Goal: Transaction & Acquisition: Purchase product/service

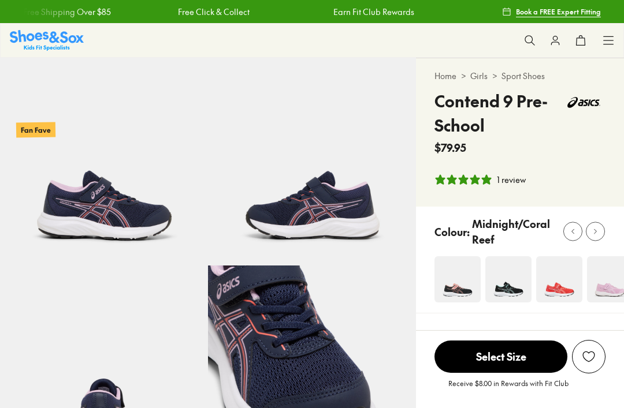
select select "*"
click at [70, 209] on img at bounding box center [104, 162] width 208 height 208
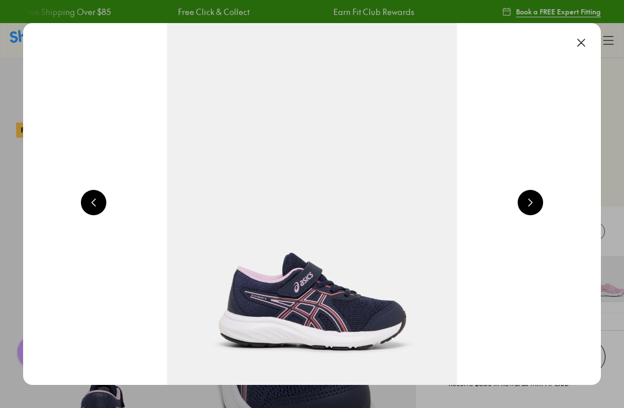
click at [586, 46] on button at bounding box center [580, 42] width 25 height 25
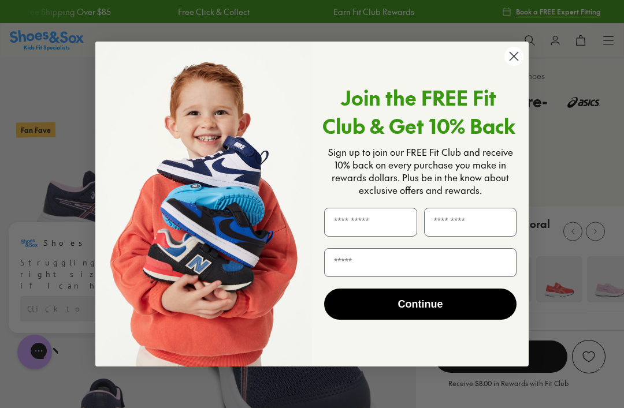
click at [511, 65] on circle "Close dialog" at bounding box center [513, 56] width 19 height 19
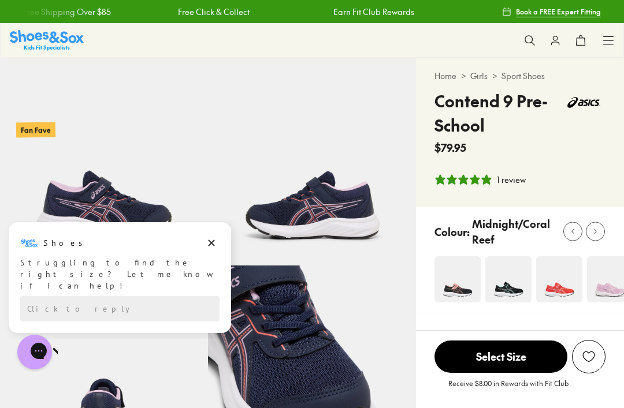
click at [495, 296] on img at bounding box center [508, 279] width 46 height 46
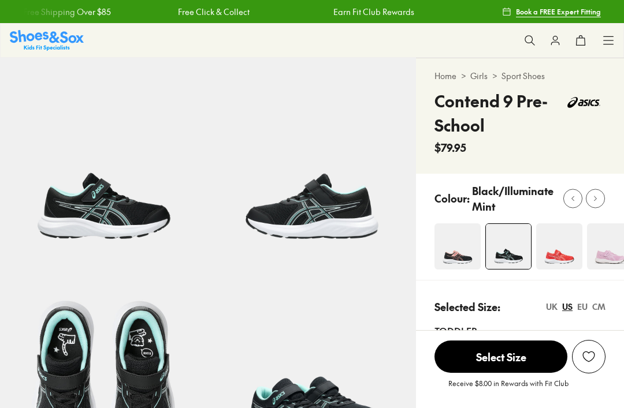
click at [459, 256] on div at bounding box center [528, 247] width 189 height 47
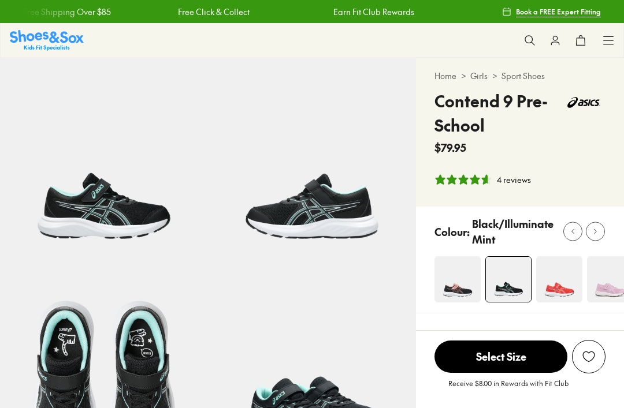
select select "*"
click at [466, 293] on img at bounding box center [457, 279] width 46 height 46
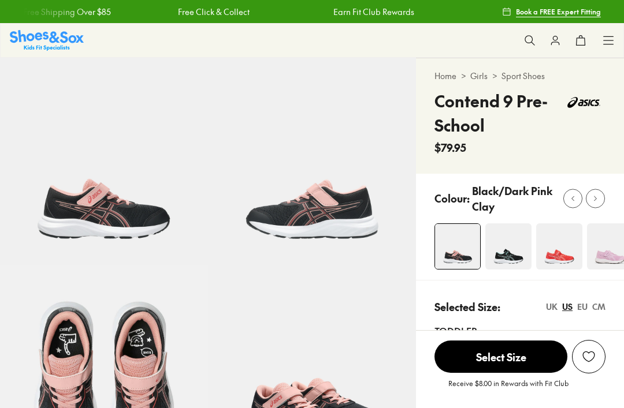
select select "*"
click at [553, 258] on img at bounding box center [559, 247] width 46 height 46
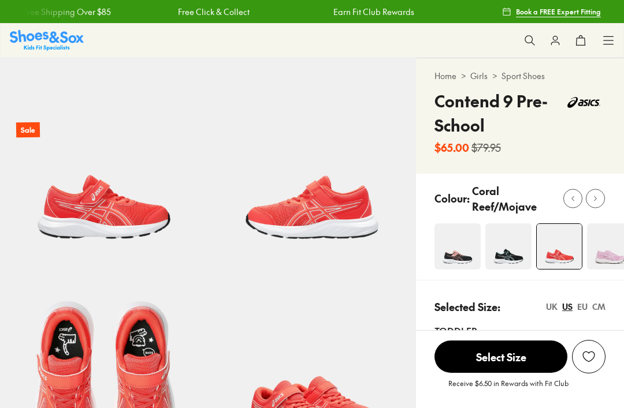
select select "*"
click at [502, 267] on img at bounding box center [508, 247] width 46 height 46
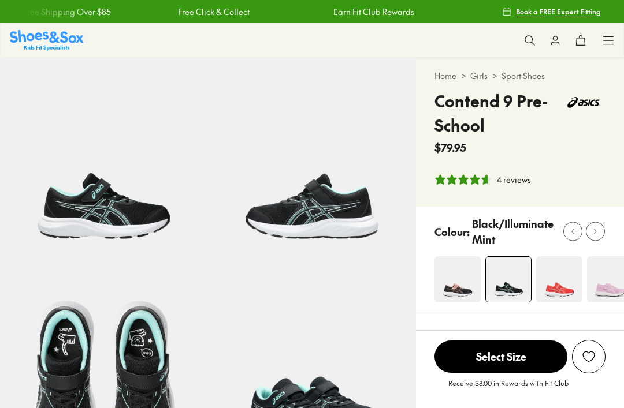
select select "*"
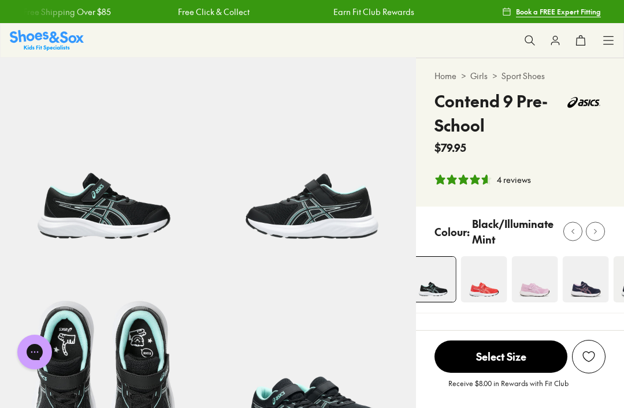
click at [580, 290] on img at bounding box center [586, 279] width 46 height 46
click at [583, 290] on img at bounding box center [586, 279] width 46 height 46
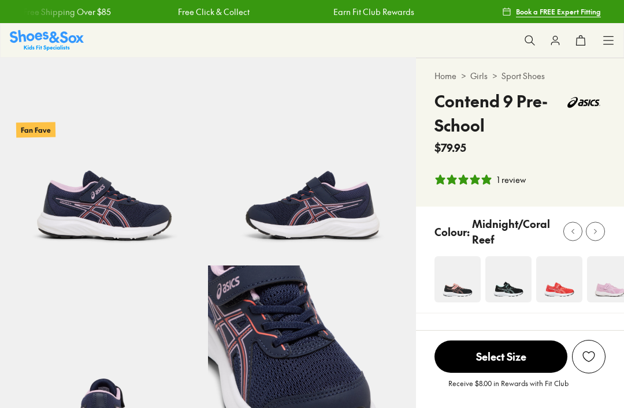
select select "*"
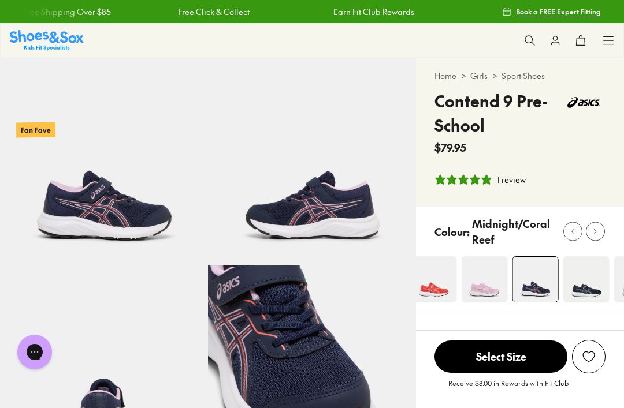
click at [586, 294] on img at bounding box center [586, 279] width 46 height 46
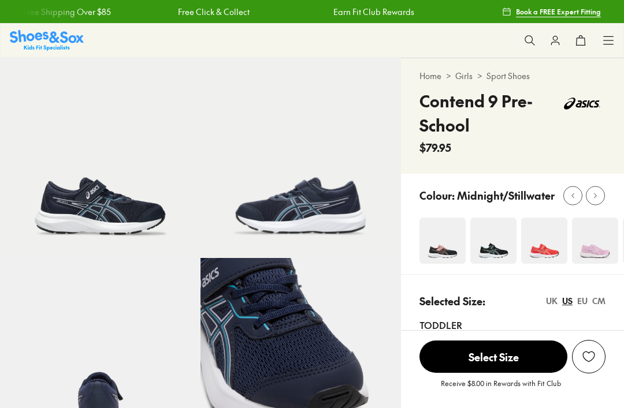
select select "*"
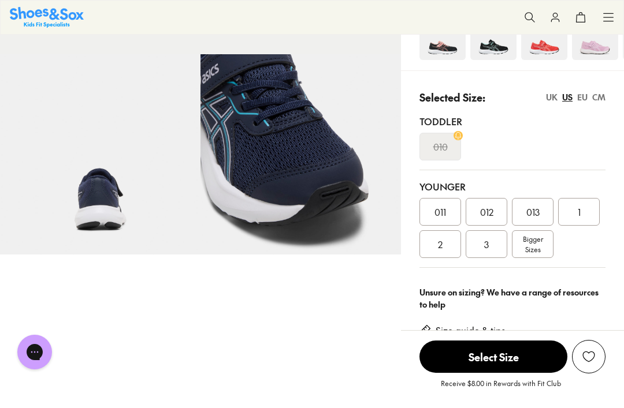
scroll to position [204, 0]
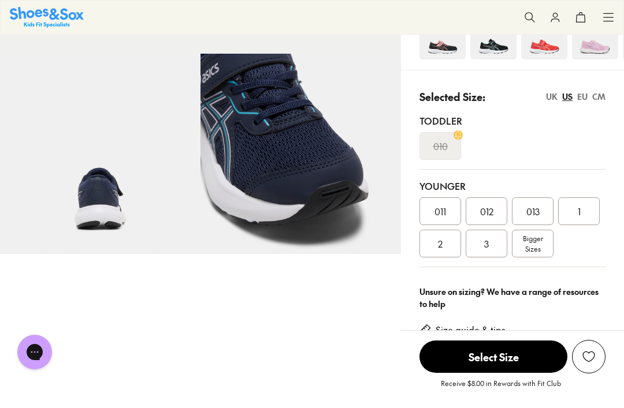
click at [424, 257] on div "2" at bounding box center [440, 244] width 42 height 28
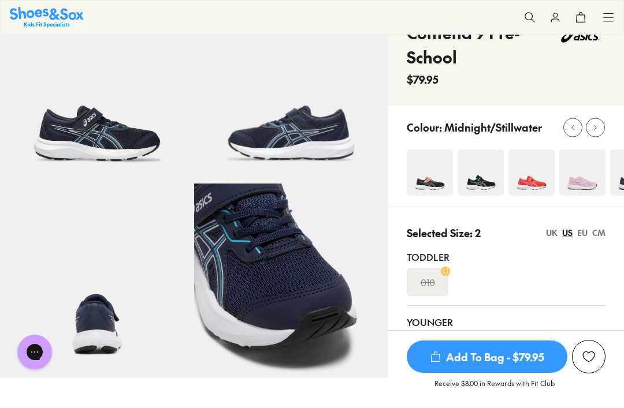
scroll to position [62, 0]
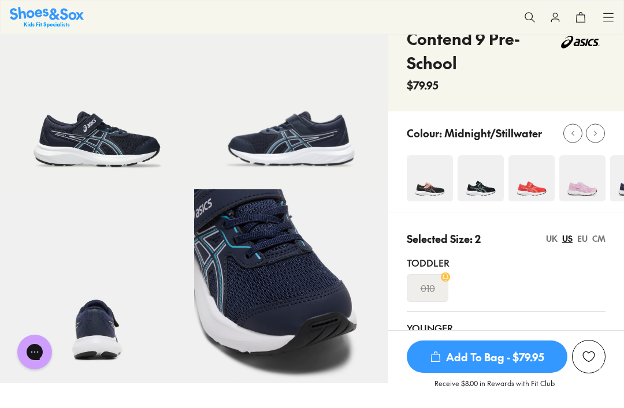
click at [430, 191] on img at bounding box center [430, 178] width 46 height 46
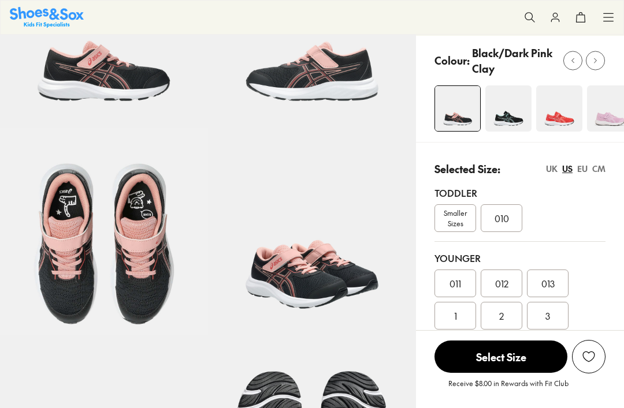
select select "*"
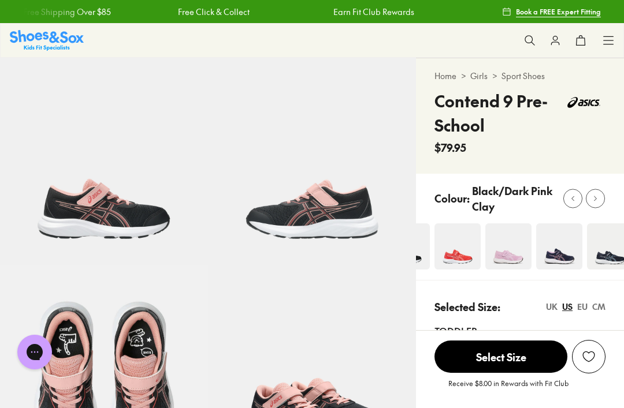
click at [558, 262] on img at bounding box center [559, 247] width 46 height 46
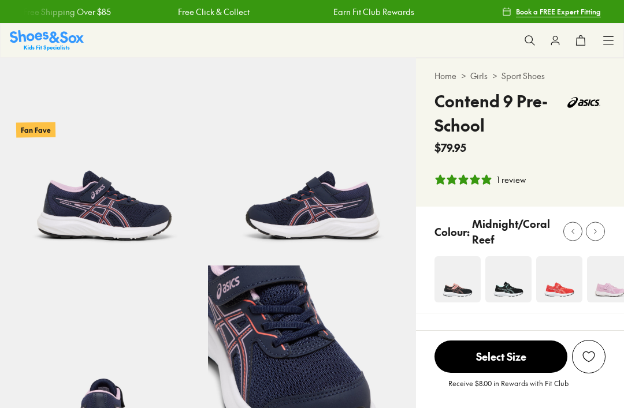
select select "*"
click at [606, 292] on img at bounding box center [610, 279] width 46 height 46
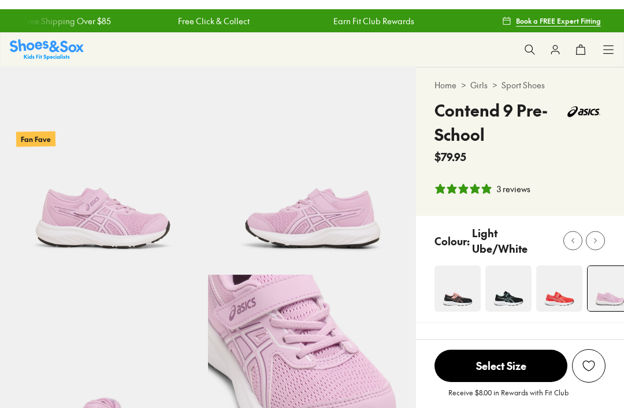
select select "*"
click at [505, 287] on img at bounding box center [508, 279] width 46 height 46
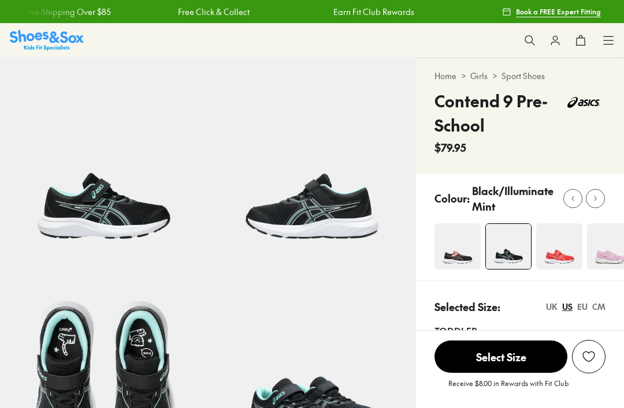
scroll to position [148, 0]
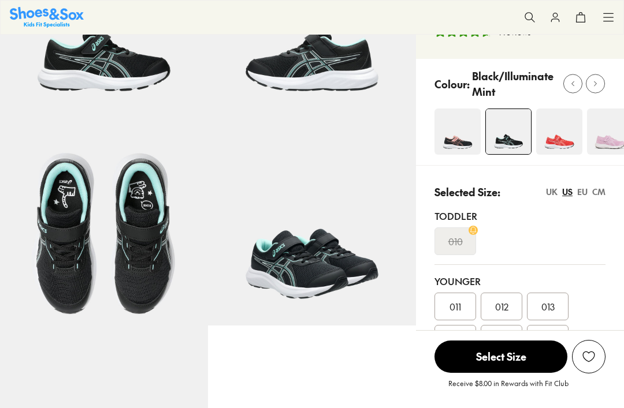
select select "*"
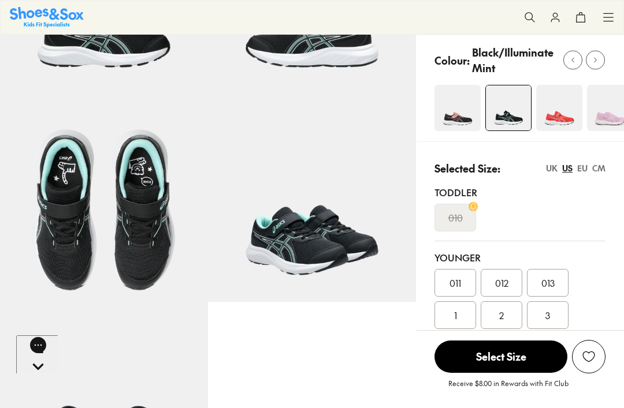
scroll to position [0, 0]
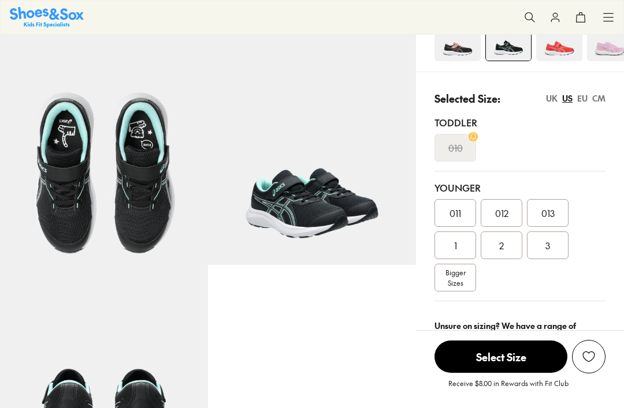
select select "*"
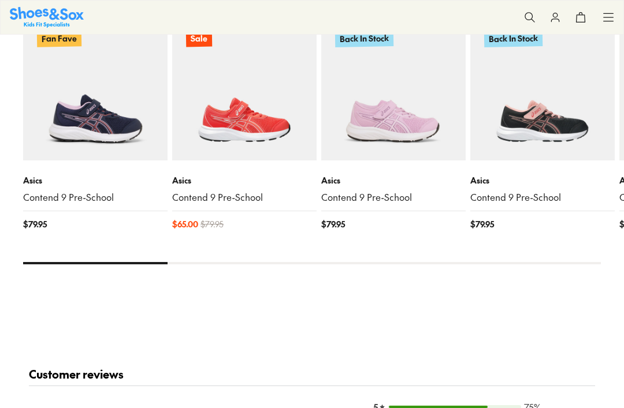
scroll to position [1305, 0]
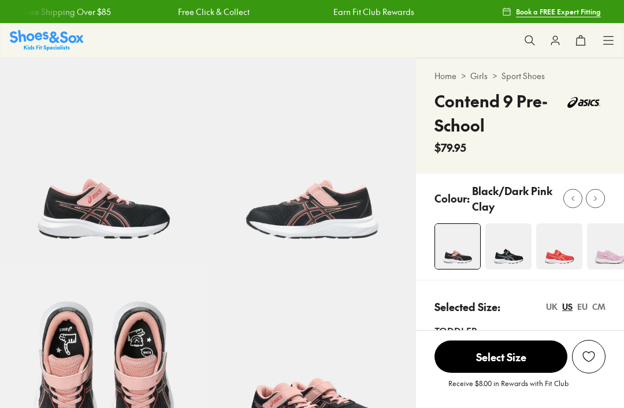
select select "*"
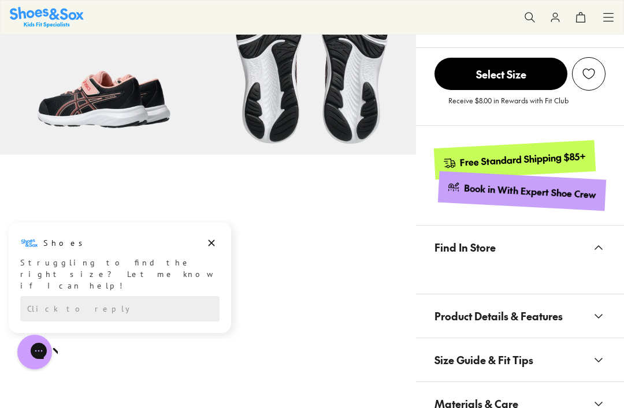
scroll to position [479, 0]
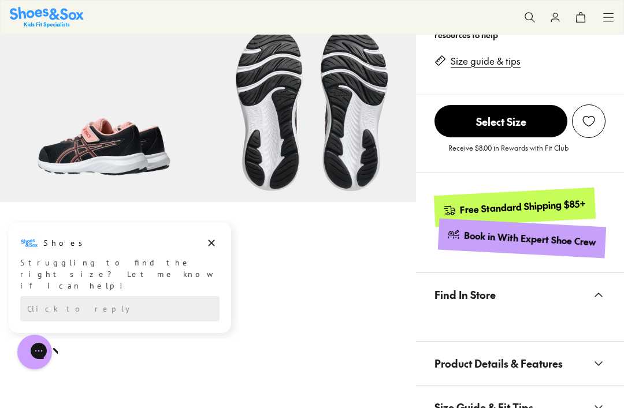
click at [549, 281] on button "Find In Store" at bounding box center [520, 294] width 208 height 43
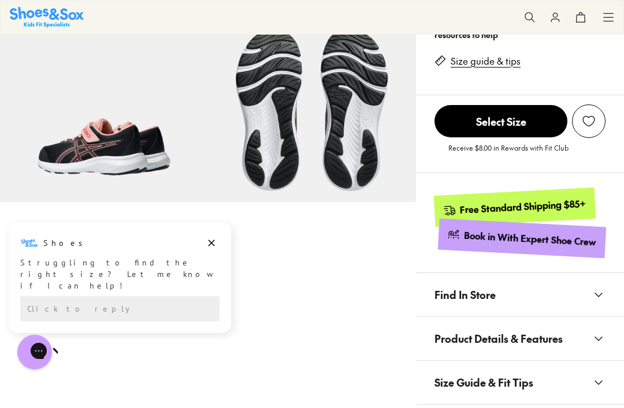
click at [549, 281] on button "Find In Store" at bounding box center [520, 294] width 208 height 43
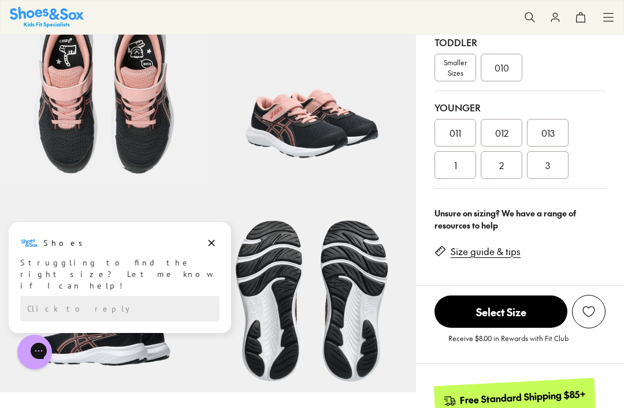
scroll to position [283, 0]
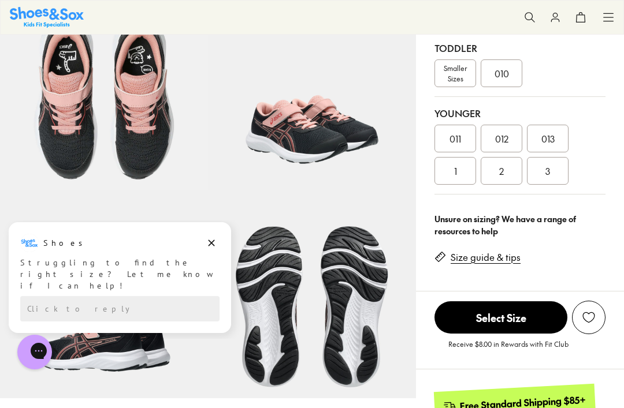
click at [509, 177] on div "2" at bounding box center [502, 171] width 42 height 28
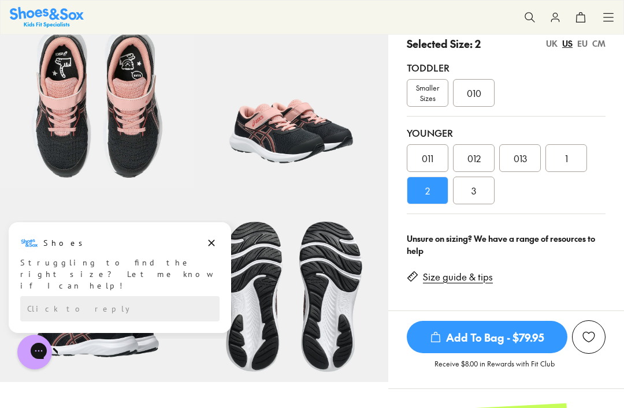
scroll to position [238, 0]
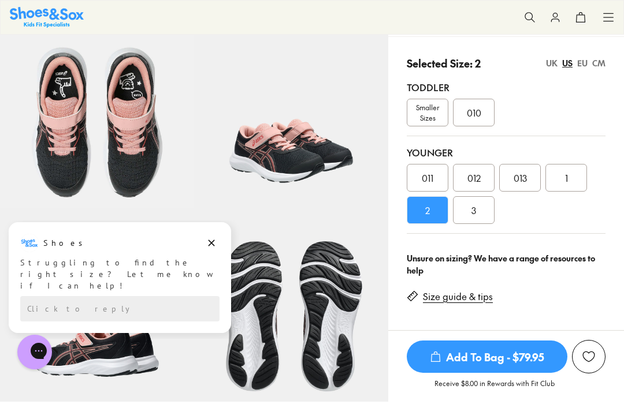
click at [440, 72] on div "Toddler Smaller Sizes 010" at bounding box center [506, 103] width 199 height 65
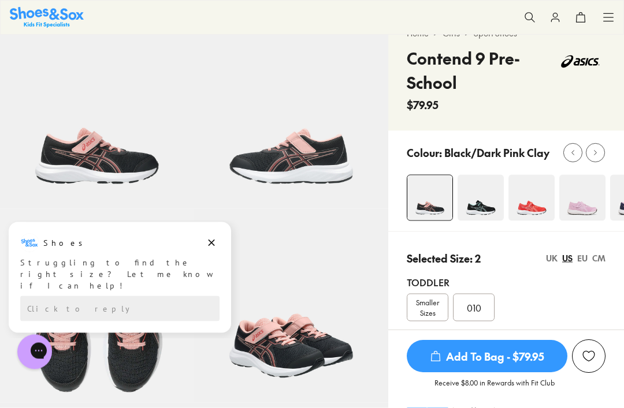
scroll to position [0, 0]
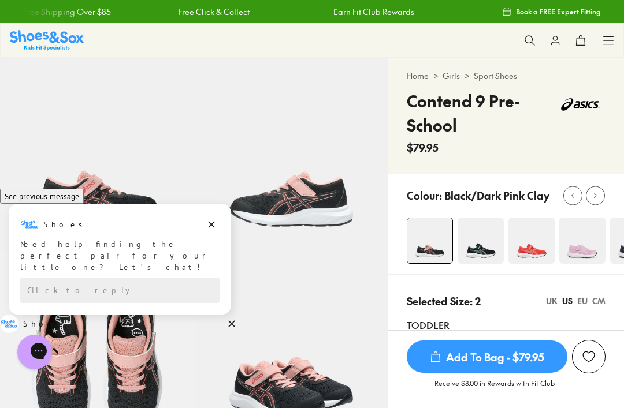
click at [485, 252] on img at bounding box center [480, 241] width 46 height 46
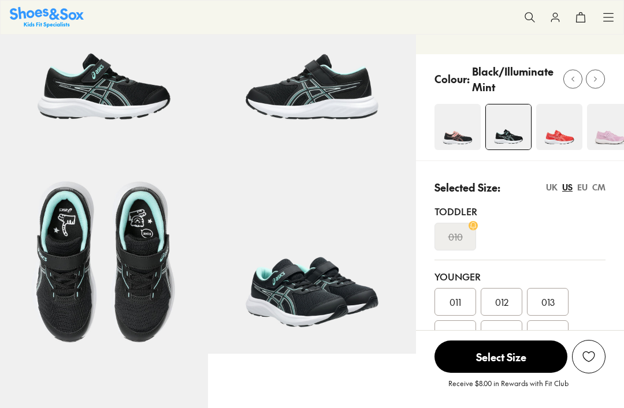
select select "*"
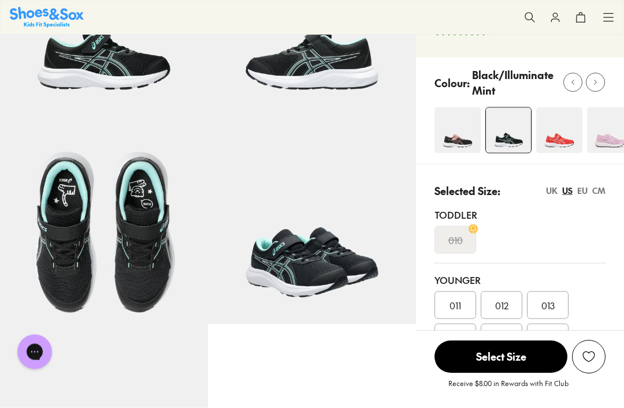
scroll to position [75, 0]
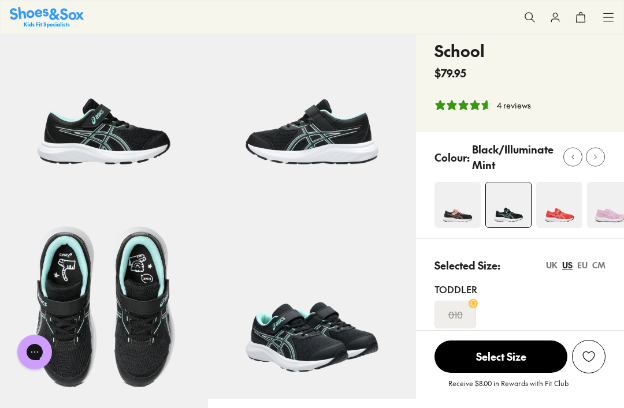
click at [536, 211] on img at bounding box center [559, 205] width 46 height 46
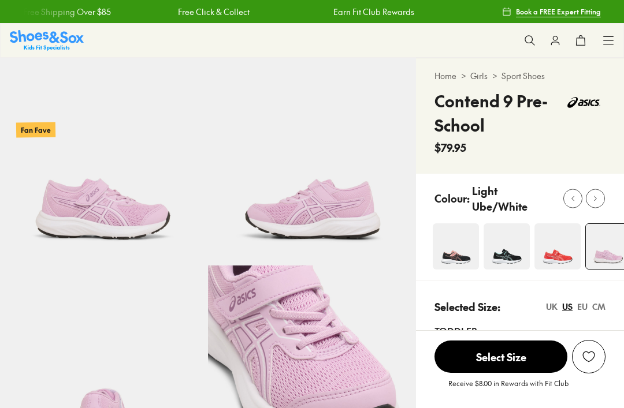
select select "*"
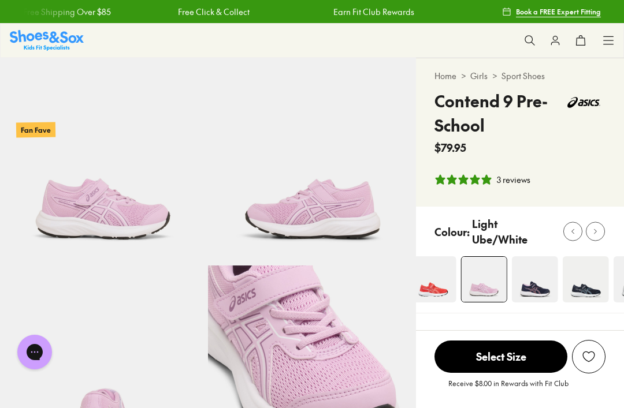
click at [529, 285] on img at bounding box center [535, 279] width 46 height 46
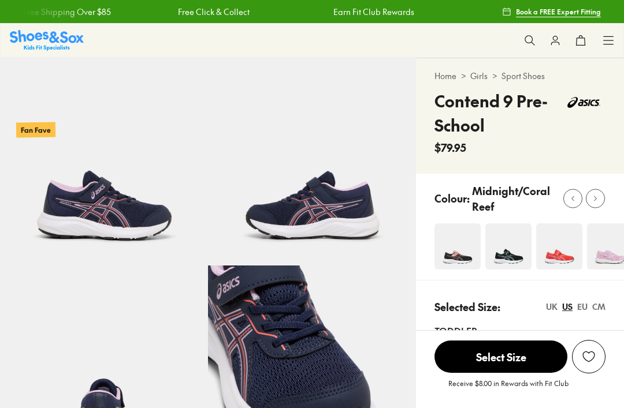
select select "*"
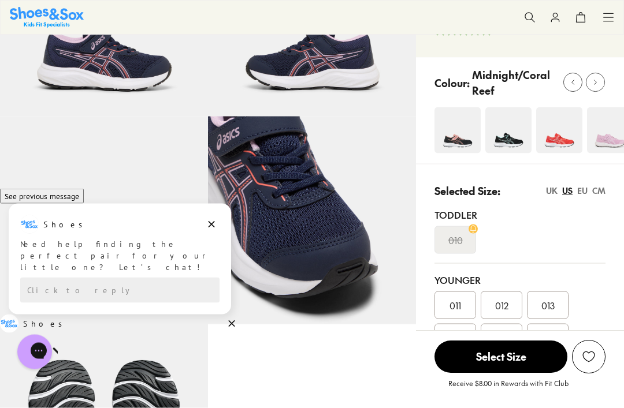
scroll to position [151, 0]
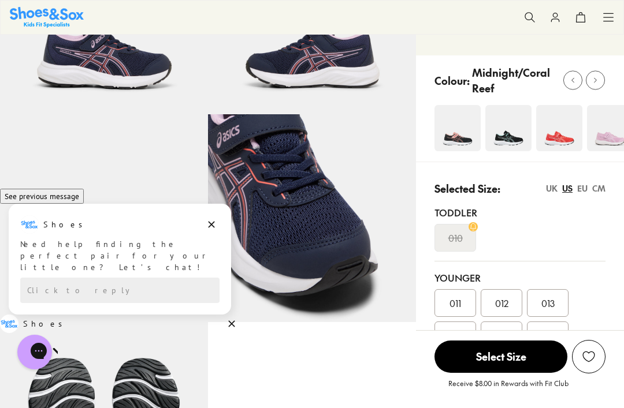
click at [503, 146] on img at bounding box center [508, 128] width 46 height 46
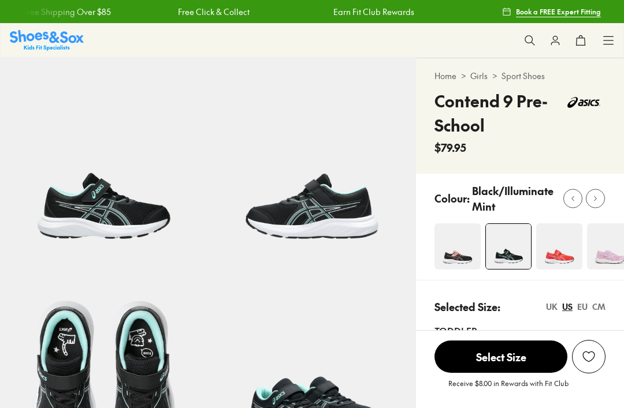
select select "*"
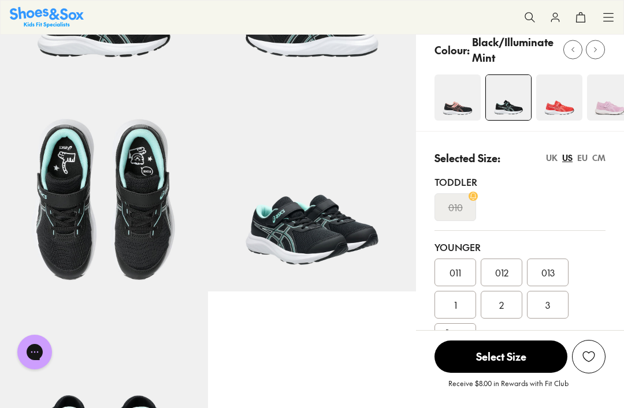
scroll to position [183, 0]
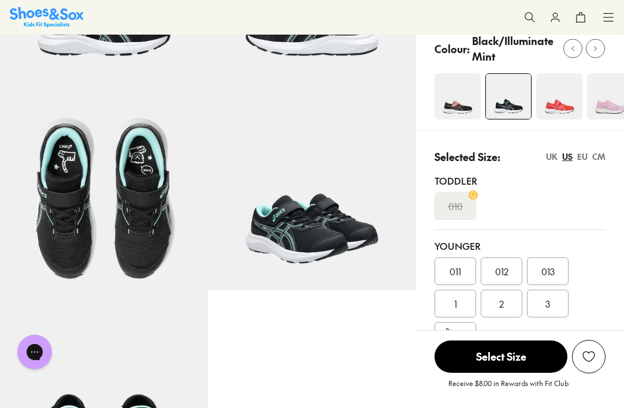
click at [503, 304] on span "2" at bounding box center [501, 304] width 5 height 14
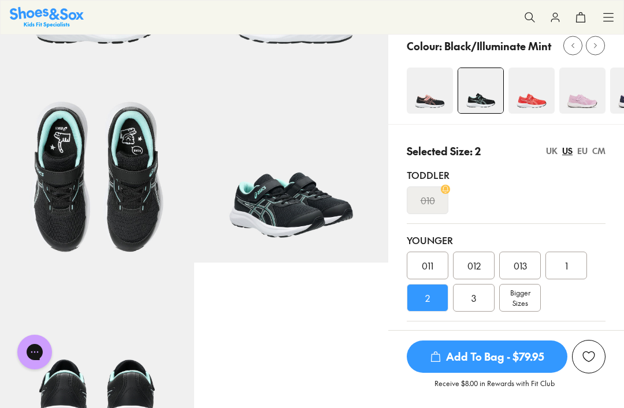
click at [471, 256] on div "012" at bounding box center [474, 266] width 42 height 28
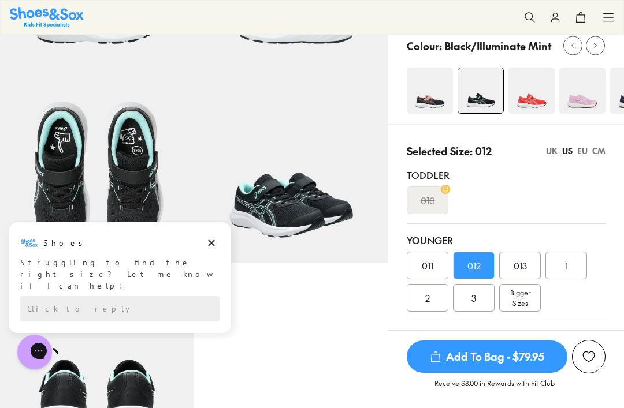
click at [435, 307] on div "2" at bounding box center [428, 298] width 42 height 28
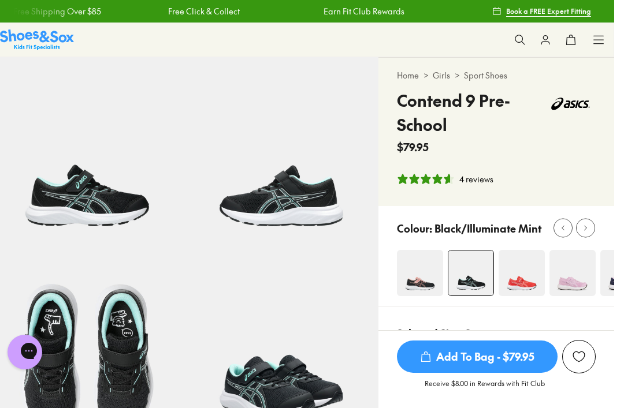
scroll to position [61, 0]
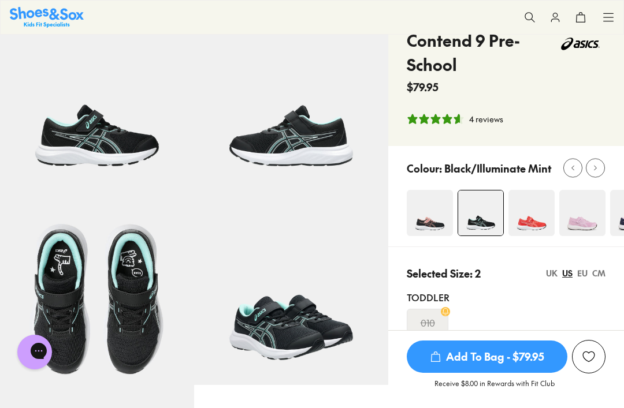
click at [429, 219] on img at bounding box center [430, 213] width 46 height 46
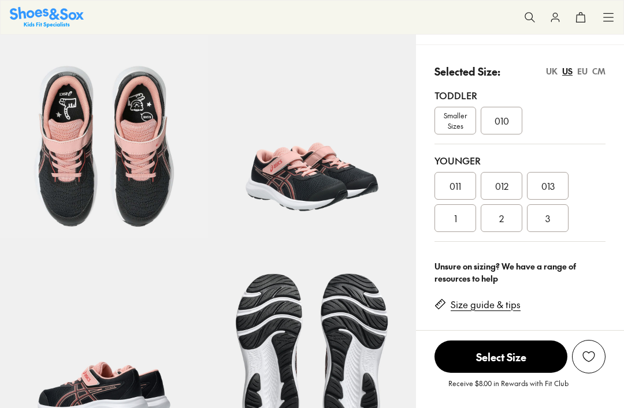
select select "*"
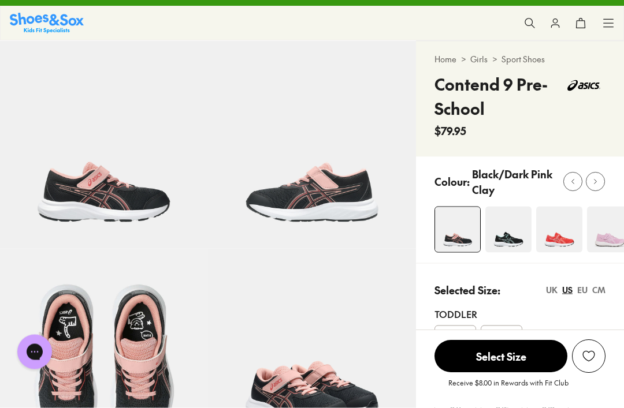
scroll to position [13, 0]
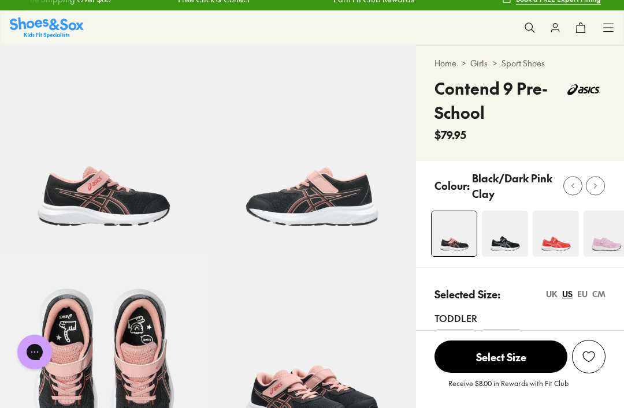
click at [559, 251] on img at bounding box center [556, 234] width 46 height 46
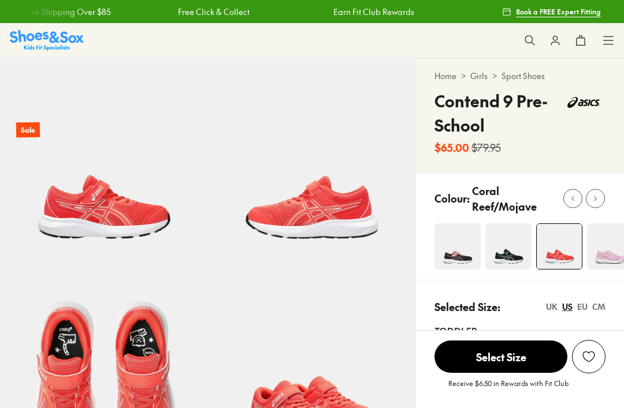
select select "*"
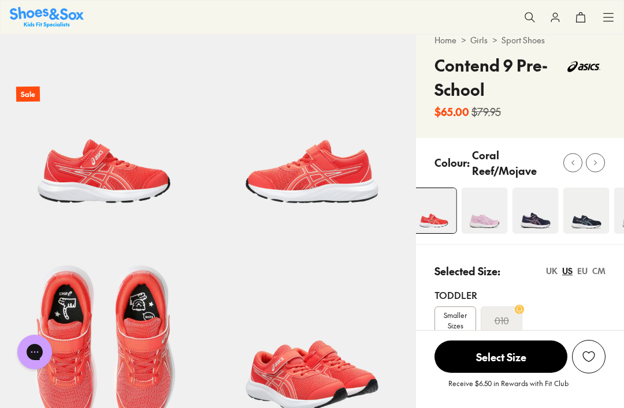
scroll to position [36, 0]
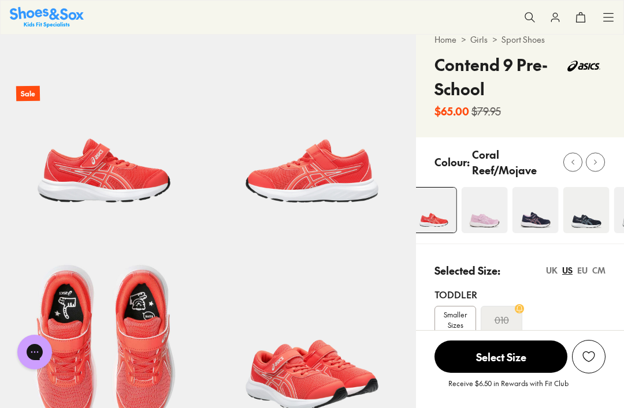
click at [538, 224] on div at bounding box center [528, 210] width 189 height 47
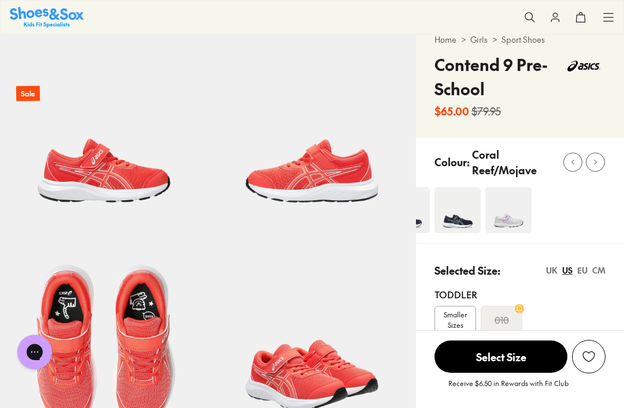
click at [504, 224] on img at bounding box center [508, 210] width 46 height 46
click at [513, 226] on img at bounding box center [508, 210] width 46 height 46
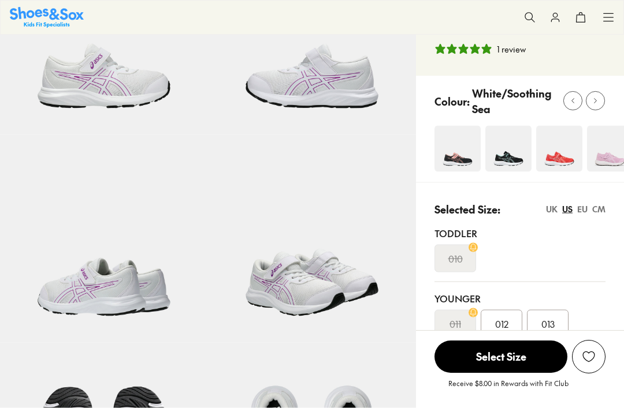
select select "*"
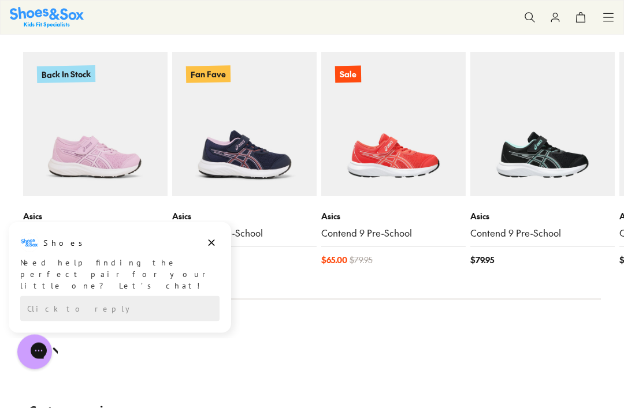
scroll to position [1270, 0]
click at [244, 157] on img at bounding box center [244, 124] width 144 height 144
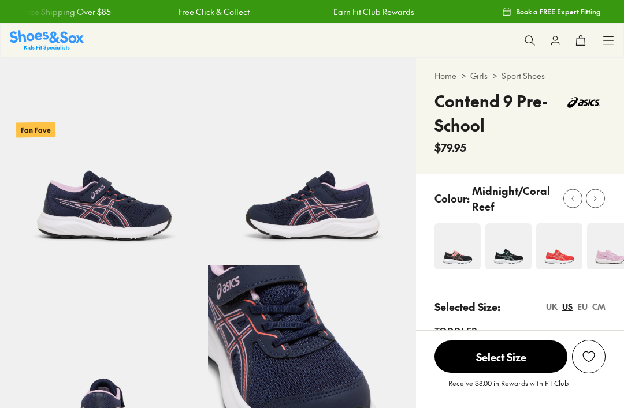
scroll to position [3, 0]
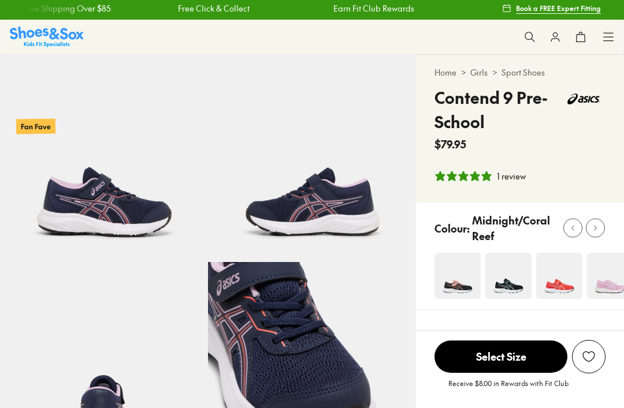
select select "*"
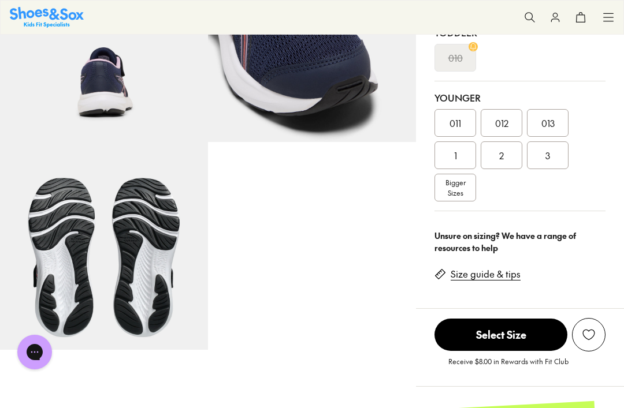
scroll to position [352, 0]
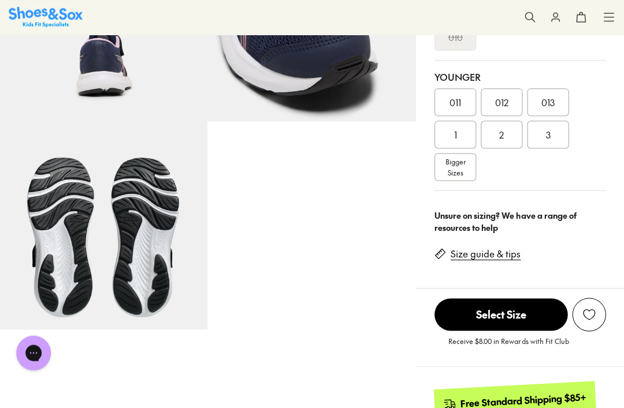
click at [493, 146] on div "2" at bounding box center [502, 135] width 42 height 28
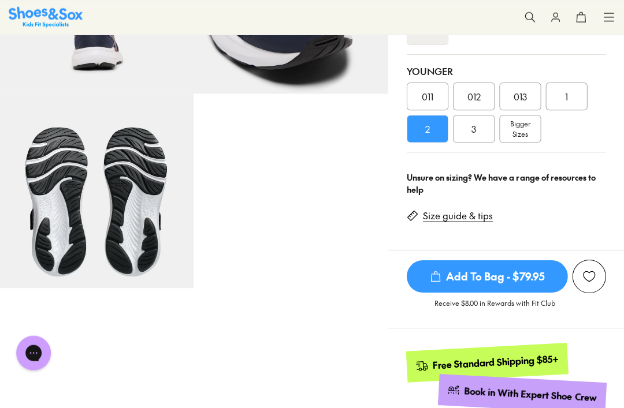
click at [494, 136] on div "3" at bounding box center [474, 129] width 42 height 28
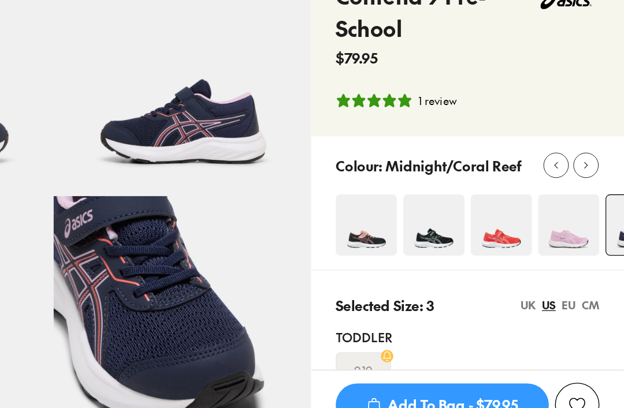
scroll to position [53, 0]
click at [457, 198] on img at bounding box center [480, 221] width 46 height 46
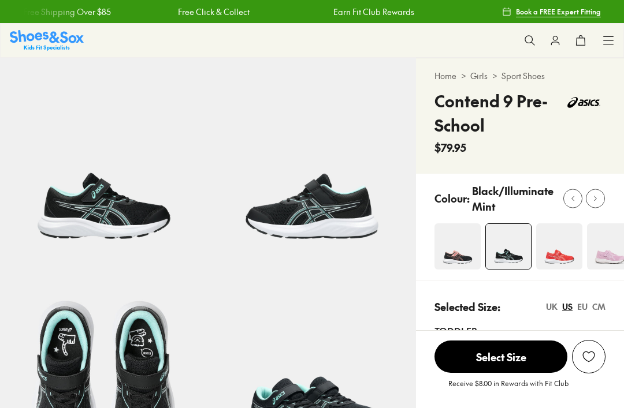
scroll to position [235, 0]
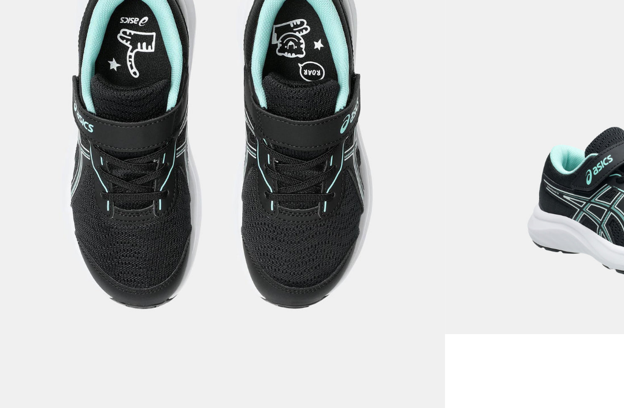
select select "*"
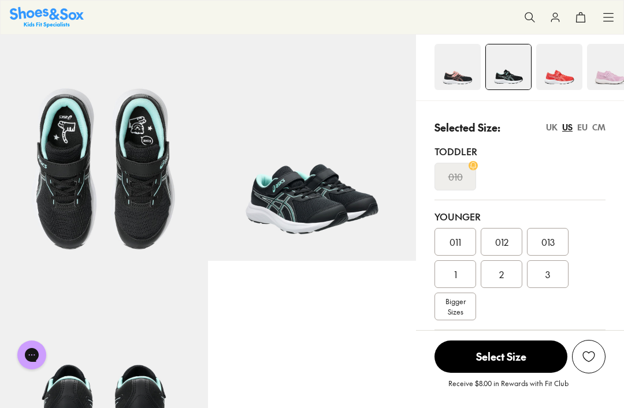
scroll to position [0, 0]
click at [501, 277] on span "2" at bounding box center [501, 274] width 5 height 14
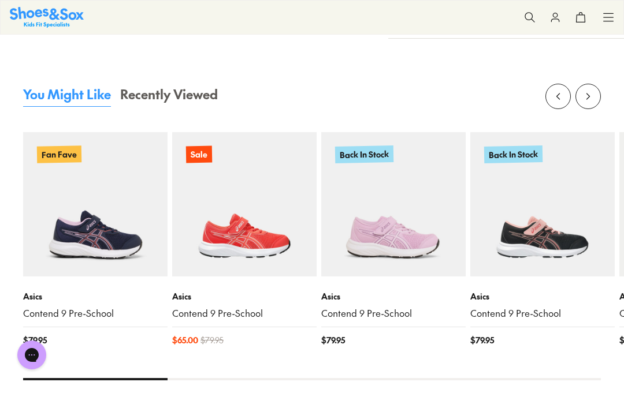
scroll to position [1194, 0]
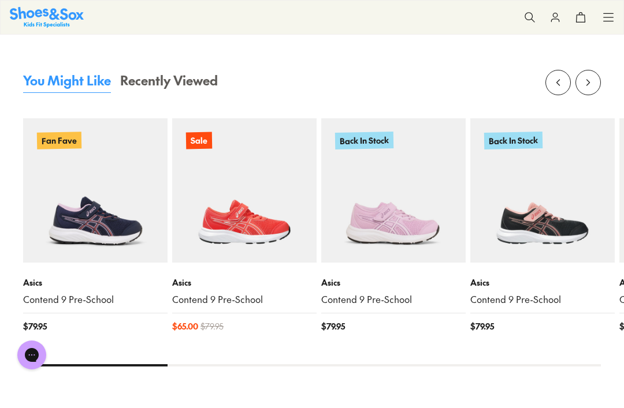
click at [64, 235] on img at bounding box center [95, 190] width 144 height 144
click at [63, 235] on img at bounding box center [95, 190] width 144 height 144
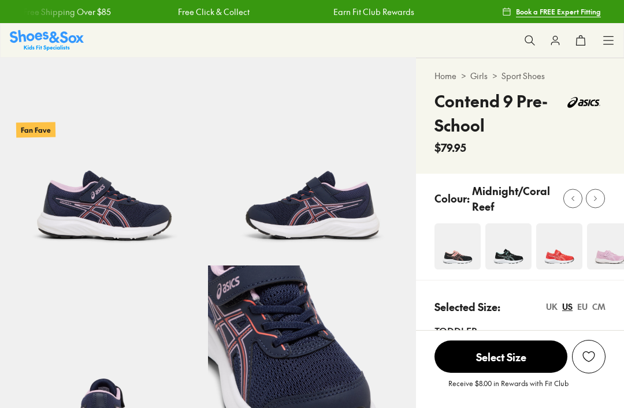
scroll to position [85, 0]
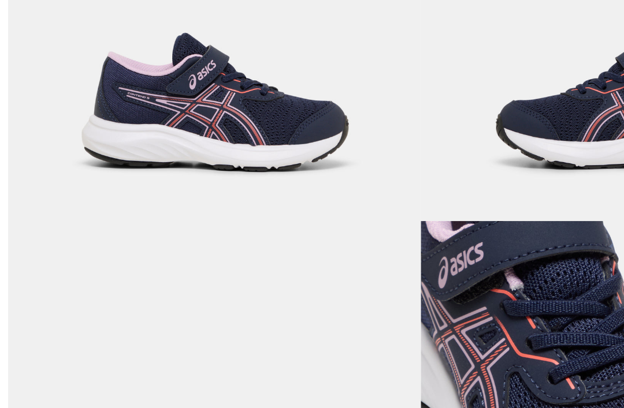
select select "*"
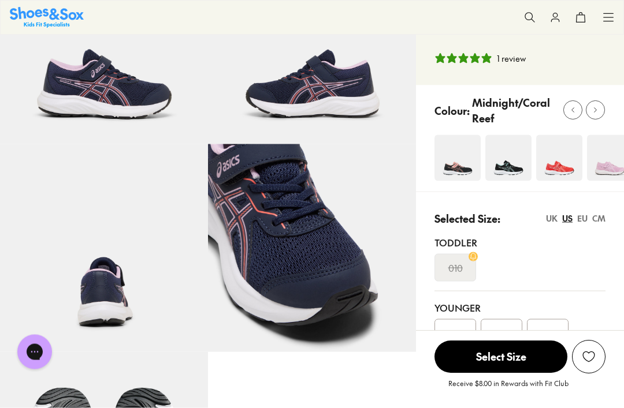
scroll to position [77, 0]
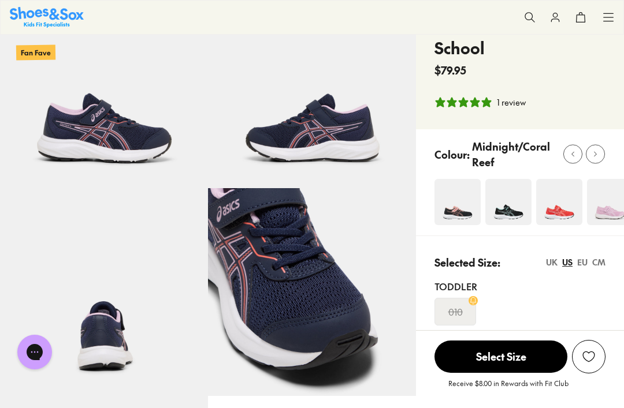
click at [511, 215] on img at bounding box center [508, 202] width 46 height 46
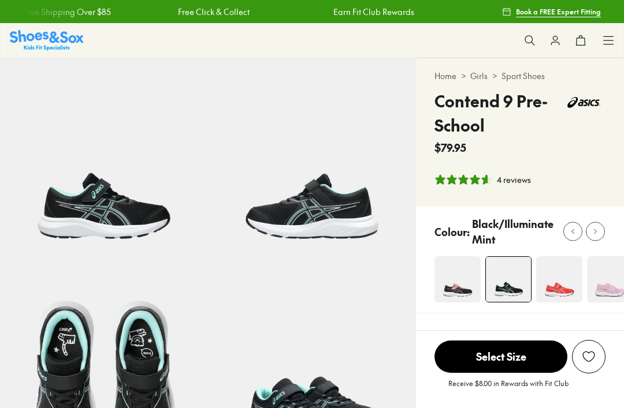
select select "*"
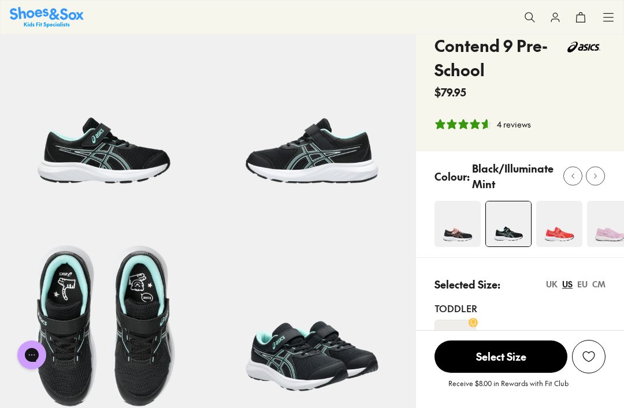
scroll to position [45, 0]
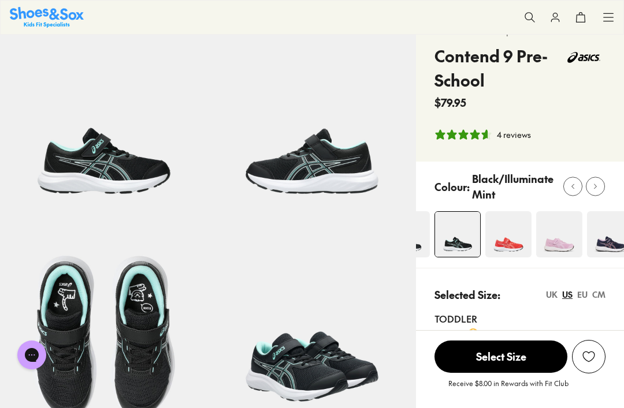
click at [606, 248] on img at bounding box center [610, 234] width 46 height 46
click at [600, 211] on img at bounding box center [610, 234] width 46 height 46
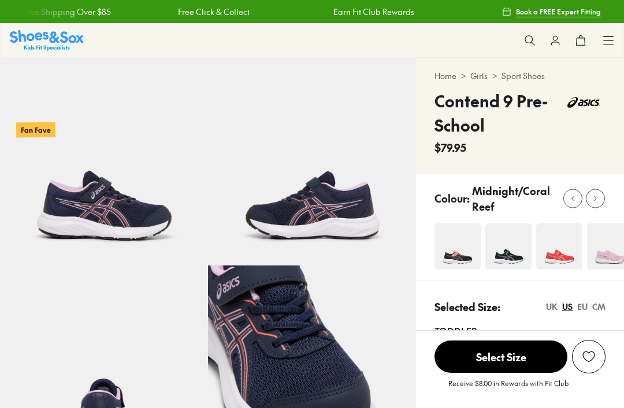
scroll to position [115, 0]
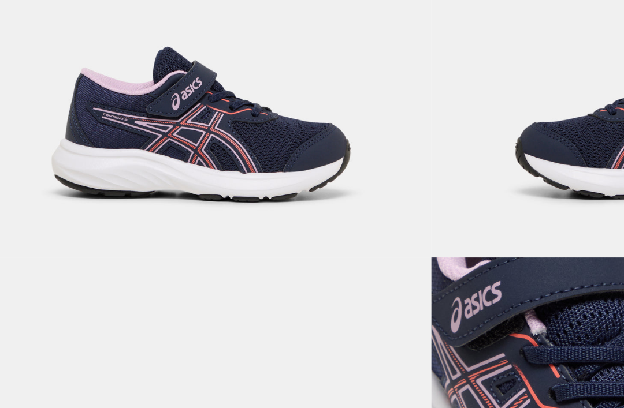
select select "*"
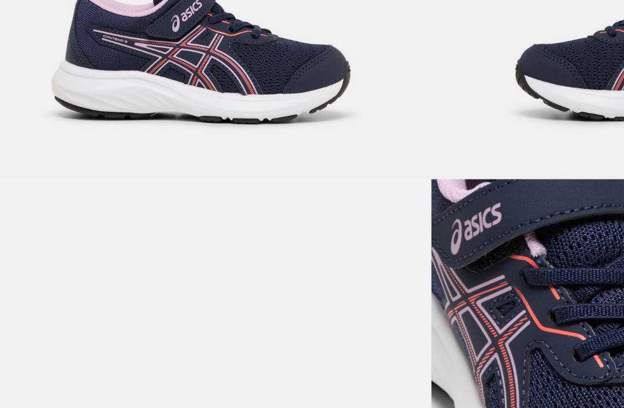
scroll to position [0, 0]
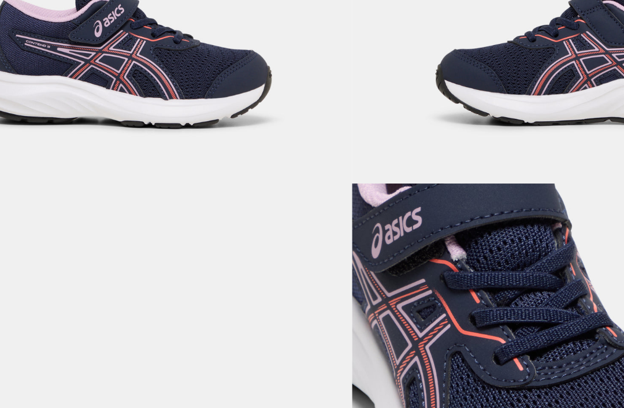
select select "*"
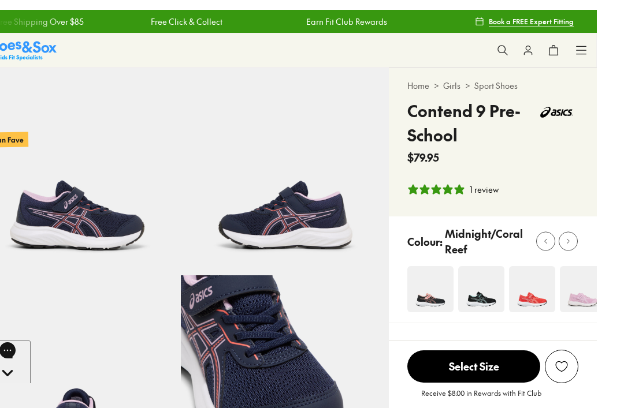
scroll to position [43, 0]
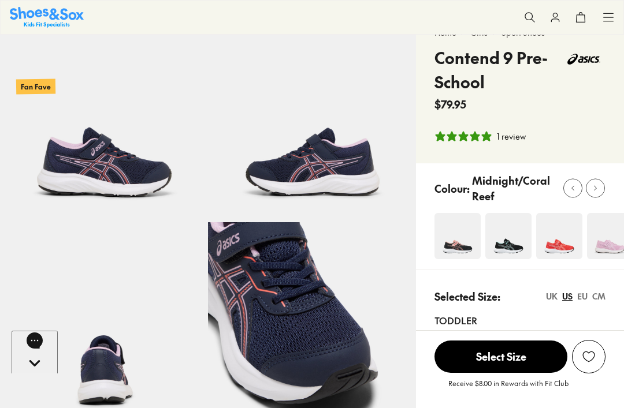
click at [508, 252] on img at bounding box center [508, 236] width 46 height 46
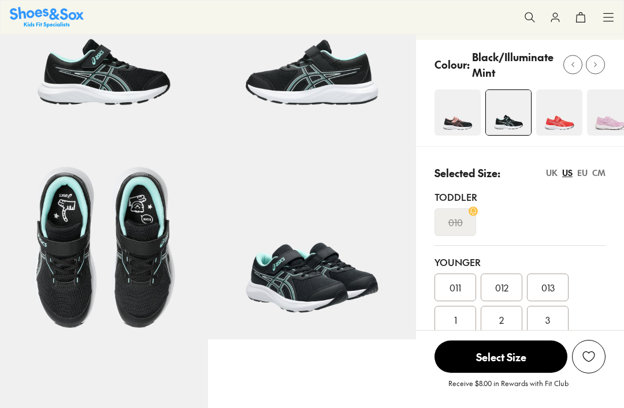
select select "*"
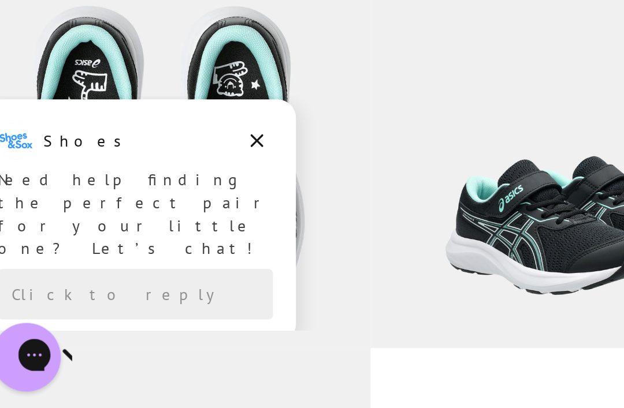
scroll to position [143, 0]
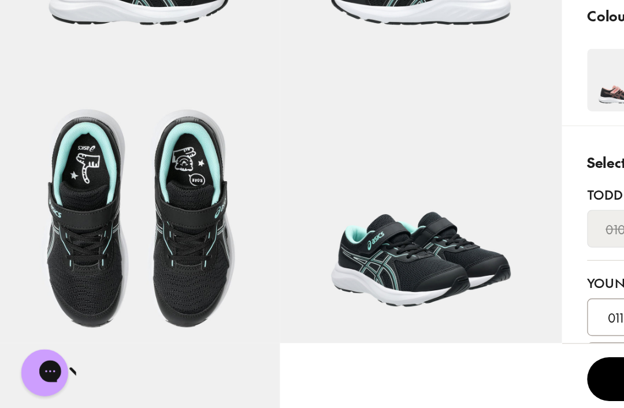
click at [148, 166] on img at bounding box center [104, 226] width 208 height 208
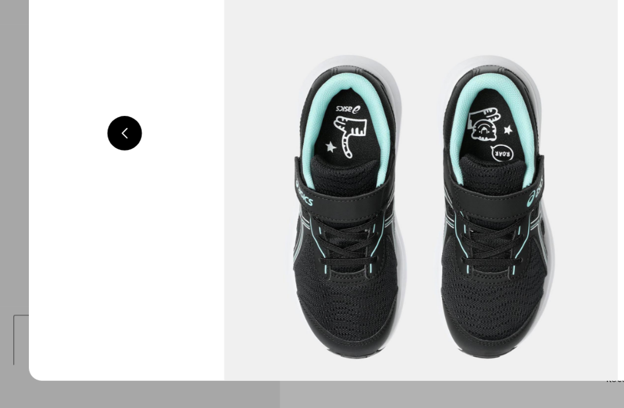
click at [96, 190] on button at bounding box center [93, 202] width 25 height 25
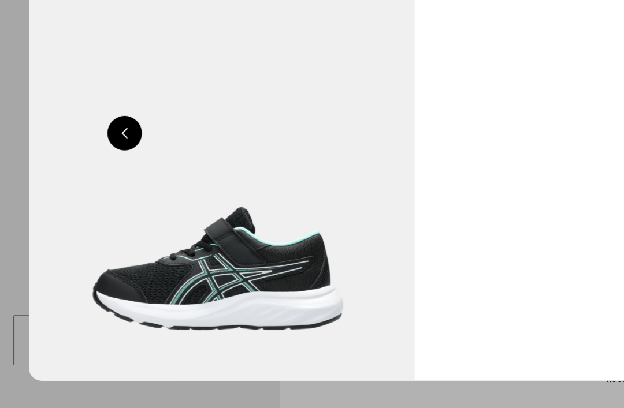
scroll to position [0, 1155]
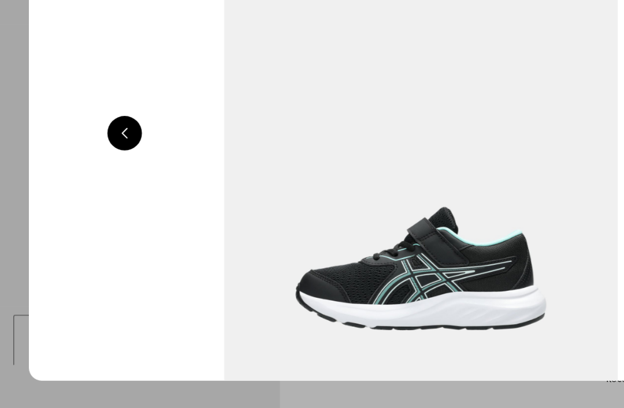
click at [12, 193] on div at bounding box center [312, 204] width 624 height 408
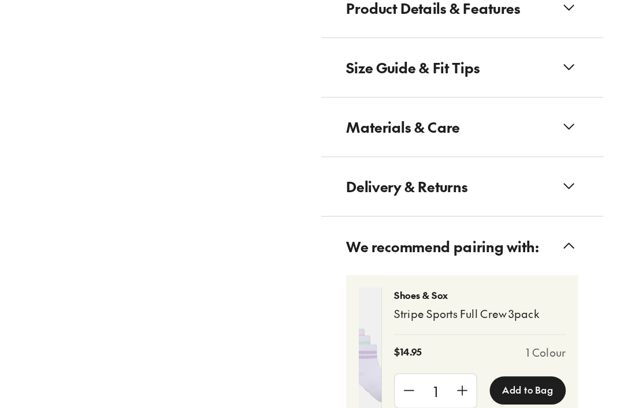
scroll to position [0, 0]
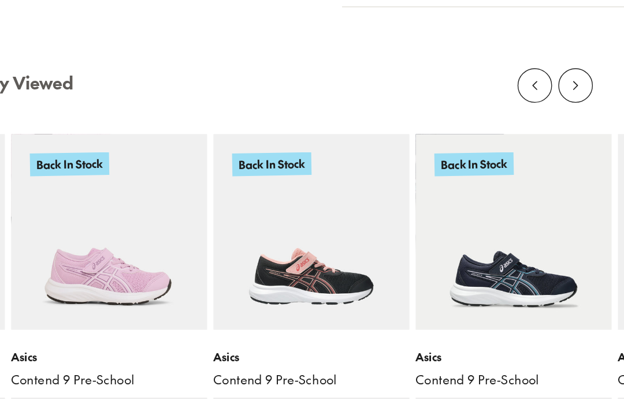
click at [321, 213] on img at bounding box center [393, 251] width 144 height 144
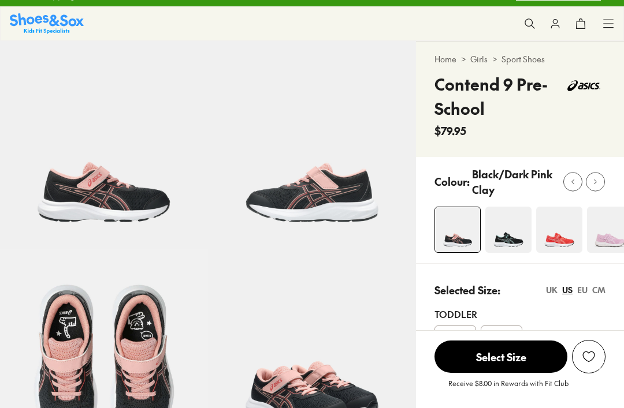
select select "*"
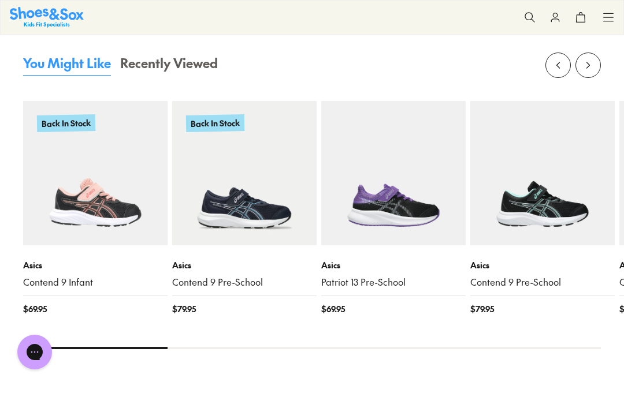
scroll to position [1180, 0]
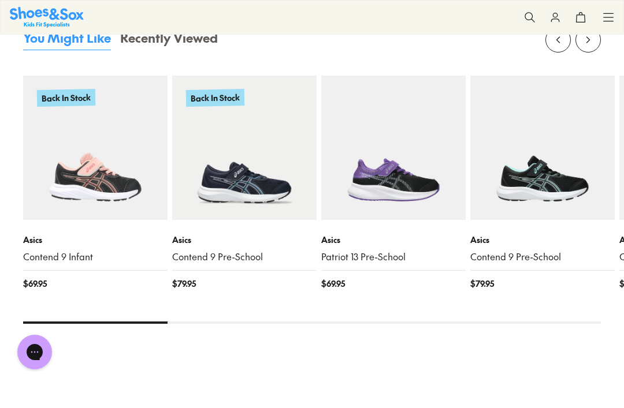
click at [53, 217] on img at bounding box center [95, 148] width 144 height 144
click at [383, 143] on img at bounding box center [393, 148] width 144 height 144
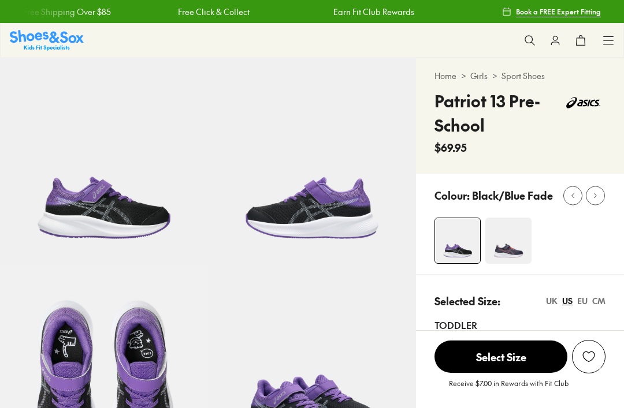
select select "*"
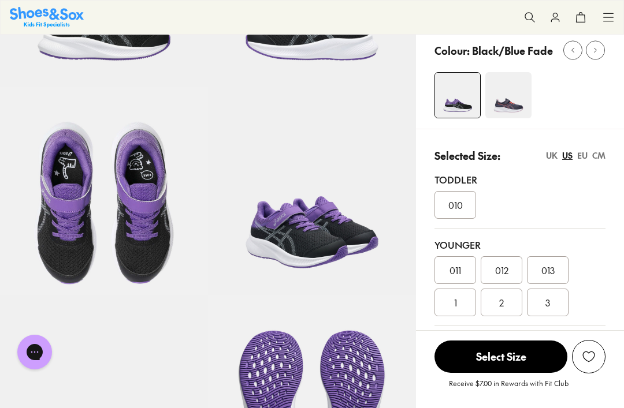
scroll to position [178, 0]
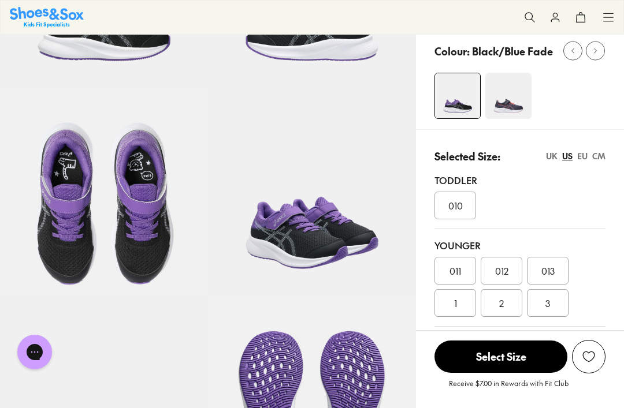
click at [497, 306] on div "2" at bounding box center [502, 303] width 42 height 28
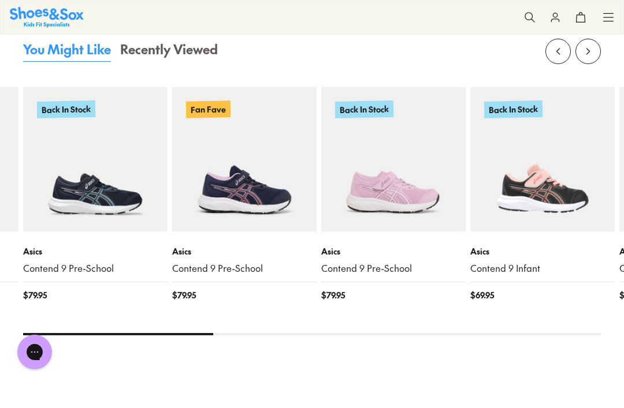
scroll to position [1226, 0]
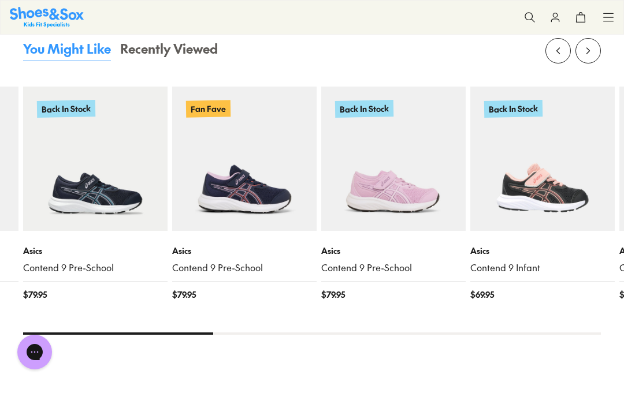
click at [80, 185] on img at bounding box center [95, 159] width 144 height 144
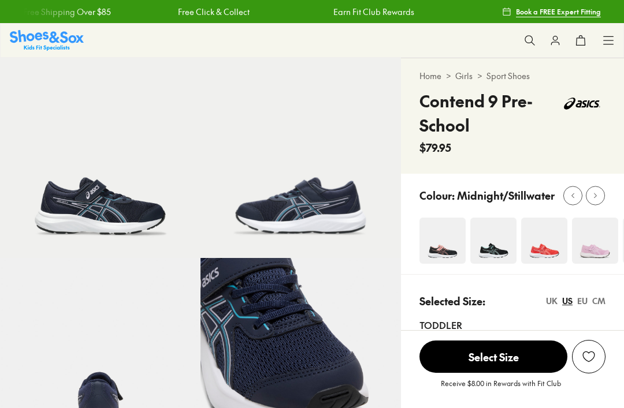
select select "*"
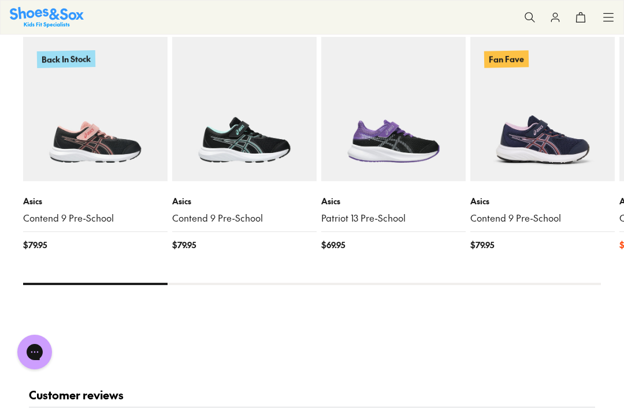
scroll to position [1211, 0]
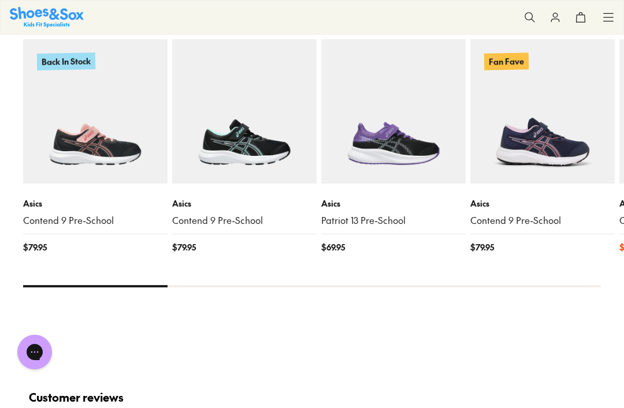
click at [394, 154] on img at bounding box center [393, 111] width 144 height 144
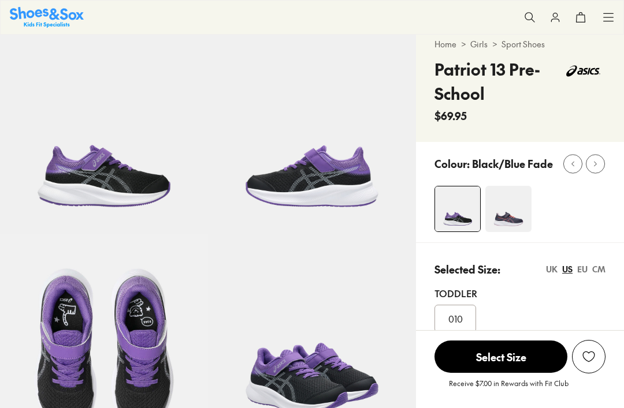
select select "*"
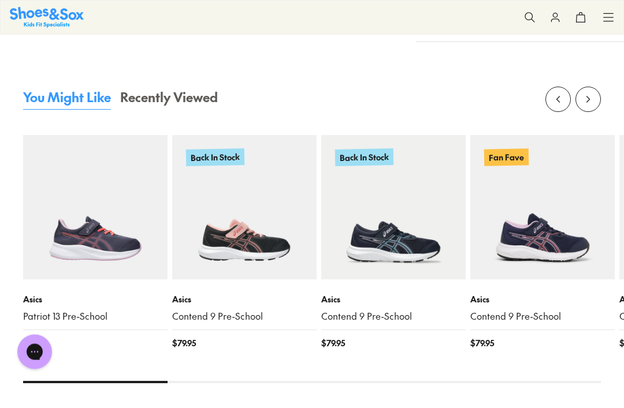
scroll to position [1148, 0]
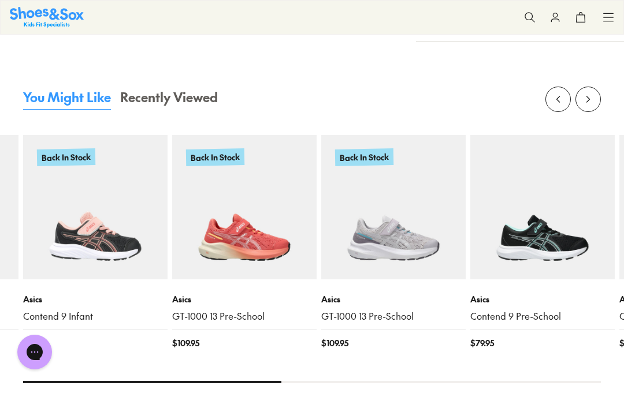
click at [396, 261] on img at bounding box center [393, 207] width 144 height 144
click at [400, 253] on img at bounding box center [393, 207] width 144 height 144
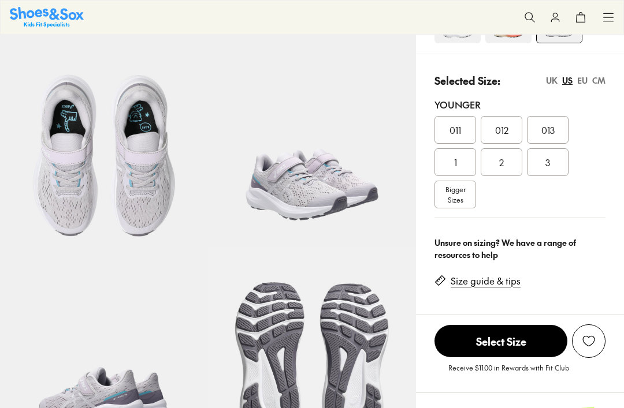
select select "*"
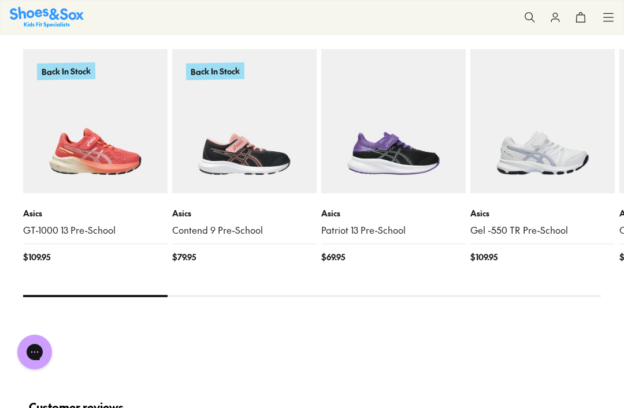
scroll to position [1179, 0]
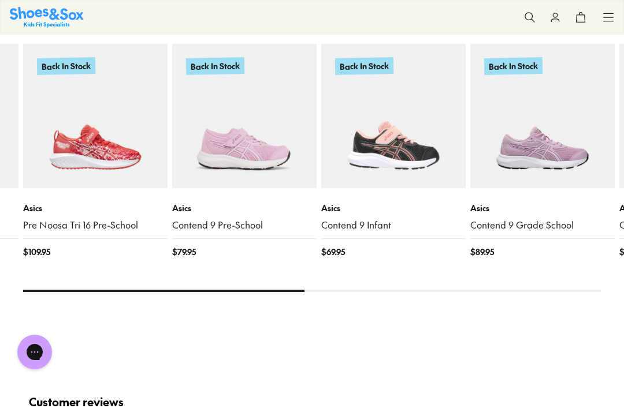
click at [531, 145] on img at bounding box center [542, 116] width 144 height 144
click at [522, 117] on img at bounding box center [542, 116] width 144 height 144
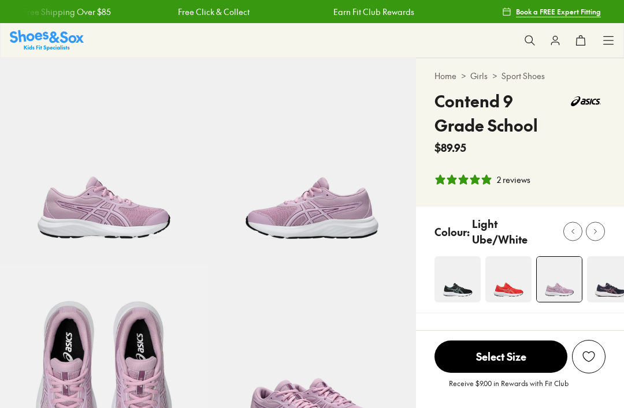
select select "*"
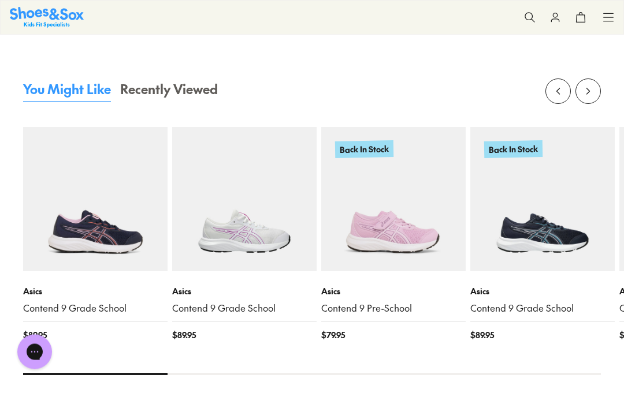
scroll to position [1195, 0]
click at [542, 238] on img at bounding box center [542, 198] width 144 height 144
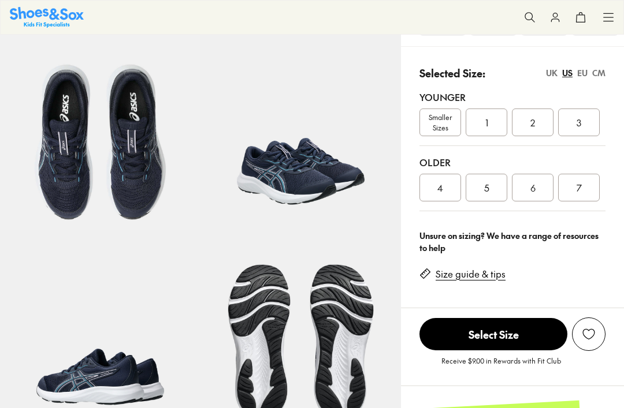
select select "*"
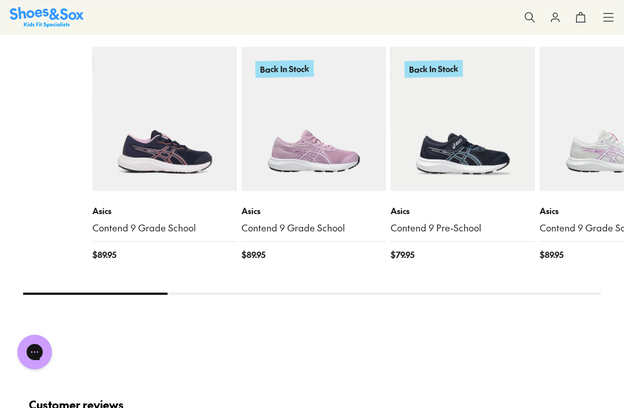
scroll to position [1163, 0]
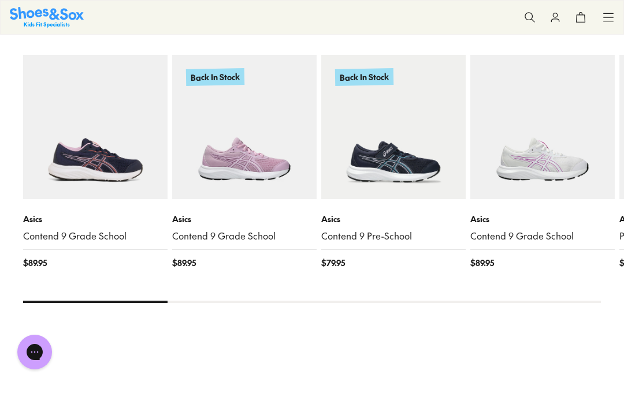
click at [107, 172] on img at bounding box center [95, 127] width 144 height 144
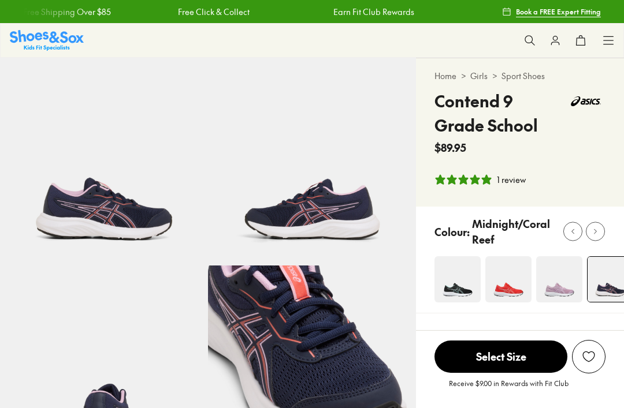
select select "*"
click at [444, 289] on img at bounding box center [457, 279] width 46 height 46
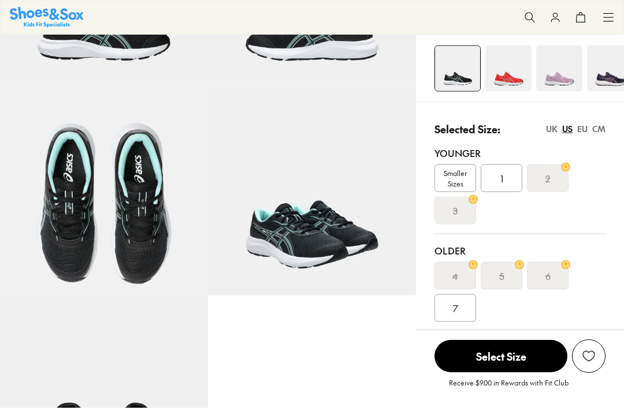
select select "*"
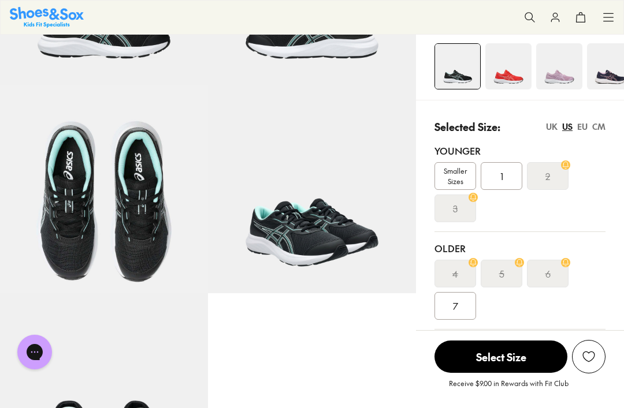
click at [544, 180] on div "2" at bounding box center [548, 176] width 42 height 28
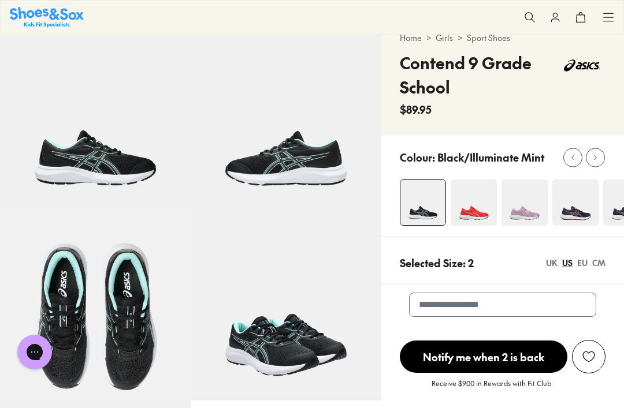
scroll to position [38, 0]
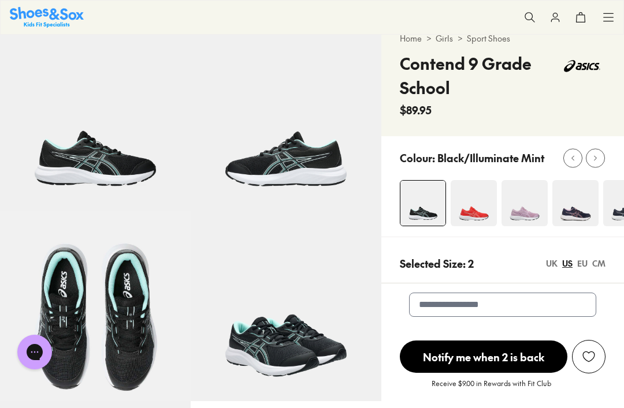
click at [571, 208] on img at bounding box center [575, 203] width 46 height 46
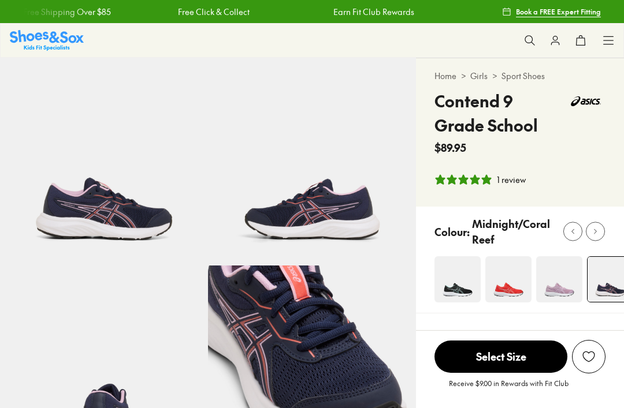
select select "*"
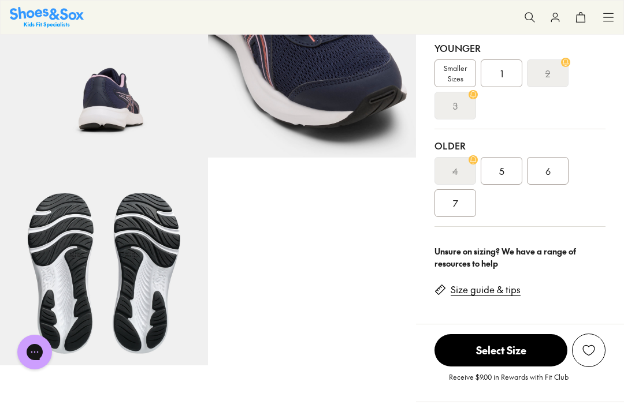
scroll to position [317, 0]
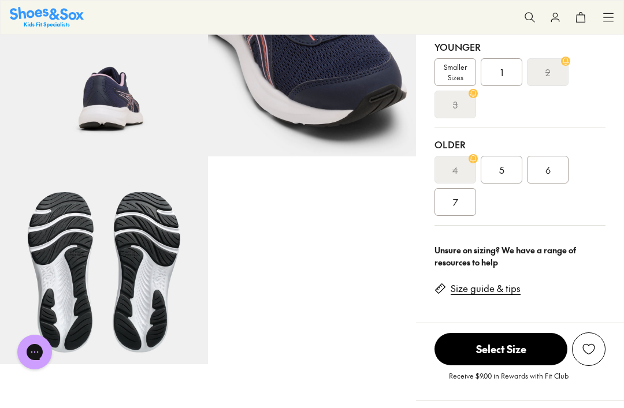
click at [536, 72] on div "2" at bounding box center [548, 72] width 42 height 28
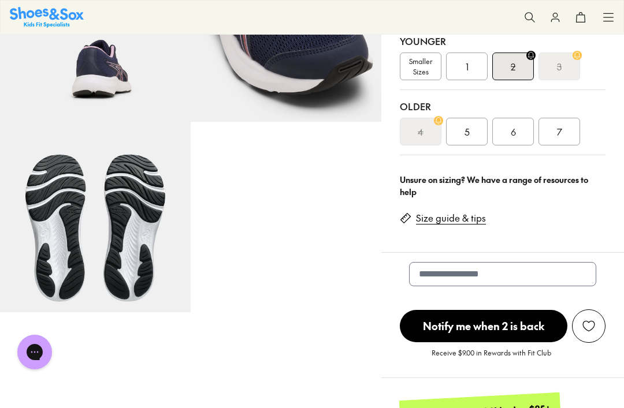
click at [546, 79] on div "3" at bounding box center [559, 67] width 42 height 28
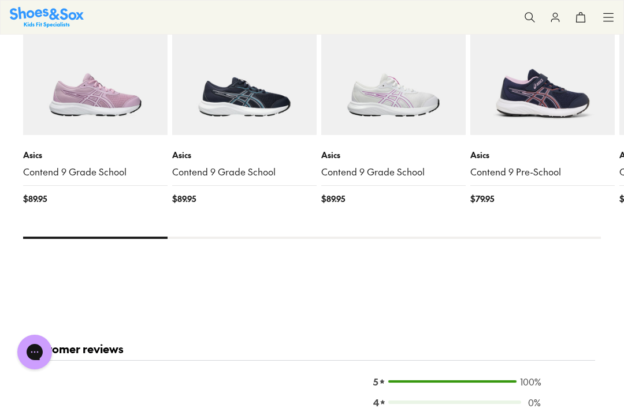
scroll to position [1337, 0]
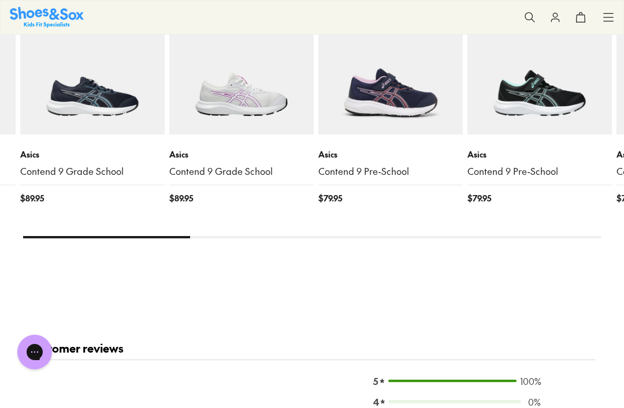
click at [538, 114] on img at bounding box center [539, 62] width 144 height 144
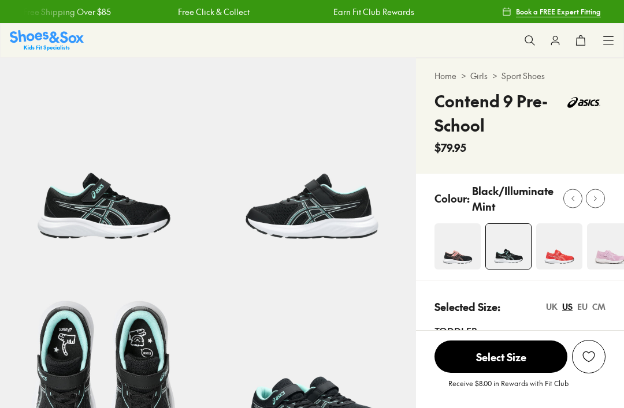
scroll to position [93, 0]
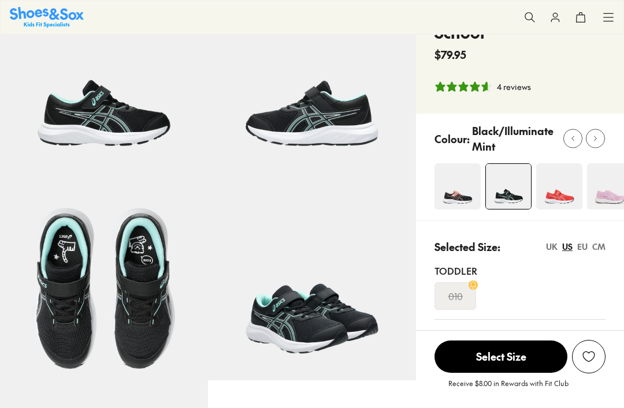
select select "*"
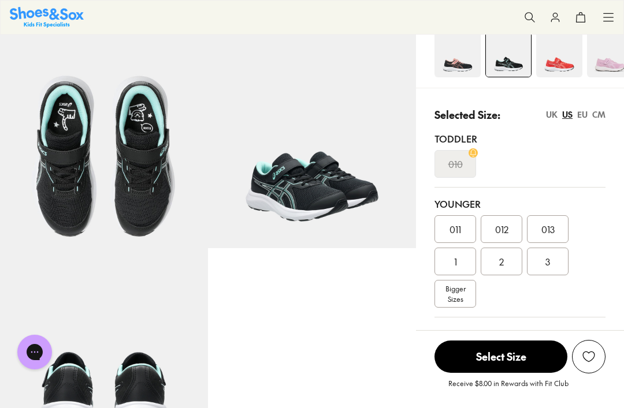
scroll to position [0, 0]
click at [498, 266] on div "2" at bounding box center [502, 262] width 42 height 28
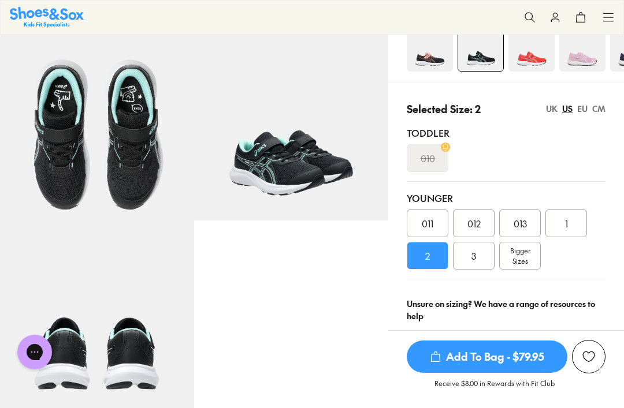
click at [428, 261] on span "2" at bounding box center [427, 256] width 5 height 14
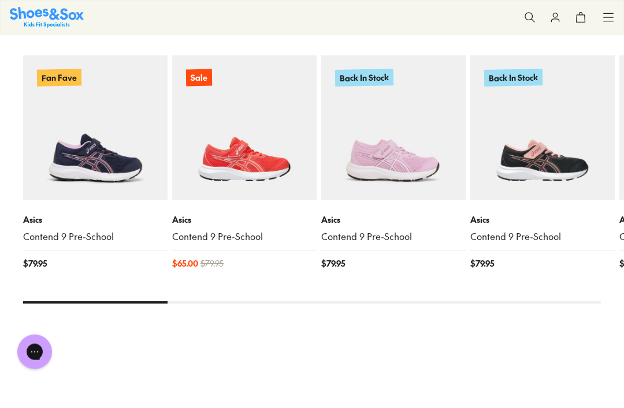
scroll to position [1249, 0]
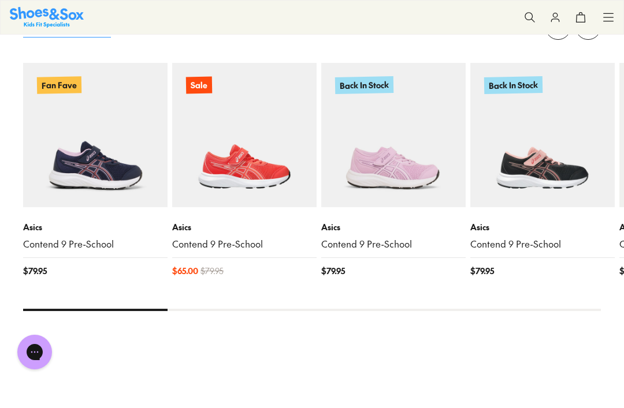
click at [76, 153] on img at bounding box center [95, 135] width 144 height 144
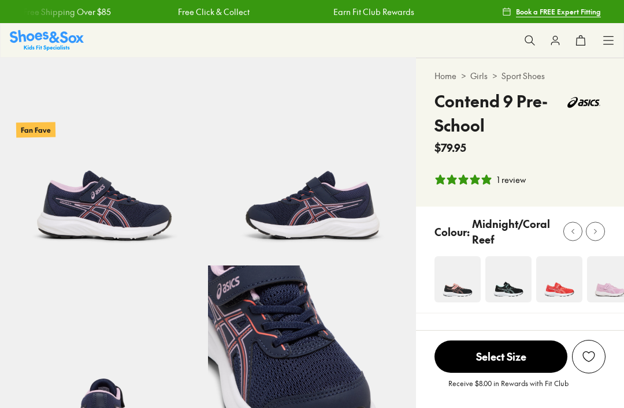
select select "*"
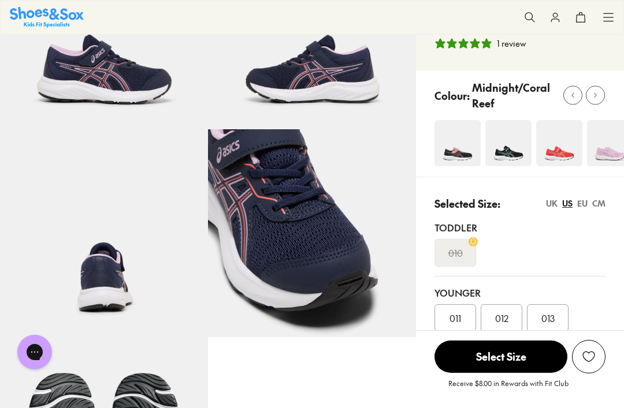
scroll to position [157, 0]
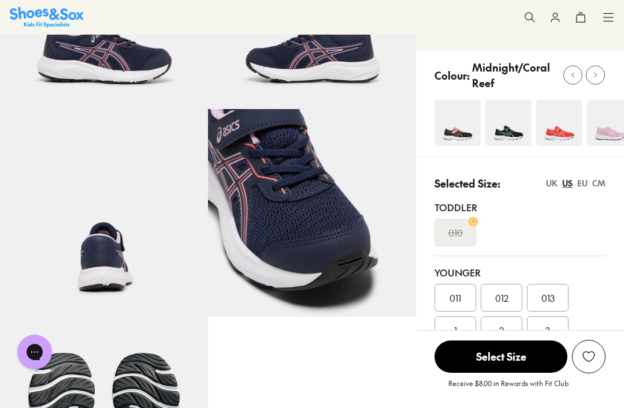
click at [504, 332] on span "2" at bounding box center [501, 330] width 5 height 14
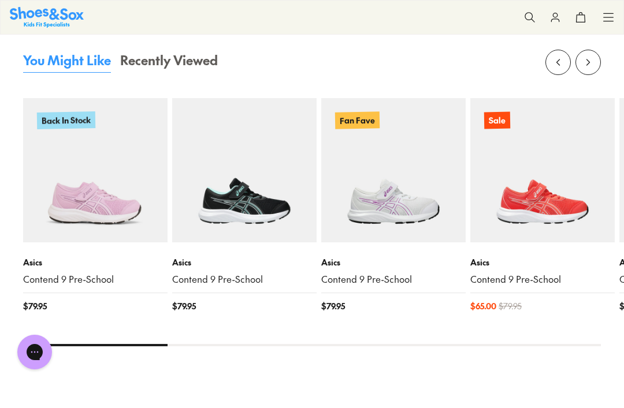
scroll to position [1215, 0]
click at [224, 235] on img at bounding box center [244, 170] width 144 height 144
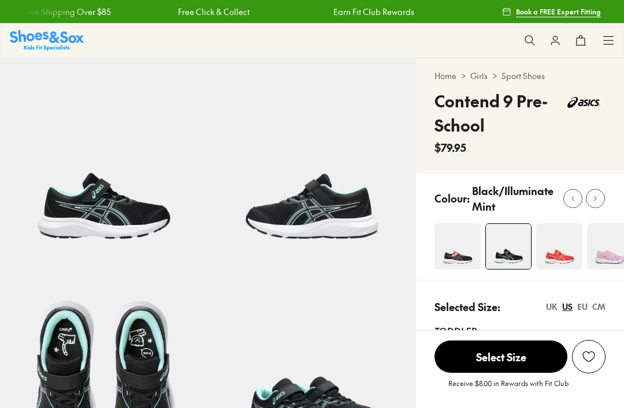
select select "*"
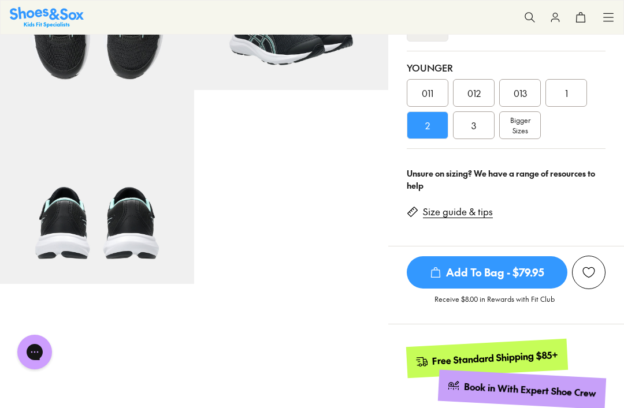
scroll to position [336, 0]
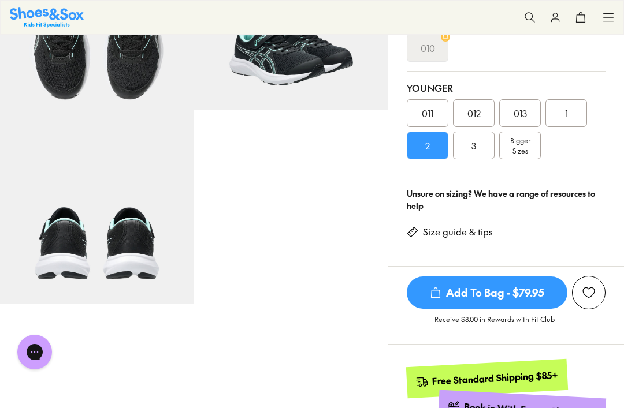
click at [427, 159] on div "2" at bounding box center [428, 146] width 42 height 28
click at [433, 154] on div "2" at bounding box center [428, 146] width 42 height 28
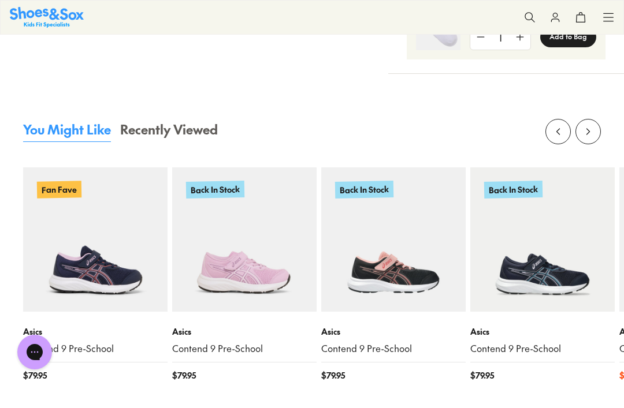
scroll to position [1212, 0]
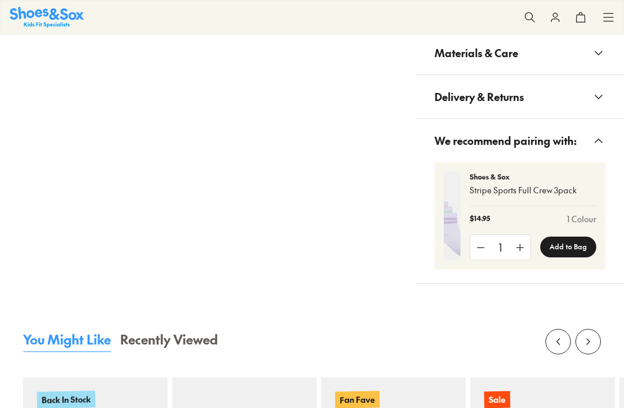
select select "*"
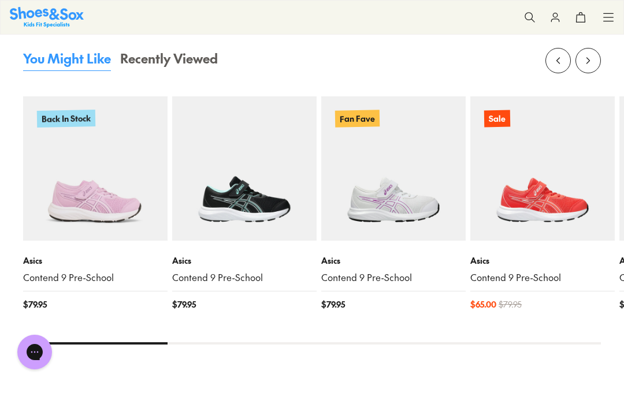
scroll to position [1248, 0]
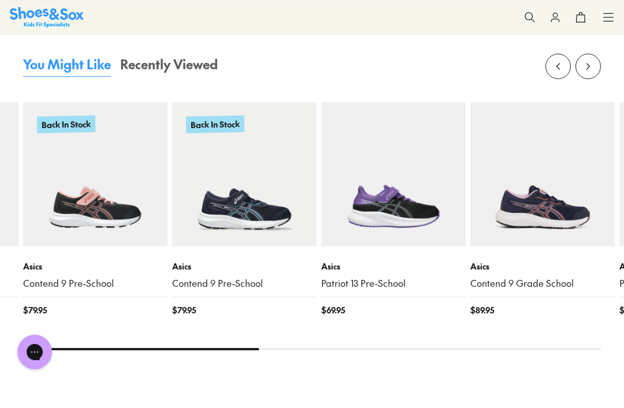
click at [564, 187] on img at bounding box center [542, 174] width 144 height 144
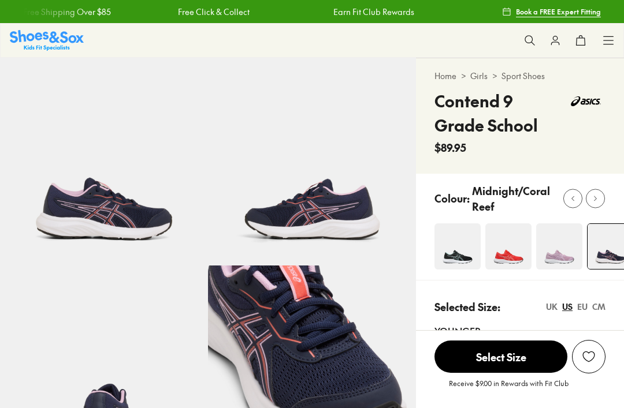
select select "*"
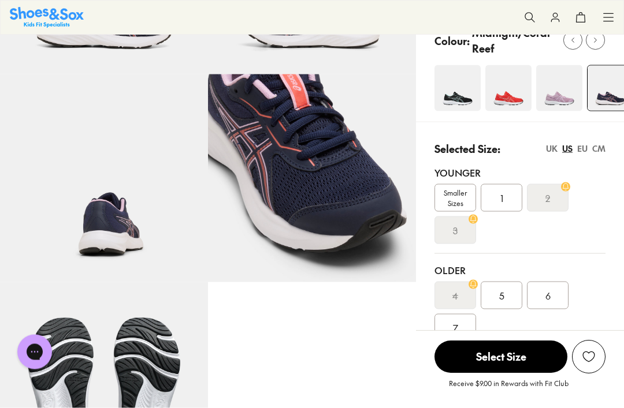
scroll to position [183, 0]
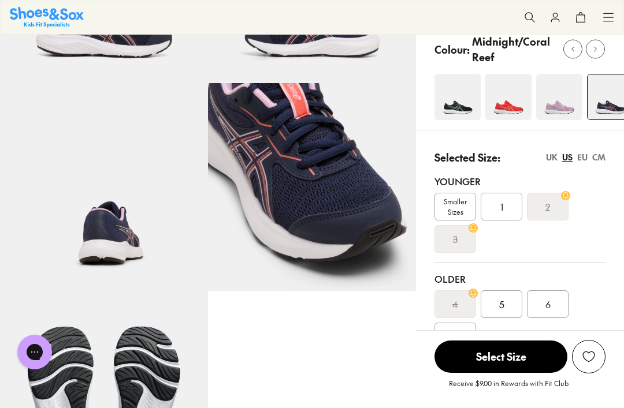
click at [545, 217] on div "2" at bounding box center [548, 207] width 42 height 28
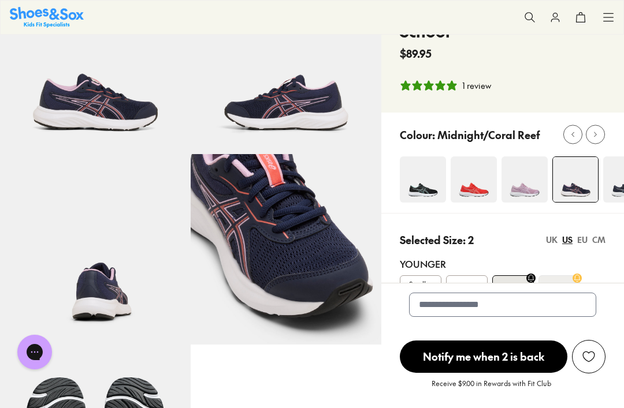
scroll to position [91, 0]
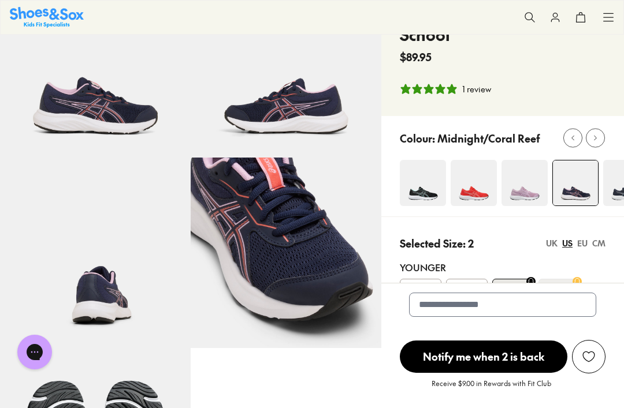
click at [424, 198] on img at bounding box center [423, 183] width 46 height 46
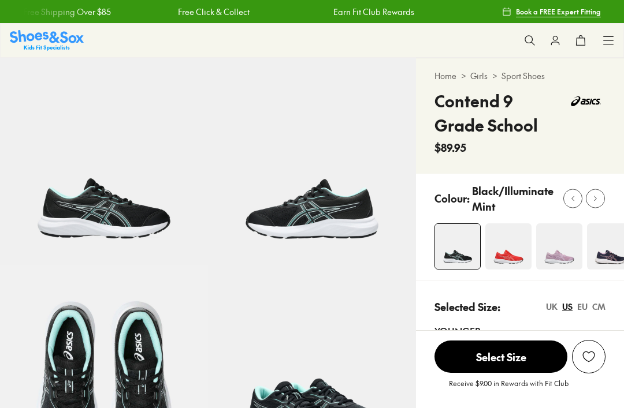
select select "*"
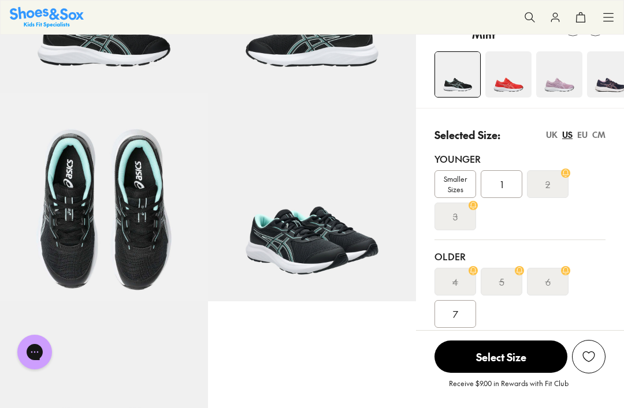
scroll to position [173, 0]
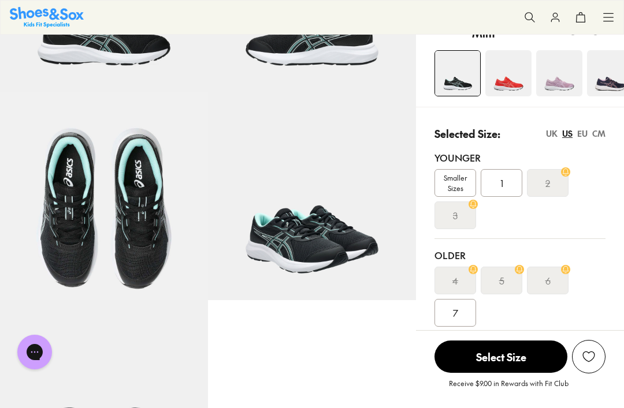
click at [550, 187] on div "2" at bounding box center [548, 183] width 42 height 28
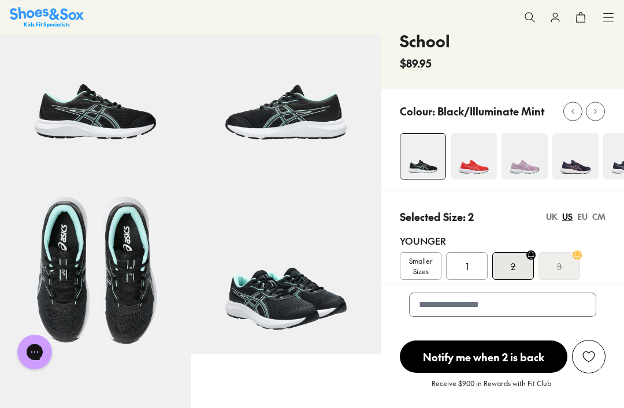
scroll to position [32, 0]
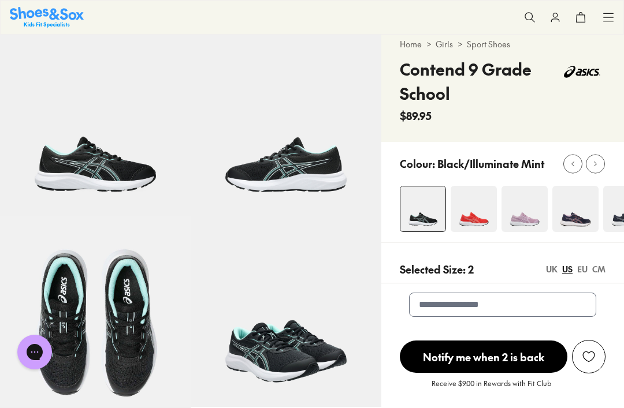
click at [482, 261] on div "Selected Size: 2 UK US EU CM Younger Smaller Sizes 1 2 3 Older 4 5 6 7" at bounding box center [502, 330] width 243 height 174
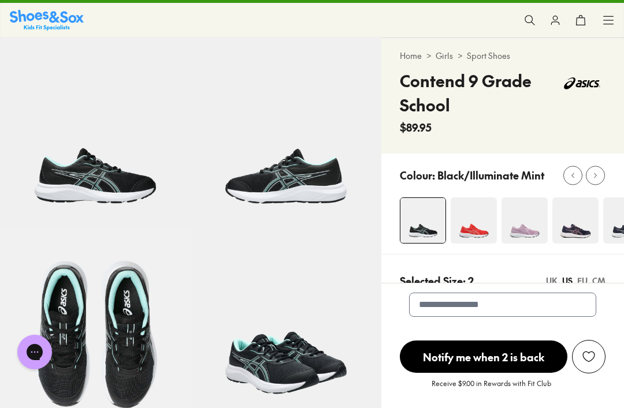
scroll to position [0, 0]
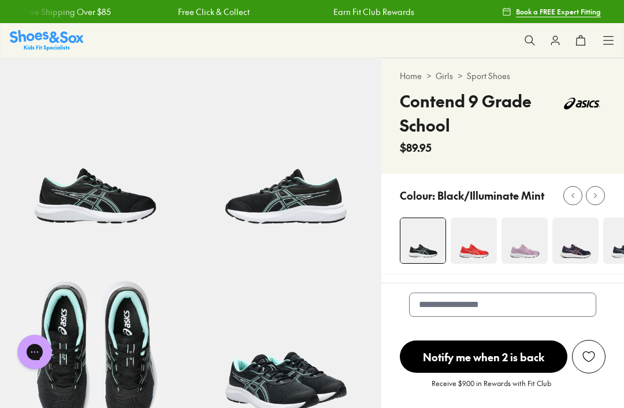
click at [460, 213] on div "Colour: Black/Illuminate Mint" at bounding box center [502, 224] width 243 height 101
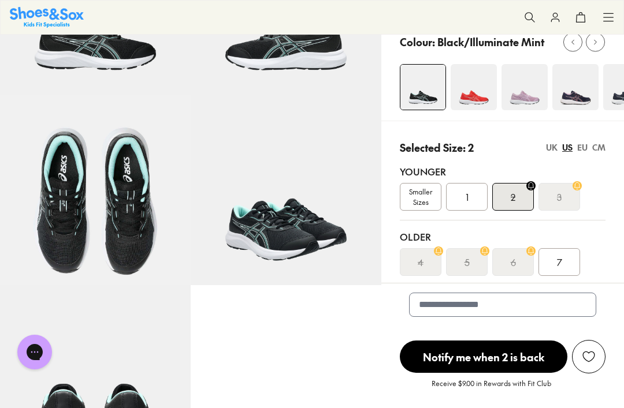
scroll to position [155, 0]
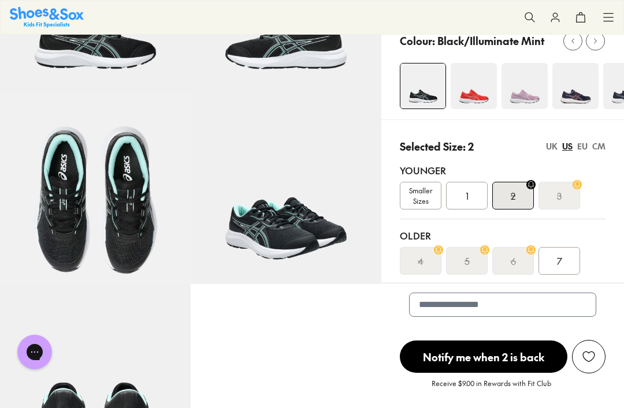
click at [568, 108] on img at bounding box center [575, 86] width 46 height 46
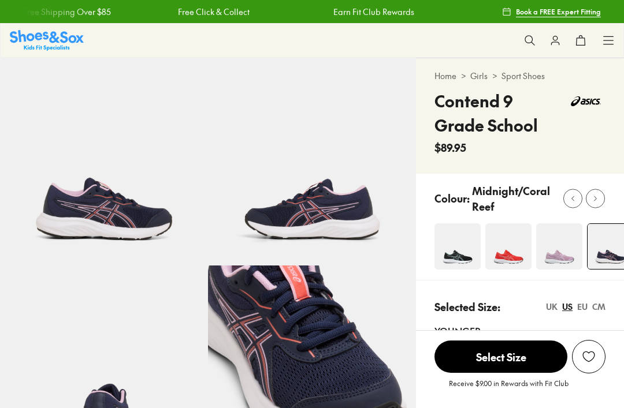
select select "*"
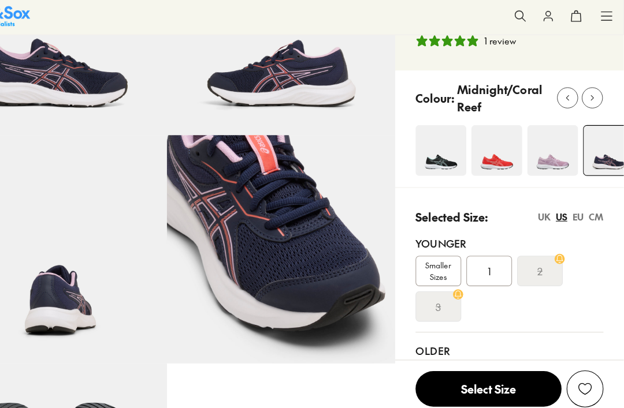
scroll to position [140, 0]
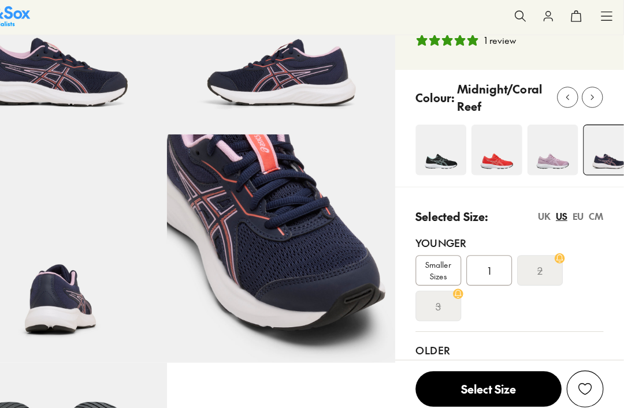
click at [545, 249] on s "2" at bounding box center [547, 249] width 5 height 14
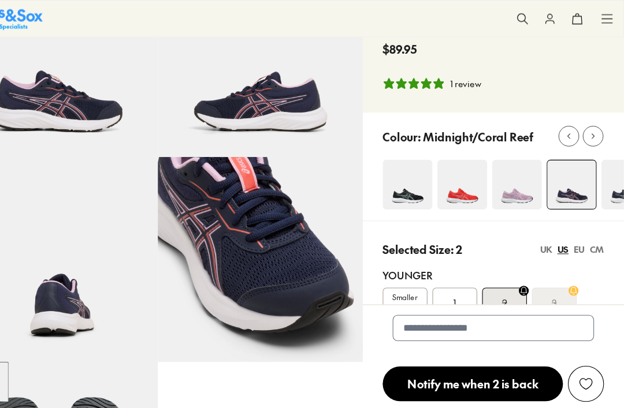
scroll to position [102, 0]
click at [400, 190] on img at bounding box center [423, 171] width 46 height 46
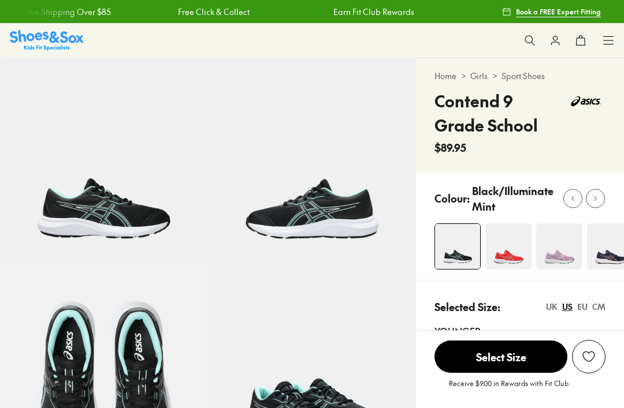
select select "*"
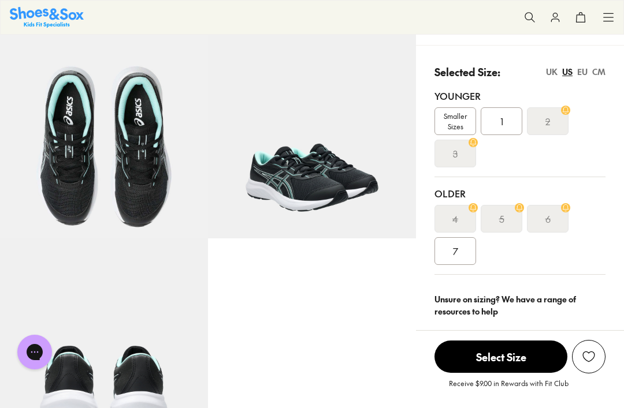
scroll to position [236, 0]
click at [549, 126] on s "2" at bounding box center [547, 121] width 5 height 14
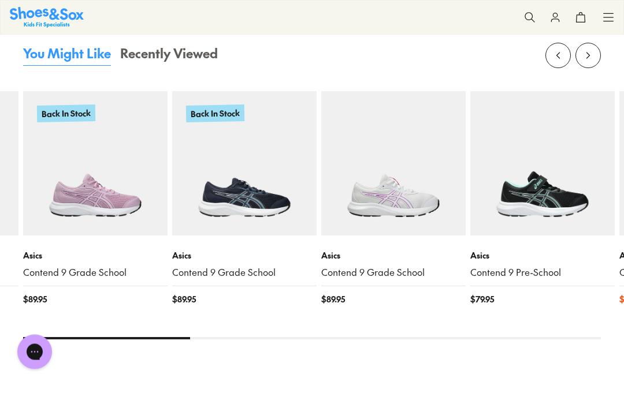
scroll to position [1242, 0]
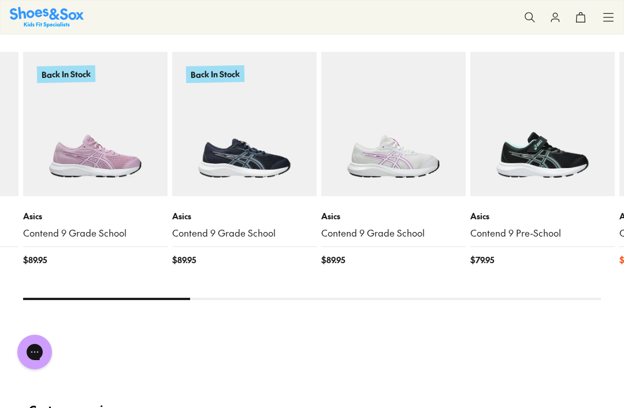
click at [571, 152] on img at bounding box center [542, 124] width 144 height 144
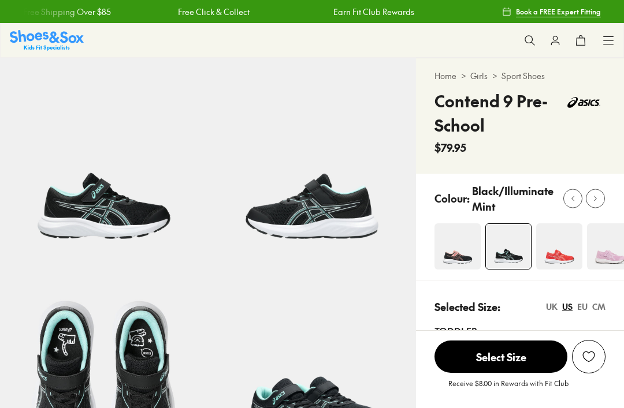
select select "*"
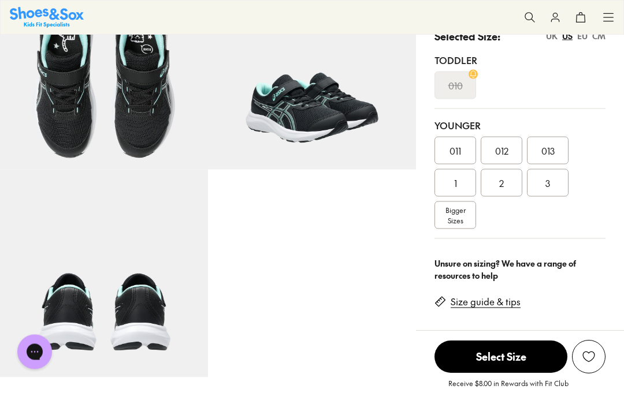
scroll to position [305, 0]
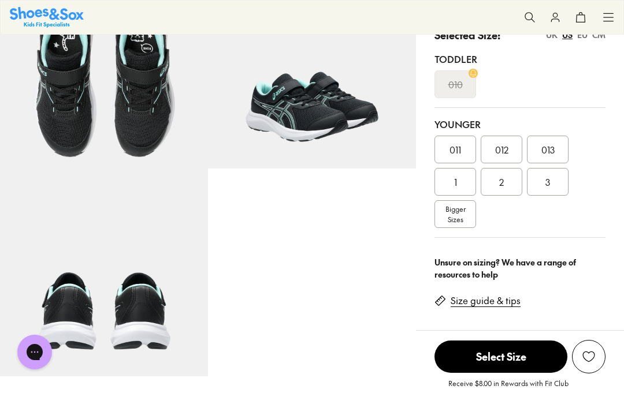
click at [500, 191] on div "2" at bounding box center [502, 182] width 42 height 28
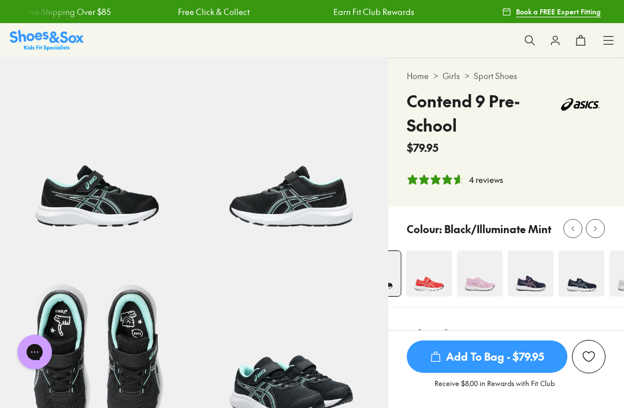
click at [528, 282] on img at bounding box center [530, 274] width 46 height 46
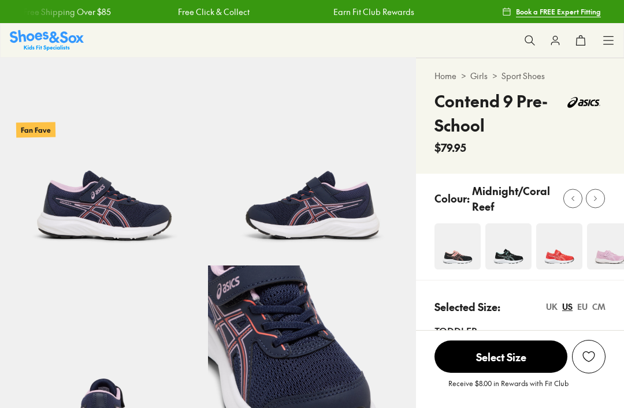
select select "*"
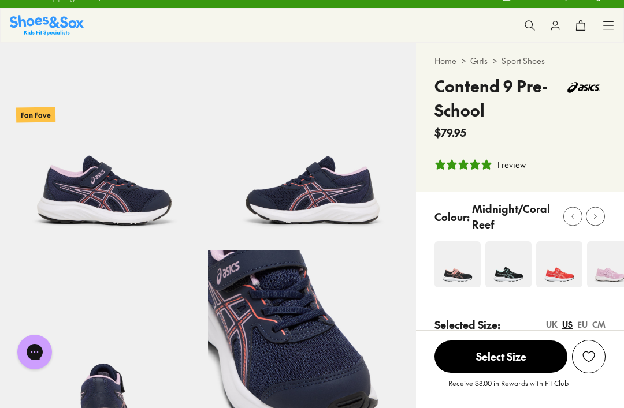
scroll to position [2, 0]
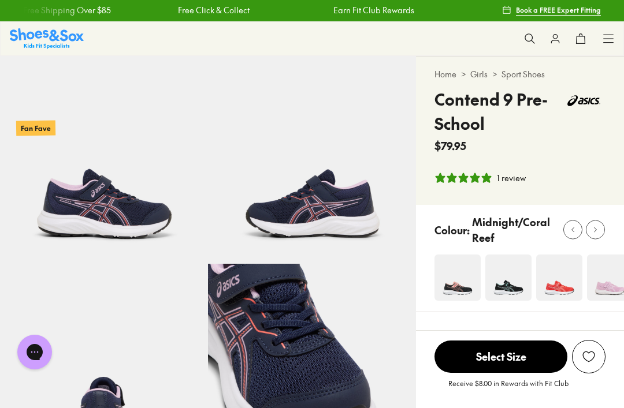
click at [507, 293] on img at bounding box center [508, 278] width 46 height 46
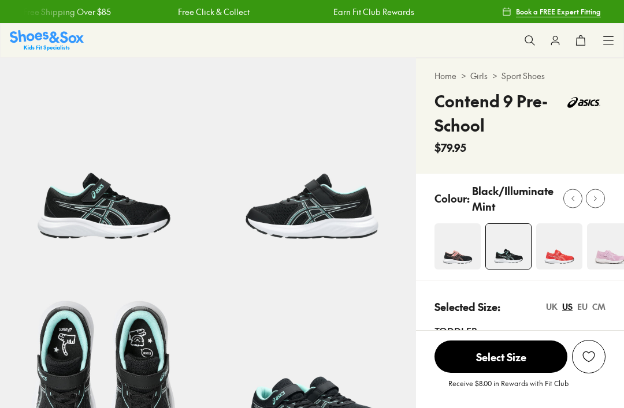
select select "*"
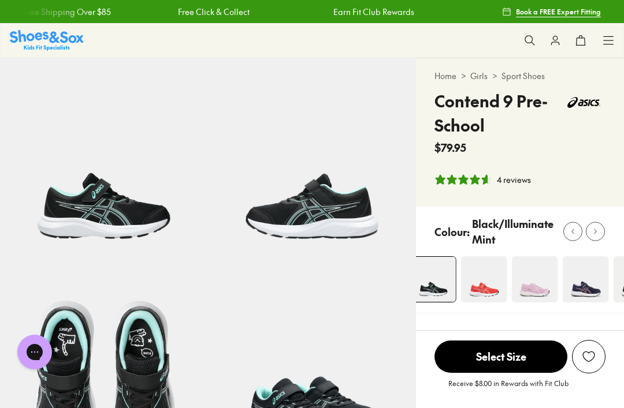
click at [596, 279] on img at bounding box center [586, 279] width 46 height 46
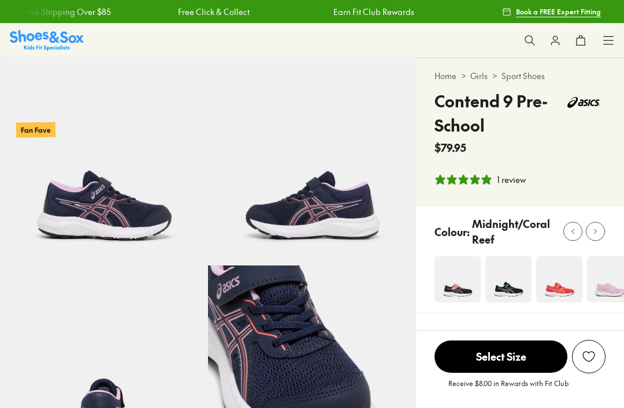
select select "*"
click at [519, 282] on img at bounding box center [508, 279] width 46 height 46
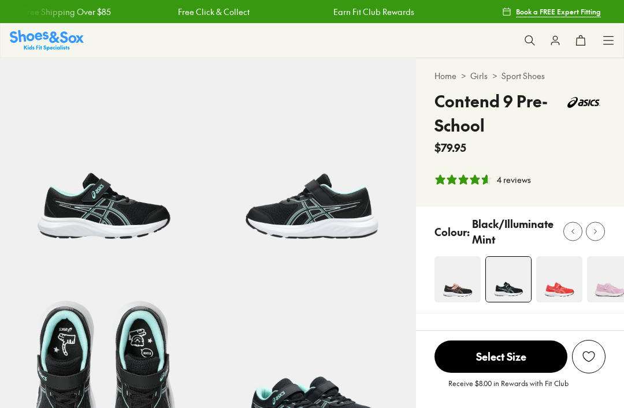
select select "*"
click at [593, 241] on button at bounding box center [595, 231] width 19 height 19
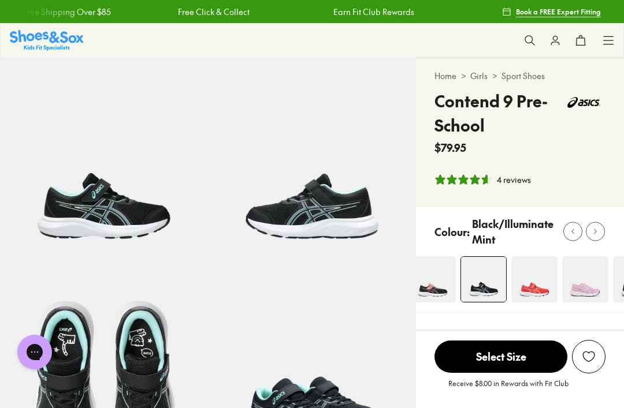
click at [601, 232] on button at bounding box center [595, 231] width 19 height 19
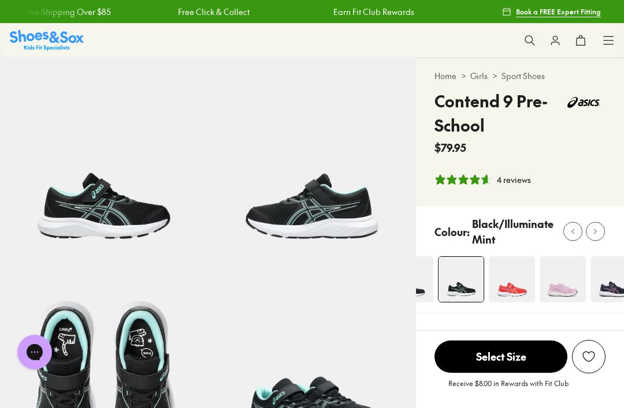
click at [600, 237] on div at bounding box center [595, 232] width 12 height 12
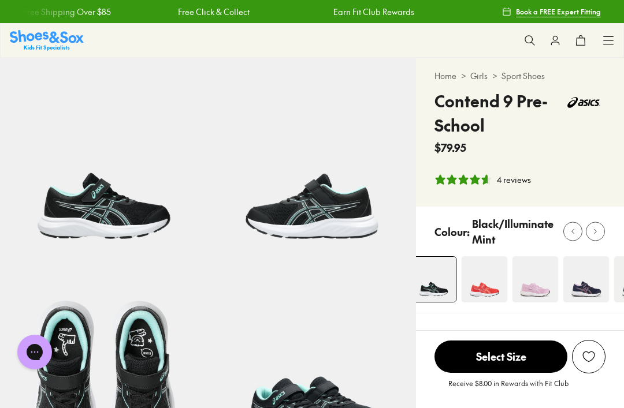
click at [604, 229] on button at bounding box center [595, 231] width 19 height 19
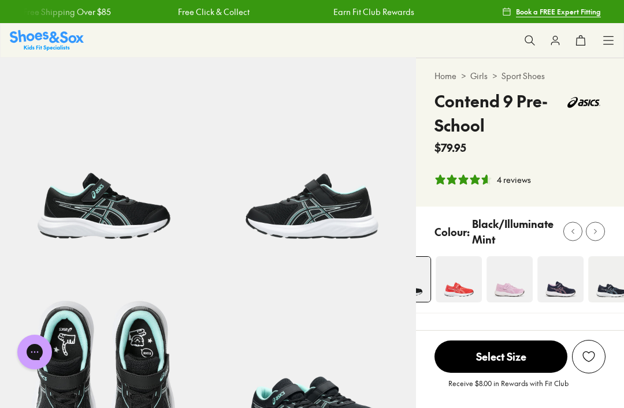
click at [564, 276] on img at bounding box center [560, 279] width 46 height 46
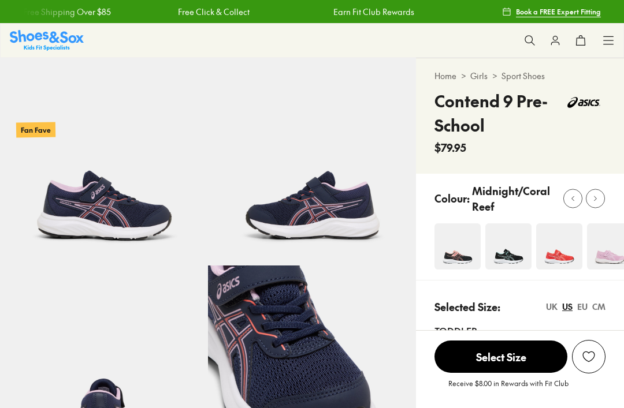
select select "*"
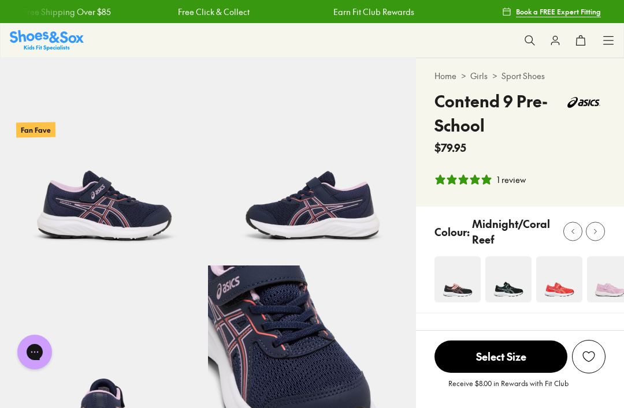
click at [594, 235] on icon at bounding box center [595, 232] width 9 height 9
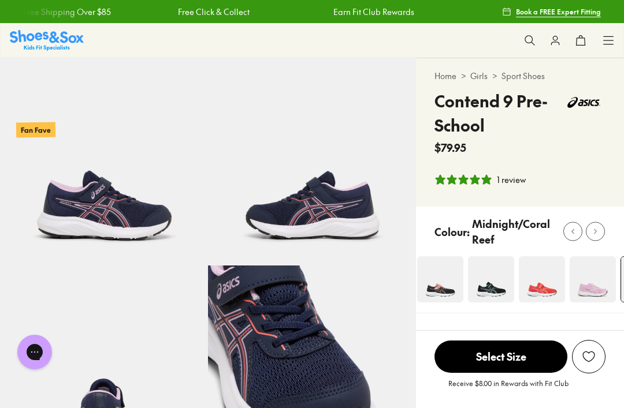
click at [592, 233] on icon at bounding box center [595, 232] width 9 height 9
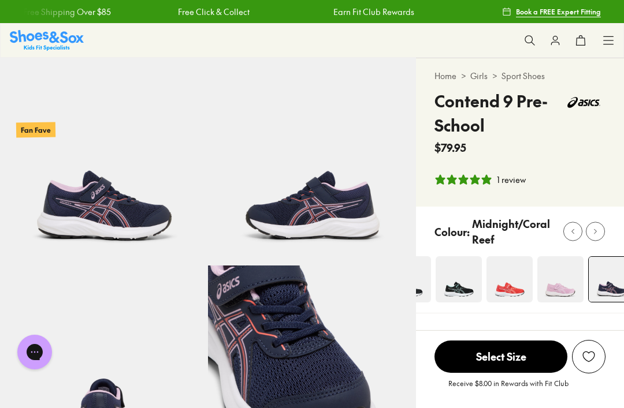
click at [591, 235] on icon at bounding box center [595, 232] width 9 height 9
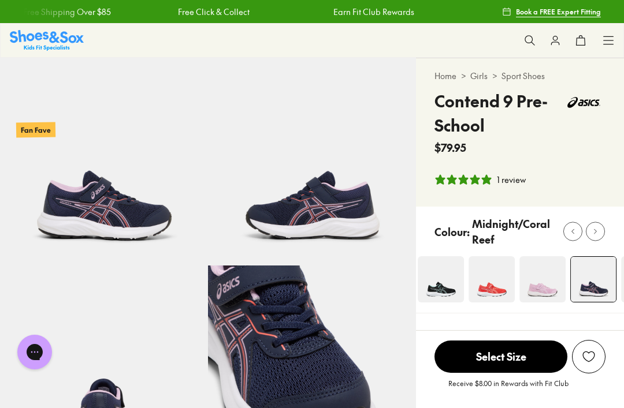
click at [591, 234] on icon at bounding box center [595, 232] width 9 height 9
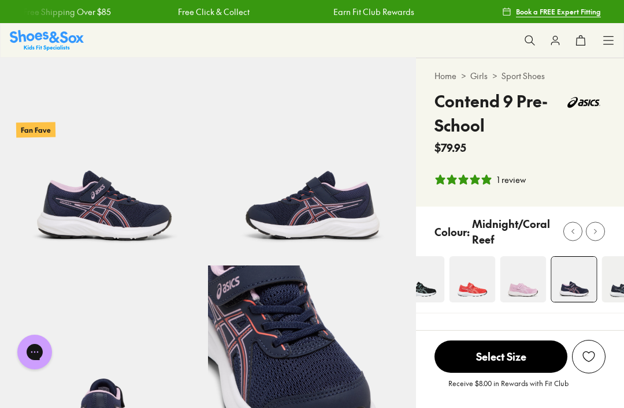
click at [587, 237] on button at bounding box center [595, 231] width 19 height 19
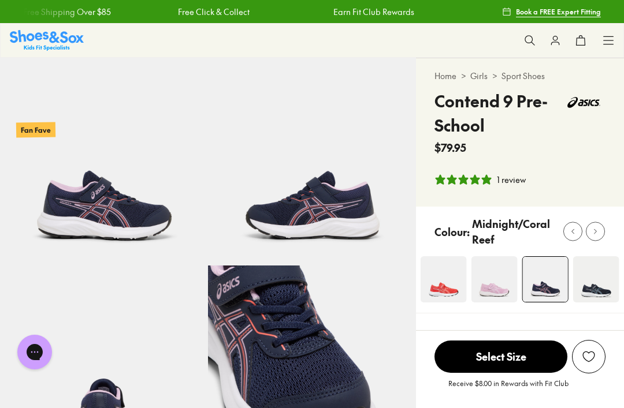
click at [586, 235] on button at bounding box center [595, 231] width 19 height 19
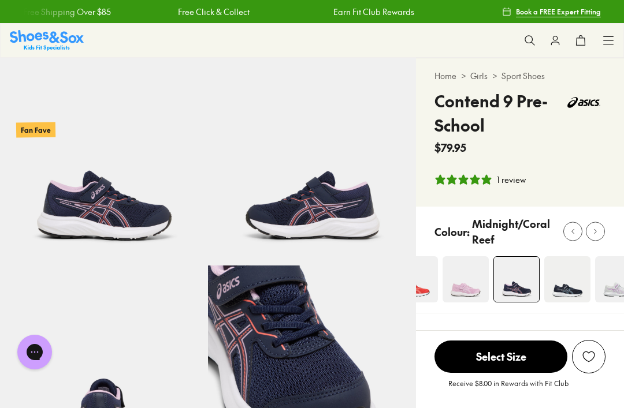
click at [586, 234] on button at bounding box center [595, 231] width 19 height 19
click at [582, 231] on button at bounding box center [572, 231] width 19 height 19
click at [585, 235] on div at bounding box center [589, 231] width 52 height 19
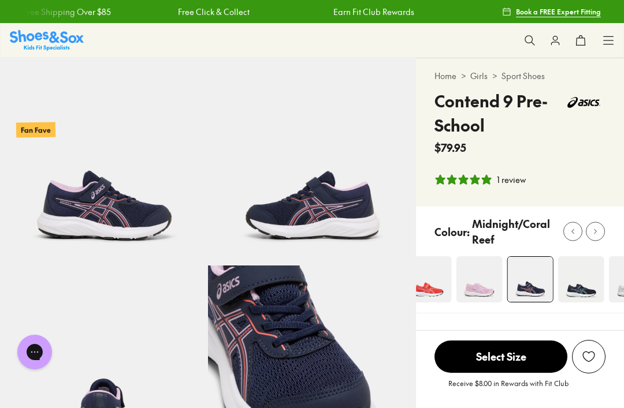
click at [587, 233] on button at bounding box center [595, 231] width 19 height 19
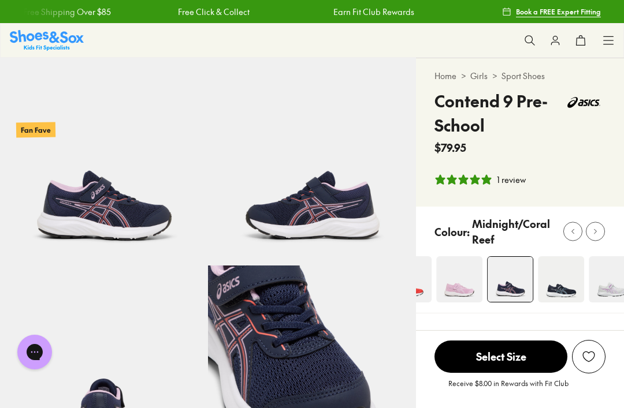
click at [590, 235] on div at bounding box center [595, 232] width 12 height 12
click at [564, 229] on button at bounding box center [572, 231] width 19 height 19
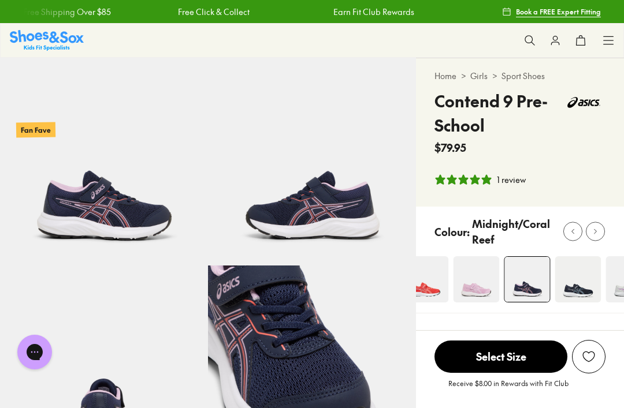
click at [565, 226] on button at bounding box center [572, 231] width 19 height 19
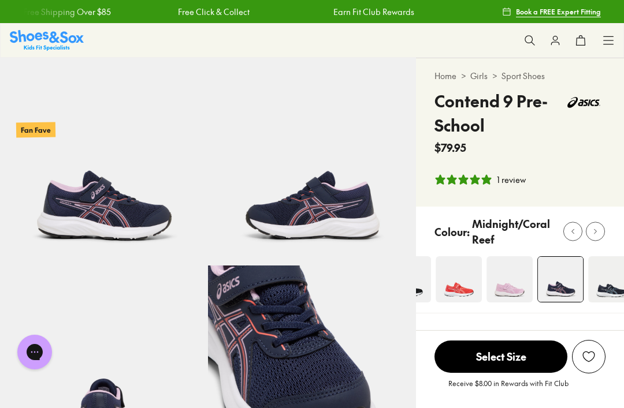
click at [565, 226] on button at bounding box center [572, 231] width 19 height 19
click at [570, 224] on button at bounding box center [572, 231] width 19 height 19
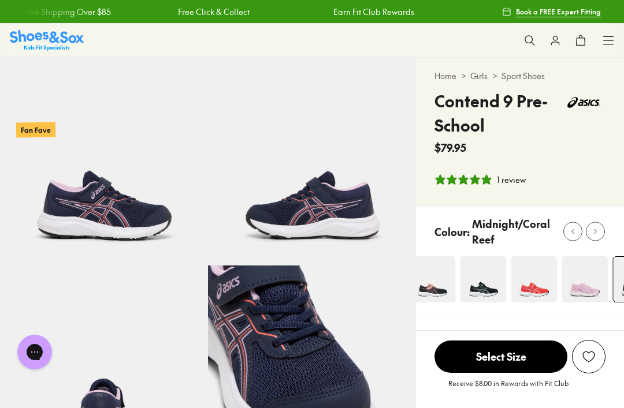
click at [478, 273] on img at bounding box center [483, 279] width 46 height 46
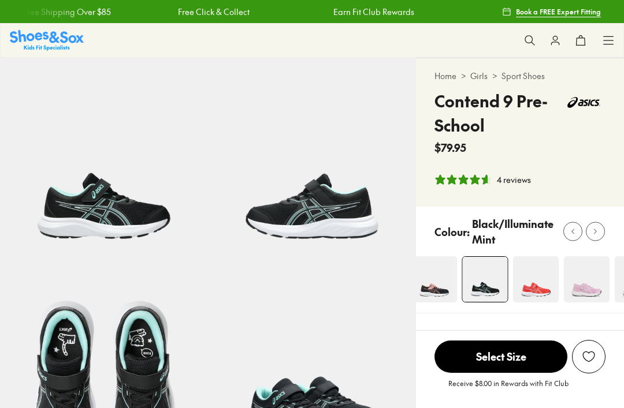
select select "*"
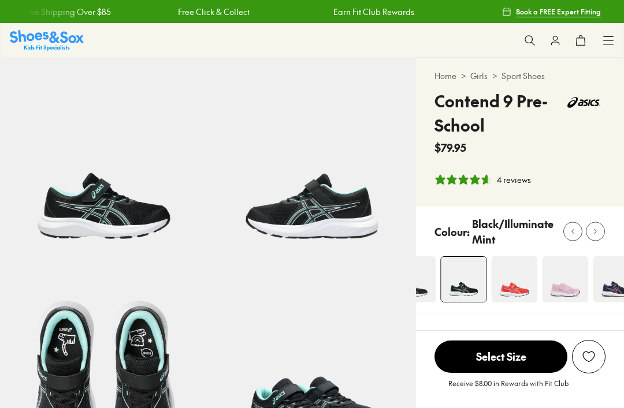
click at [570, 237] on div at bounding box center [573, 232] width 12 height 12
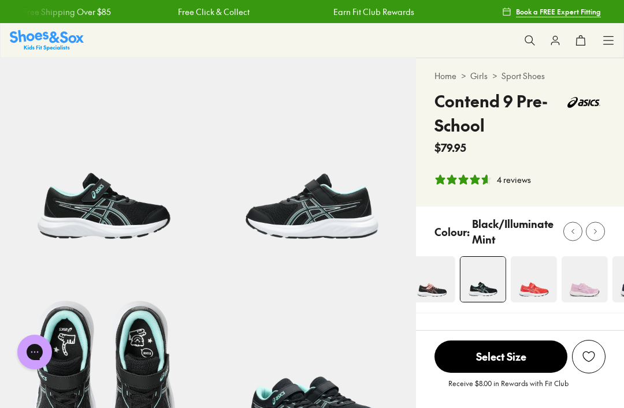
click at [437, 285] on img at bounding box center [432, 279] width 46 height 46
click at [437, 291] on img at bounding box center [432, 279] width 46 height 46
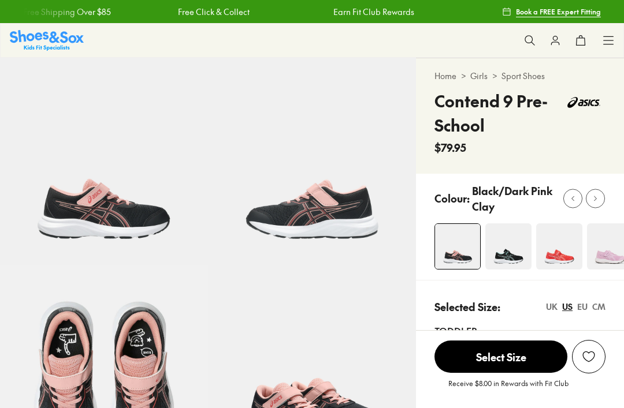
select select "*"
click at [509, 262] on img at bounding box center [508, 247] width 46 height 46
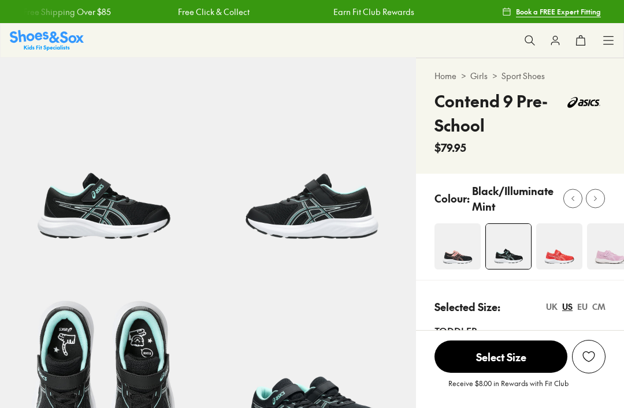
select select "*"
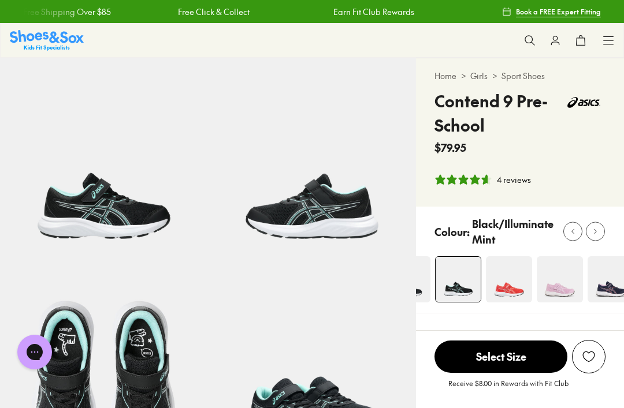
click at [591, 292] on img at bounding box center [610, 279] width 46 height 46
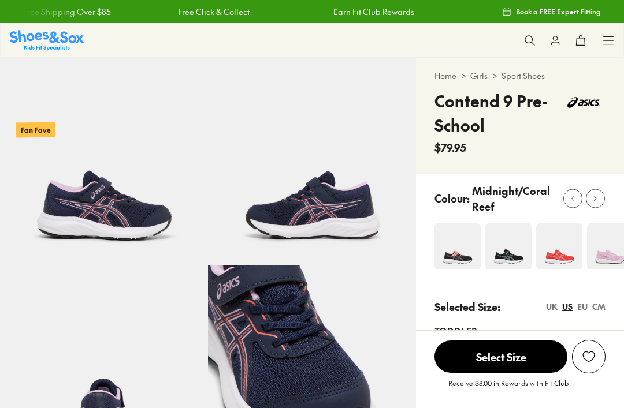
select select "*"
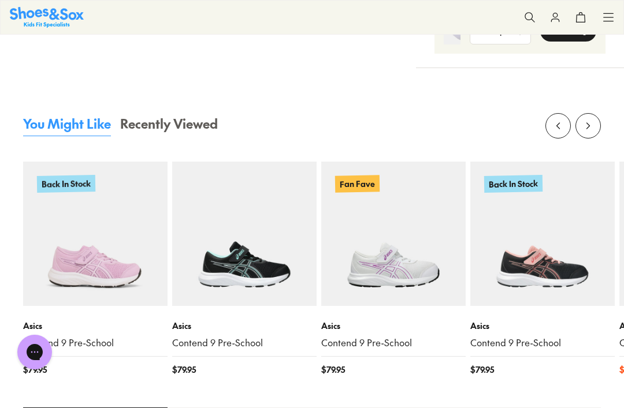
scroll to position [1160, 0]
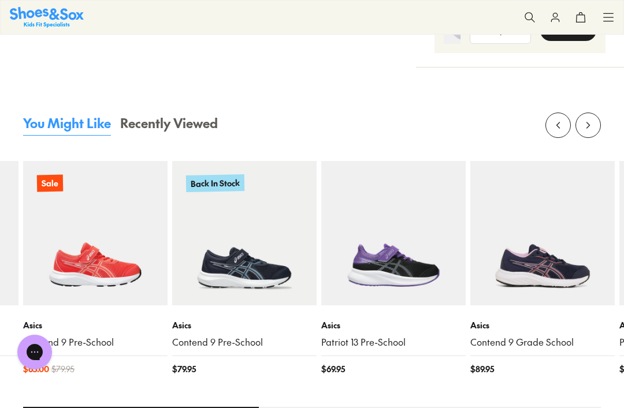
click at [401, 278] on img at bounding box center [393, 233] width 144 height 144
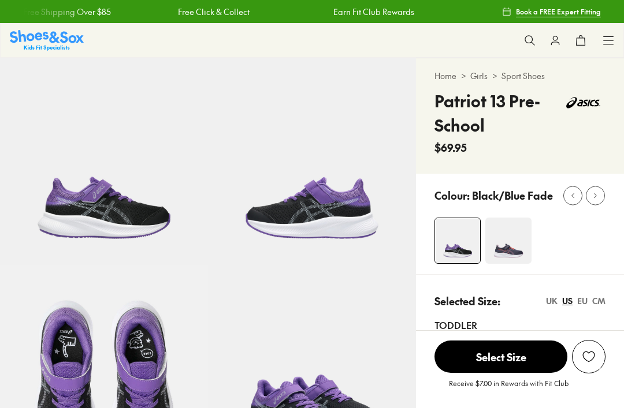
select select "*"
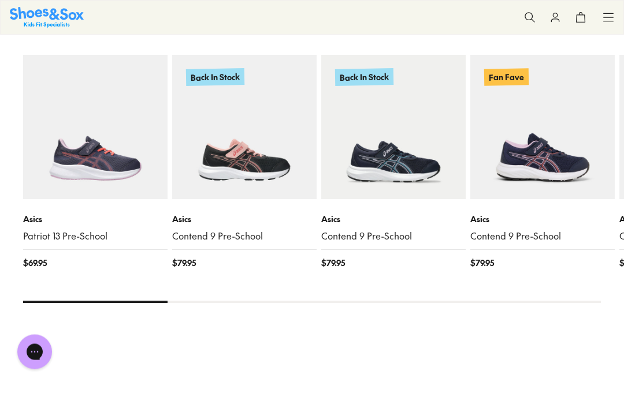
scroll to position [1233, 0]
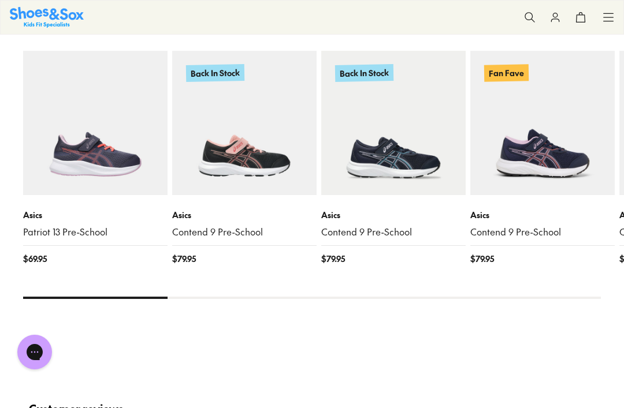
click at [70, 175] on img at bounding box center [95, 123] width 144 height 144
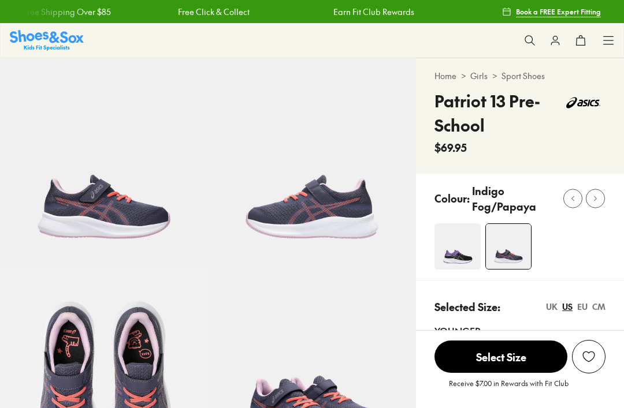
select select "*"
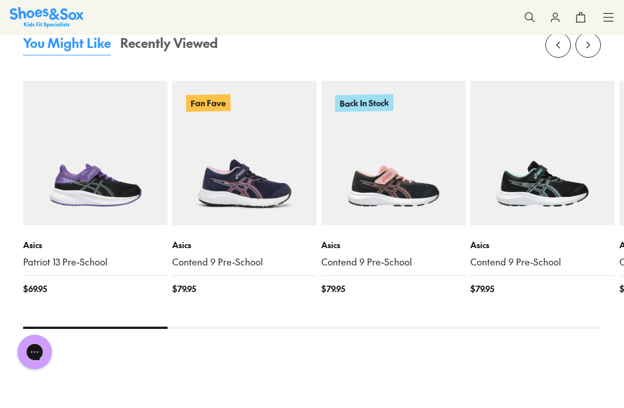
scroll to position [1143, 0]
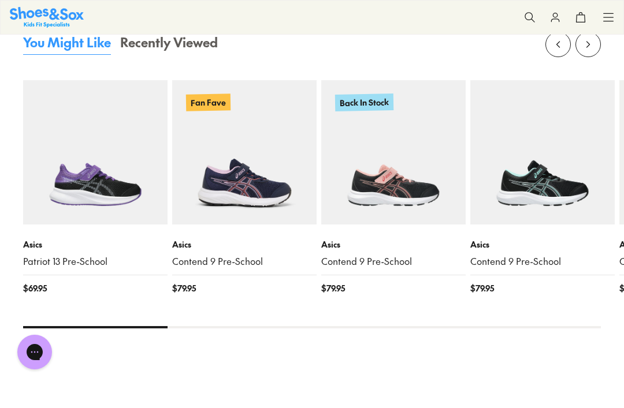
click at [226, 223] on img at bounding box center [244, 152] width 144 height 144
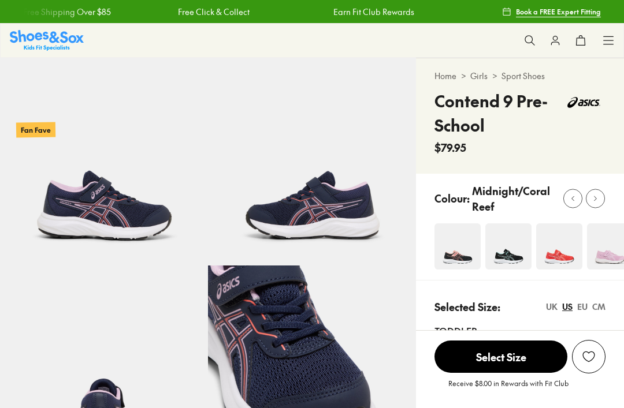
select select "*"
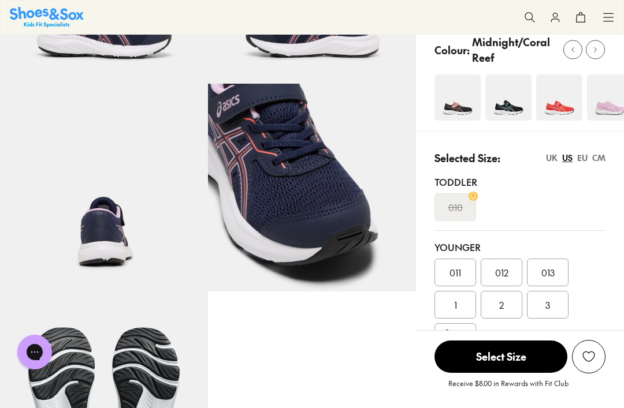
click at [114, 237] on img at bounding box center [104, 188] width 208 height 208
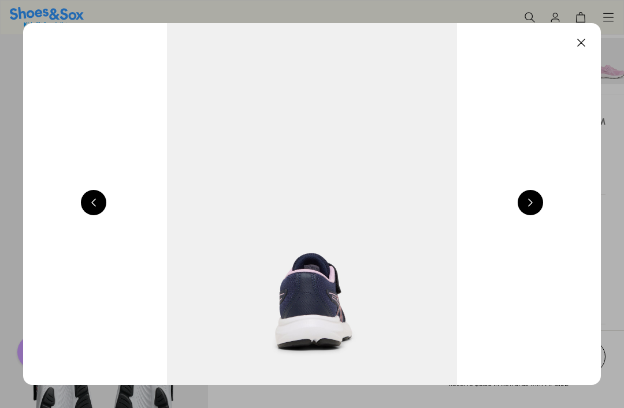
scroll to position [219, 0]
click at [583, 47] on button at bounding box center [580, 42] width 25 height 25
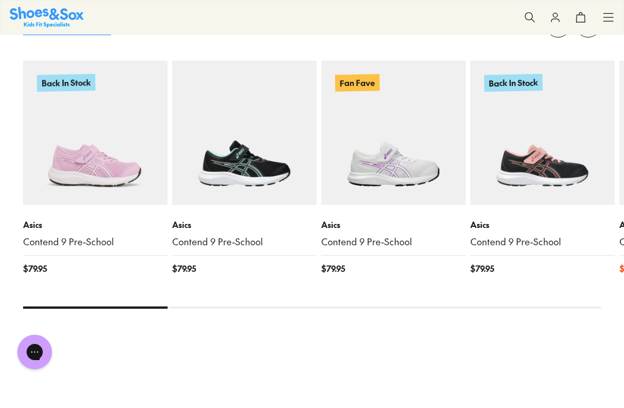
scroll to position [1262, 0]
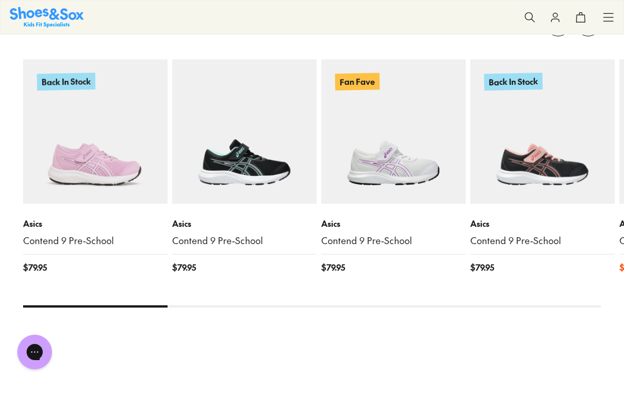
click at [228, 189] on img at bounding box center [244, 131] width 144 height 144
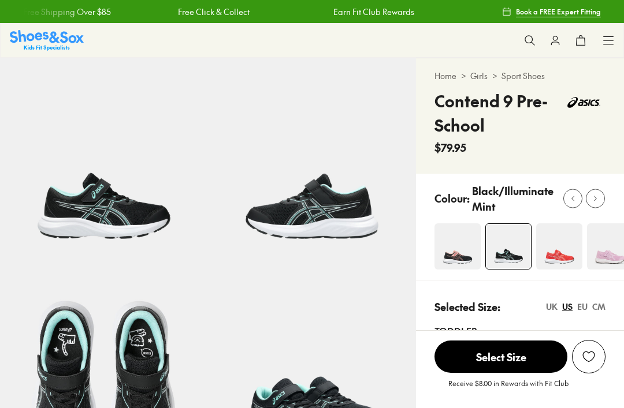
select select "*"
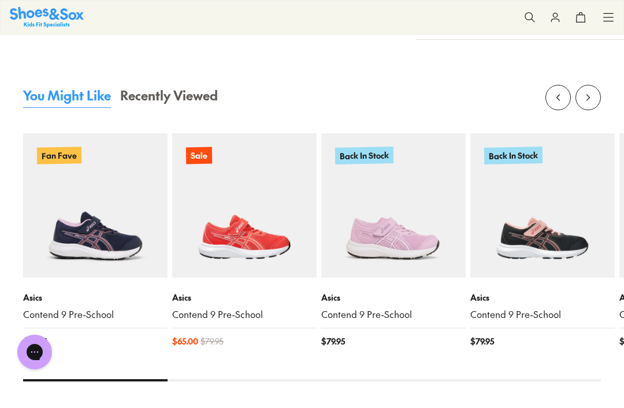
scroll to position [1188, 0]
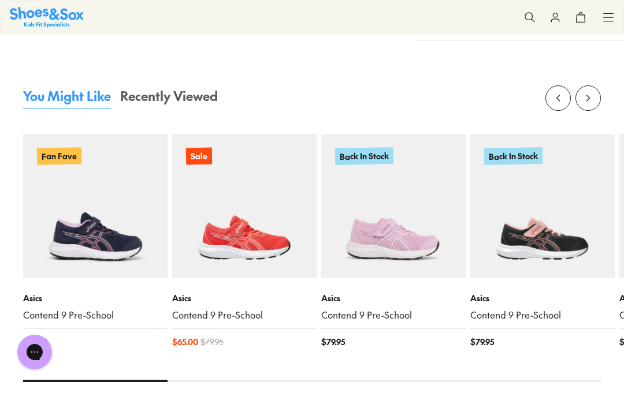
click at [512, 262] on img at bounding box center [542, 206] width 144 height 144
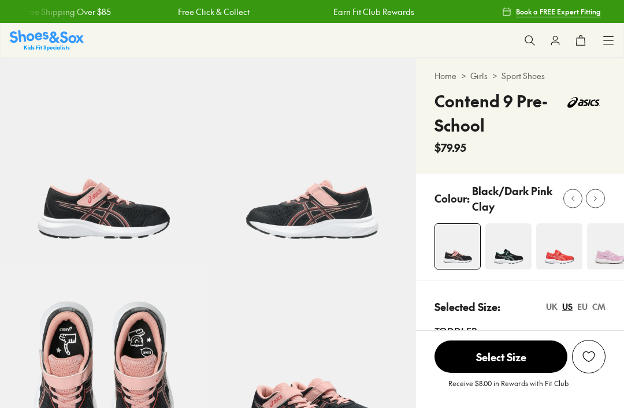
scroll to position [54, 0]
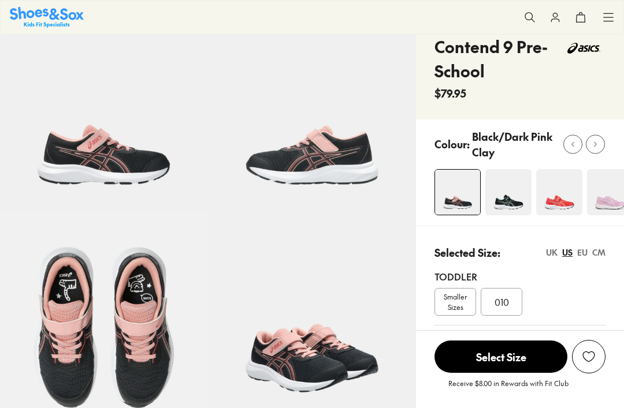
select select "*"
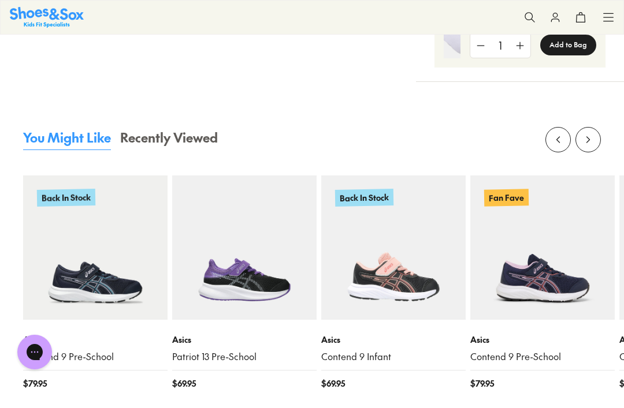
scroll to position [1079, 0]
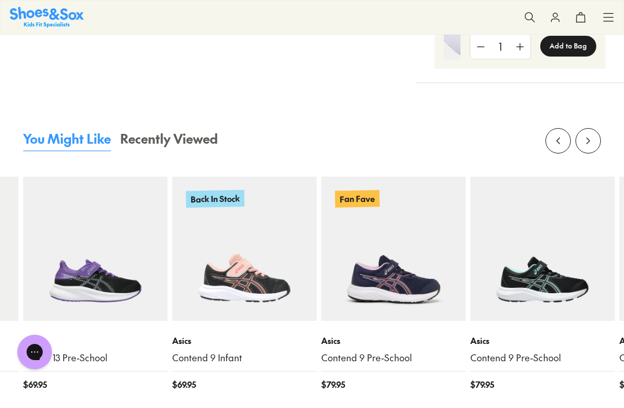
click at [359, 300] on img at bounding box center [393, 249] width 144 height 144
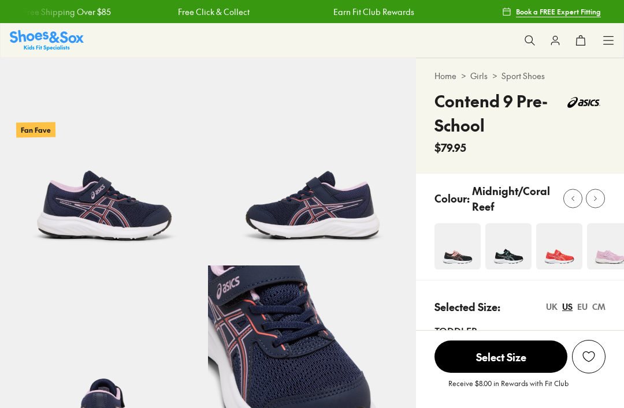
select select "*"
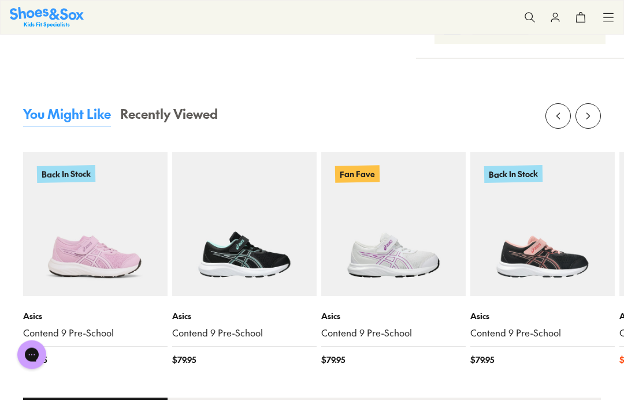
scroll to position [1207, 0]
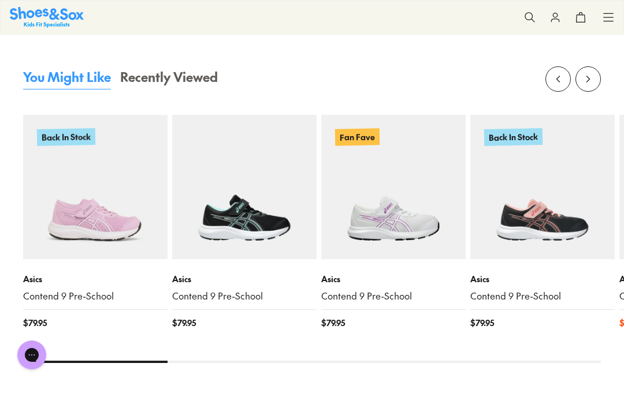
click at [217, 198] on img at bounding box center [244, 187] width 144 height 144
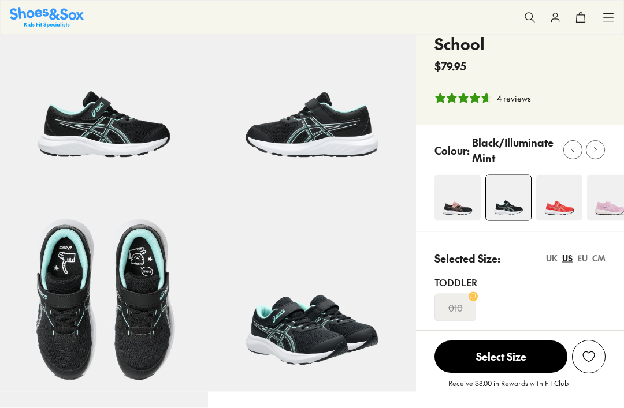
select select "*"
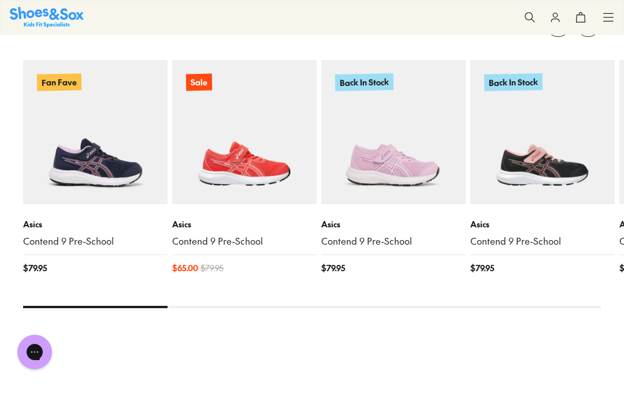
scroll to position [1263, 0]
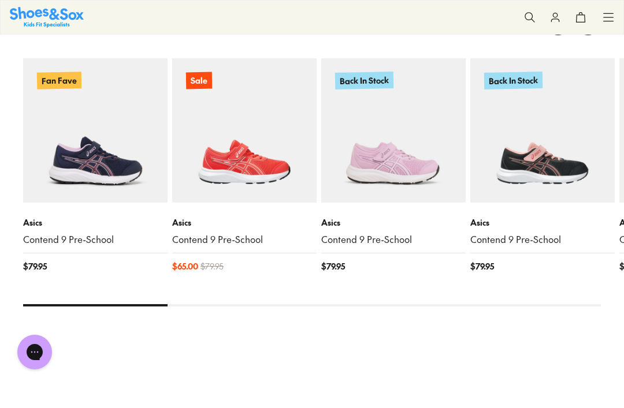
click at [107, 162] on img at bounding box center [95, 130] width 144 height 144
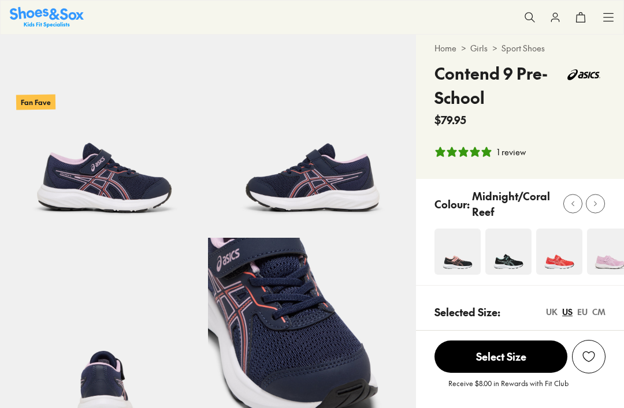
select select "*"
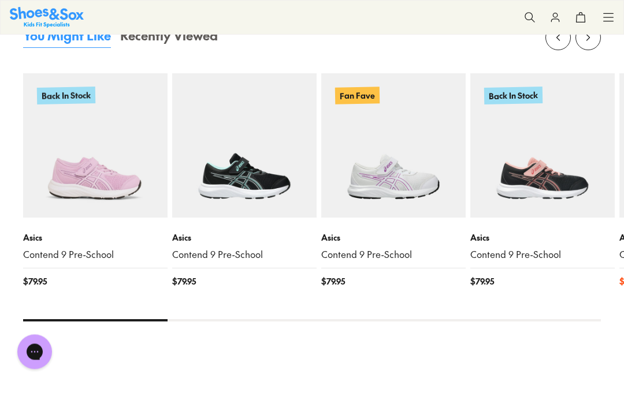
scroll to position [1250, 0]
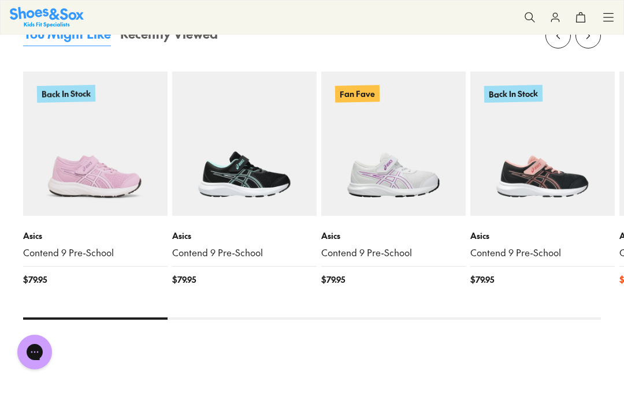
click at [220, 188] on img at bounding box center [244, 144] width 144 height 144
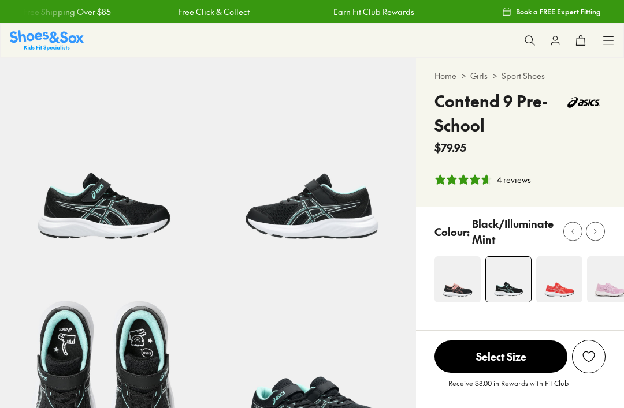
select select "*"
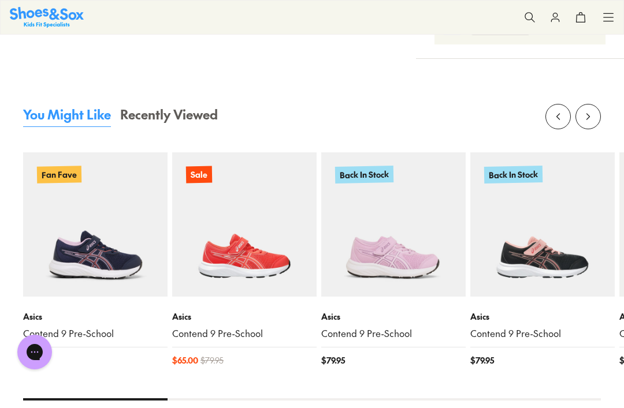
scroll to position [1170, 0]
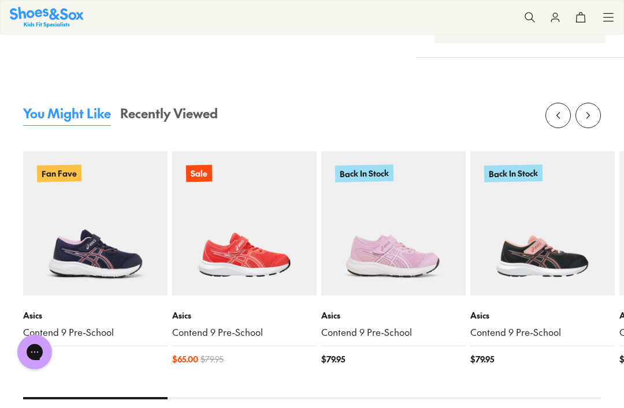
click at [566, 282] on img at bounding box center [542, 223] width 144 height 144
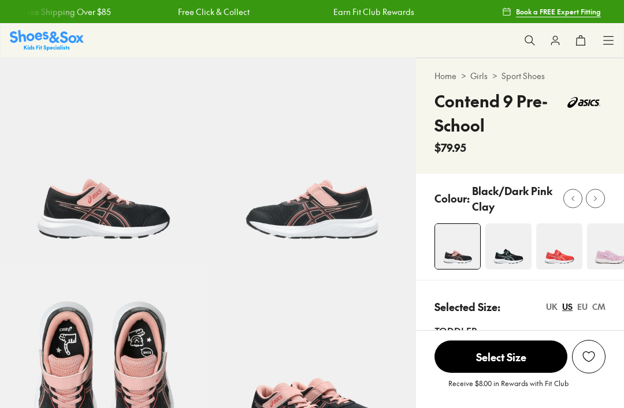
select select "*"
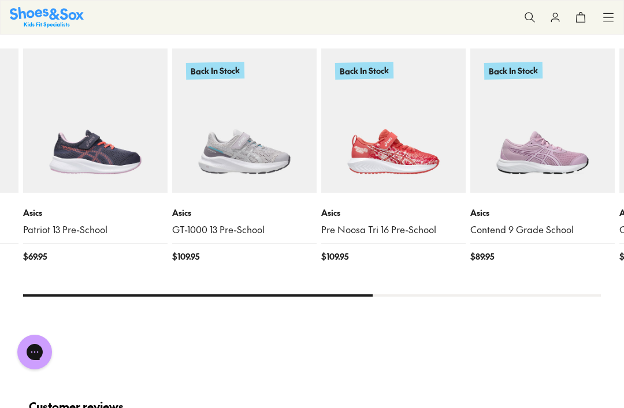
scroll to position [1209, 0]
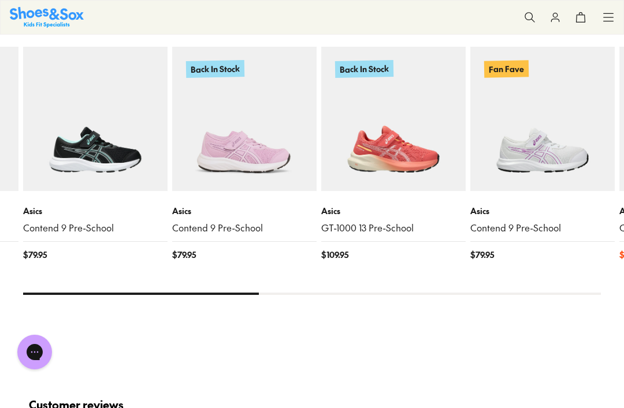
click at [52, 135] on img at bounding box center [95, 119] width 144 height 144
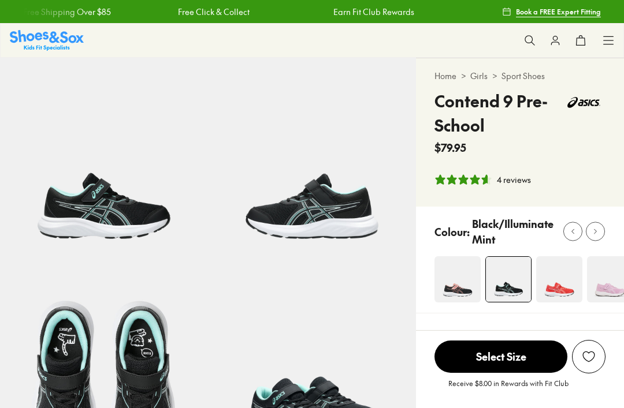
select select "*"
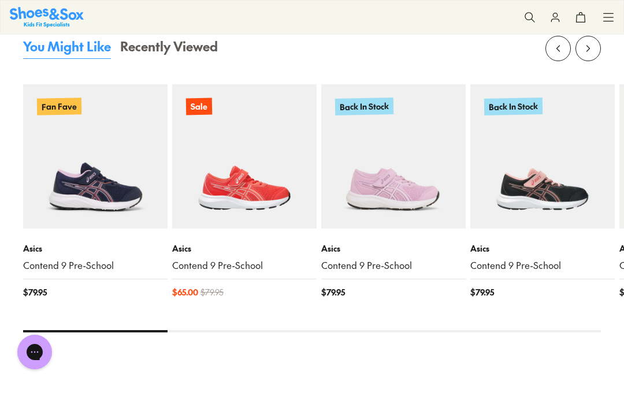
scroll to position [1241, 0]
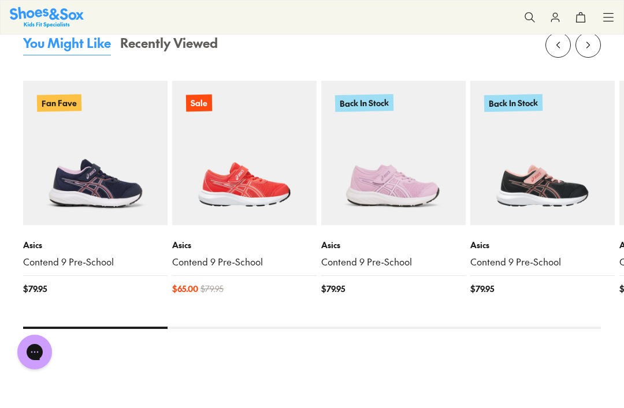
click at [42, 200] on img at bounding box center [95, 153] width 144 height 144
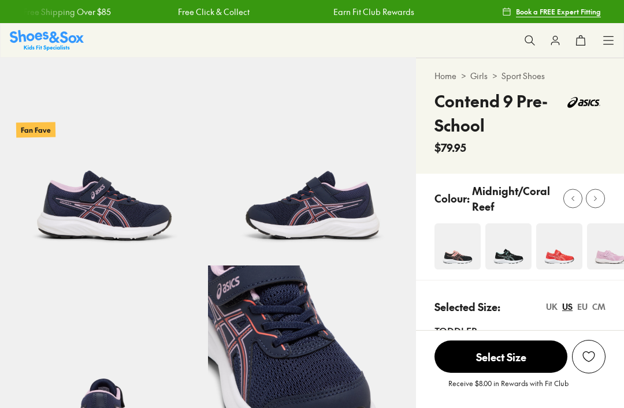
select select "*"
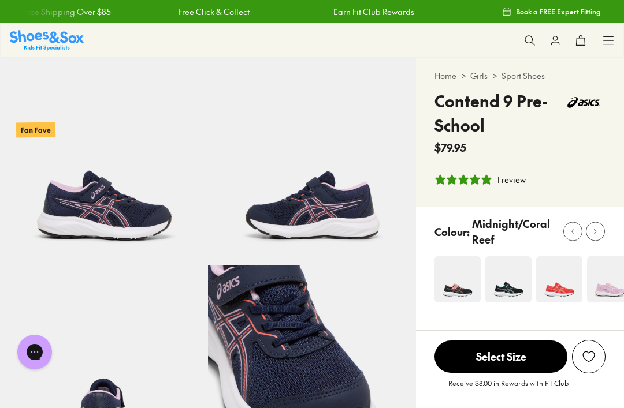
click at [40, 165] on img at bounding box center [104, 162] width 208 height 208
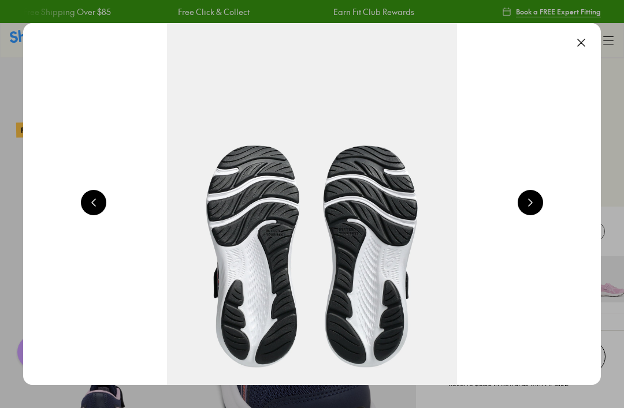
scroll to position [0, 578]
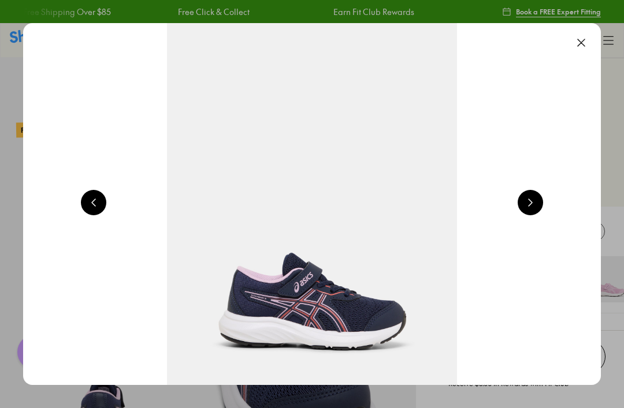
click at [6, 163] on div at bounding box center [312, 204] width 624 height 408
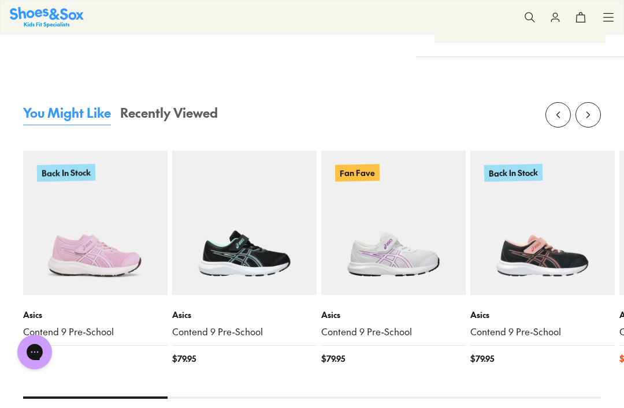
scroll to position [1171, 0]
click at [225, 200] on img at bounding box center [244, 222] width 144 height 144
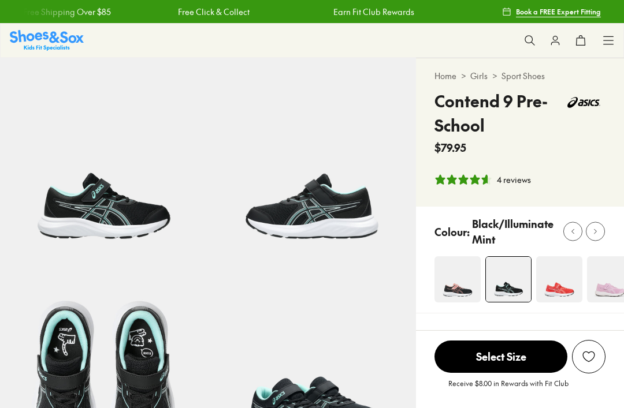
select select "*"
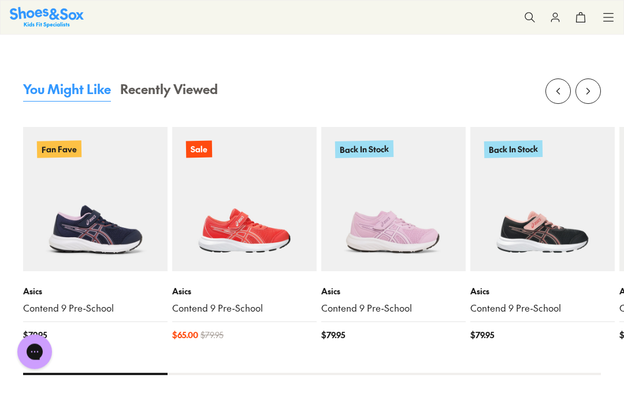
scroll to position [1204, 0]
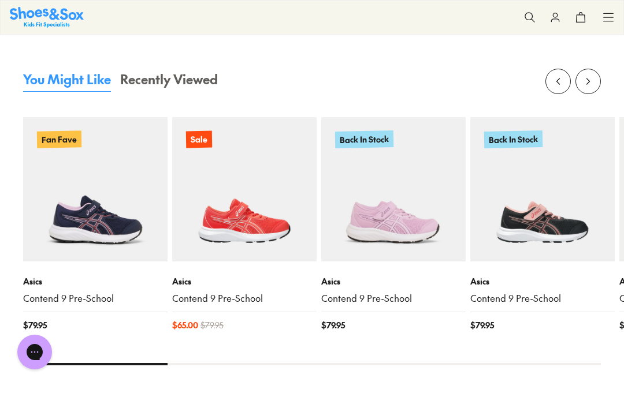
click at [51, 224] on img at bounding box center [95, 189] width 144 height 144
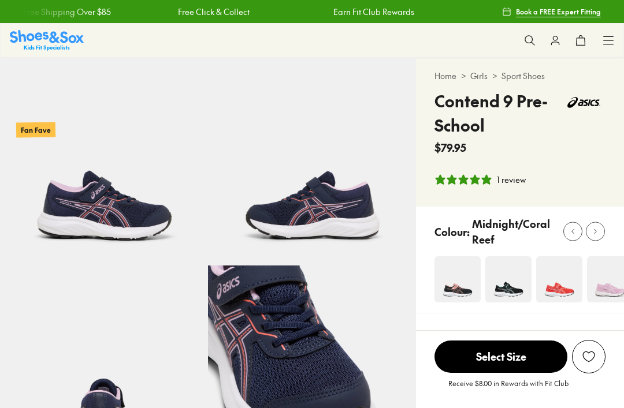
select select "*"
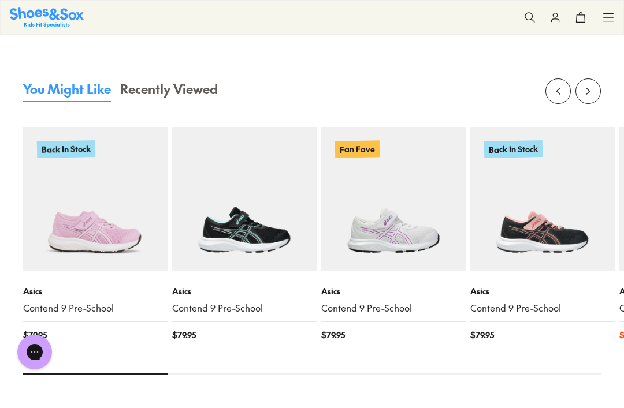
scroll to position [1211, 0]
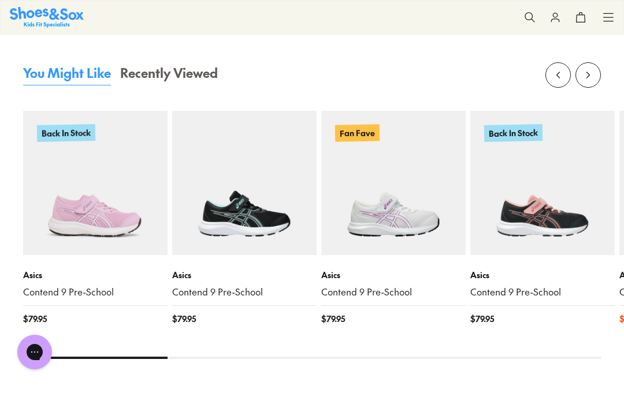
click at [519, 180] on img at bounding box center [542, 183] width 144 height 144
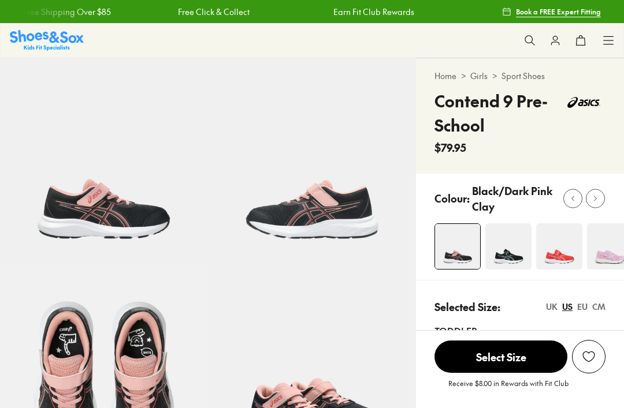
scroll to position [906, 0]
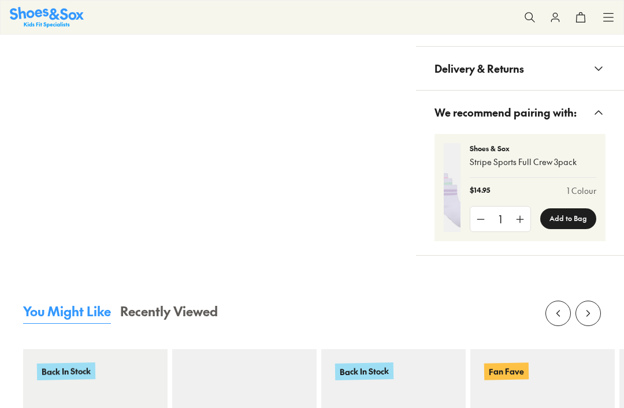
select select "*"
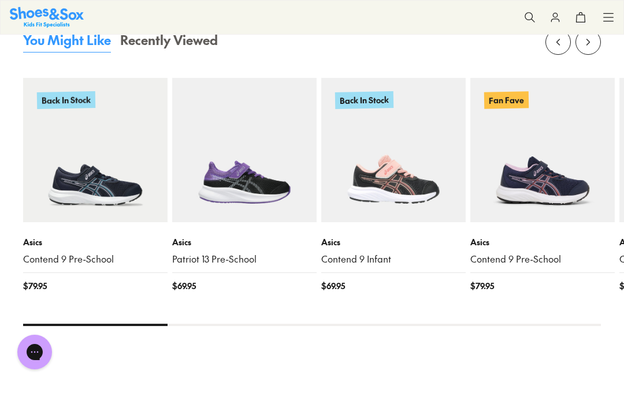
scroll to position [1192, 0]
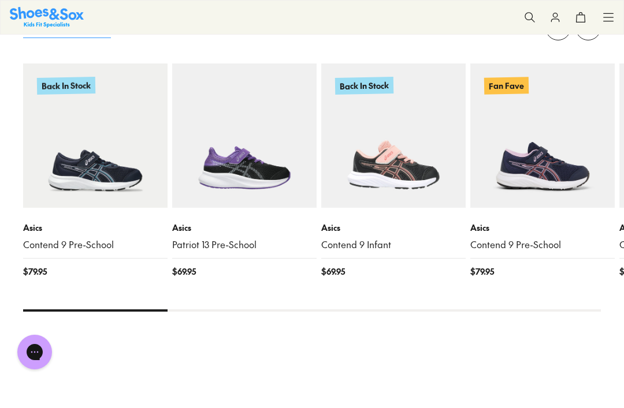
click at [46, 191] on img at bounding box center [95, 136] width 144 height 144
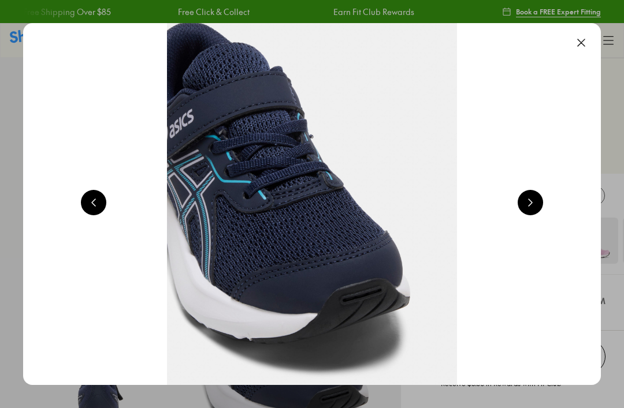
click at [572, 46] on button at bounding box center [580, 42] width 25 height 25
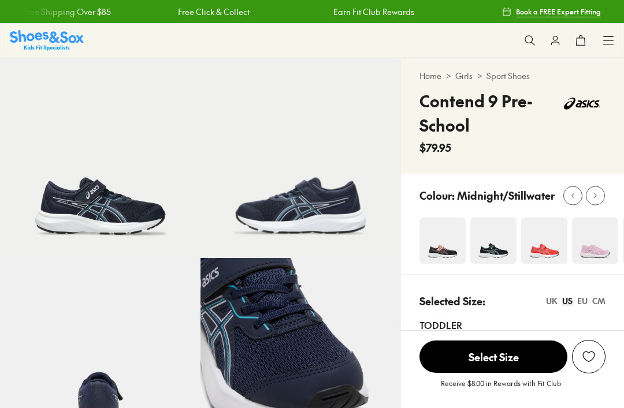
select select "*"
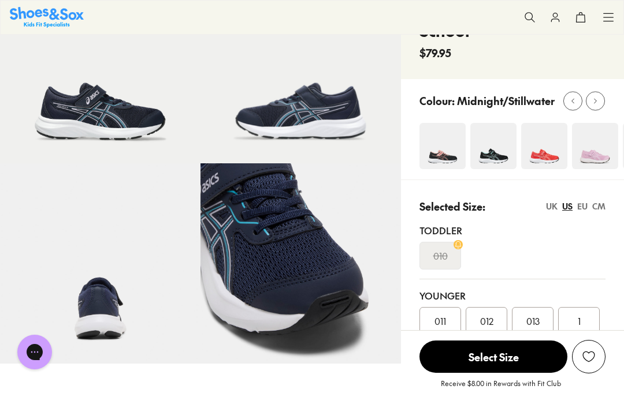
scroll to position [96, 0]
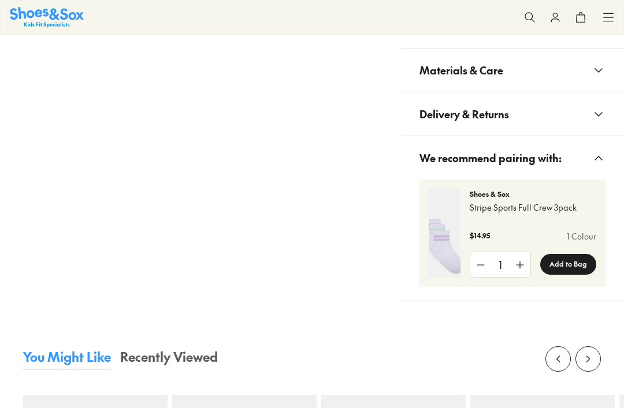
select select "*"
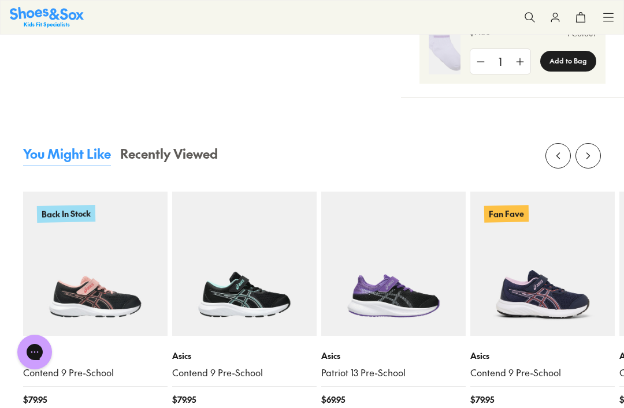
scroll to position [1059, 0]
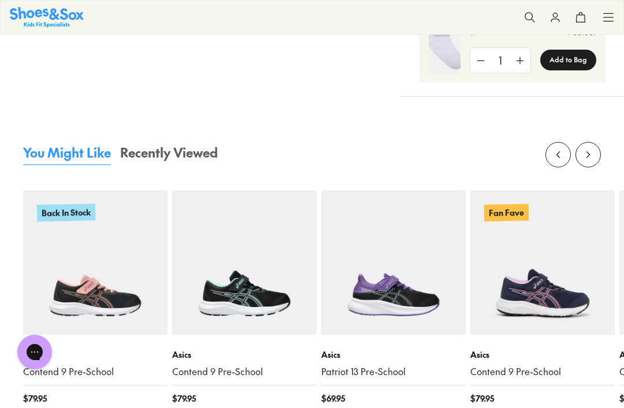
click at [208, 278] on img at bounding box center [244, 263] width 144 height 144
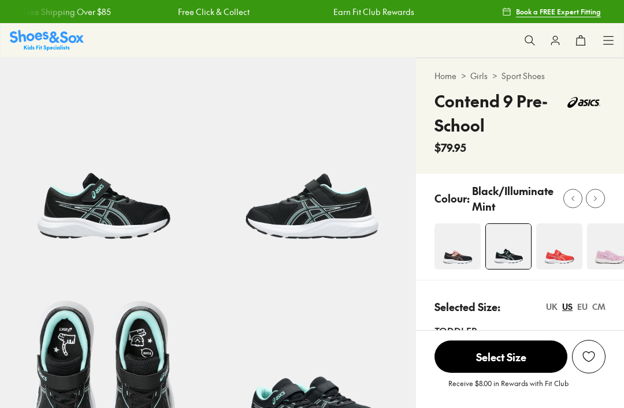
select select "*"
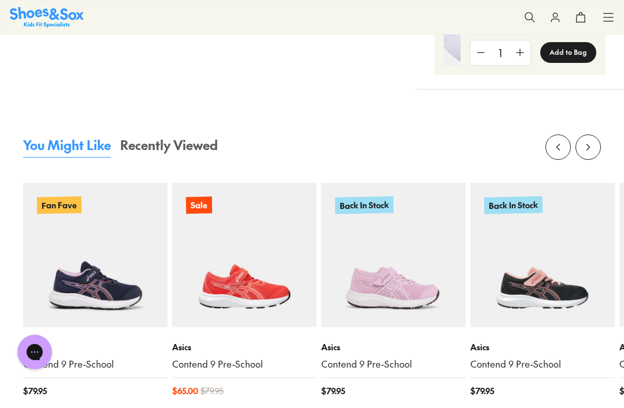
scroll to position [1139, 0]
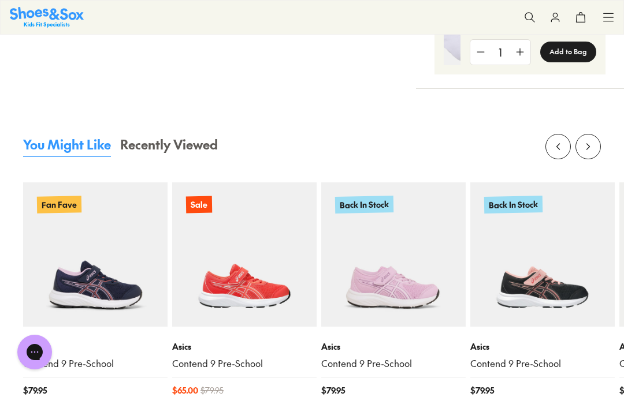
click at [101, 236] on img at bounding box center [95, 255] width 144 height 144
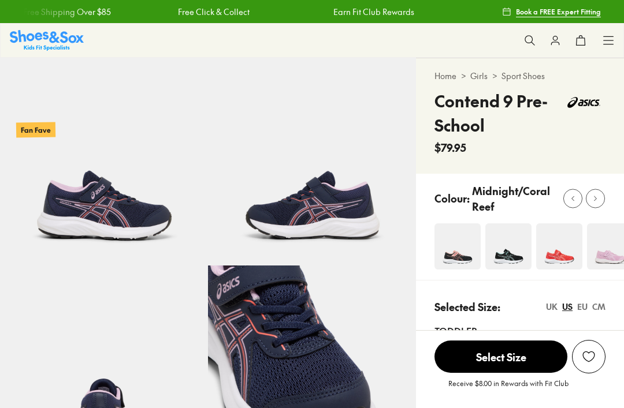
select select "*"
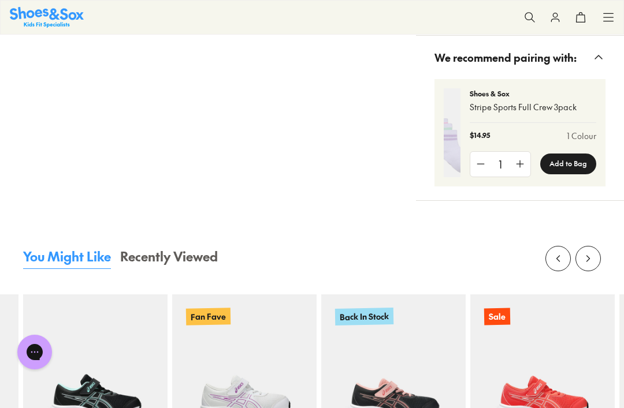
scroll to position [1025, 0]
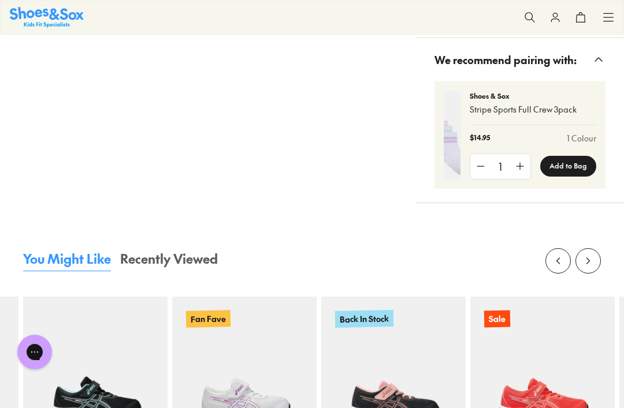
click at [172, 373] on img at bounding box center [244, 369] width 144 height 144
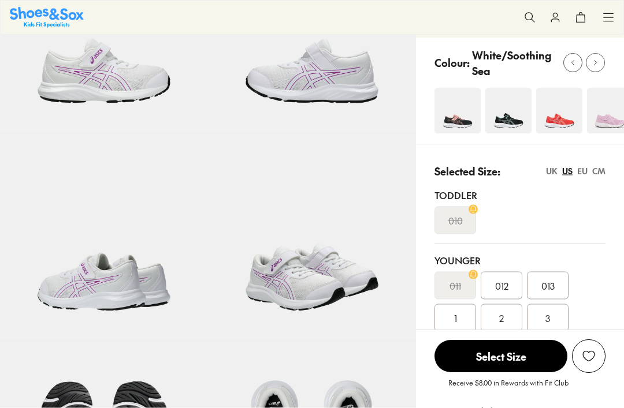
select select "*"
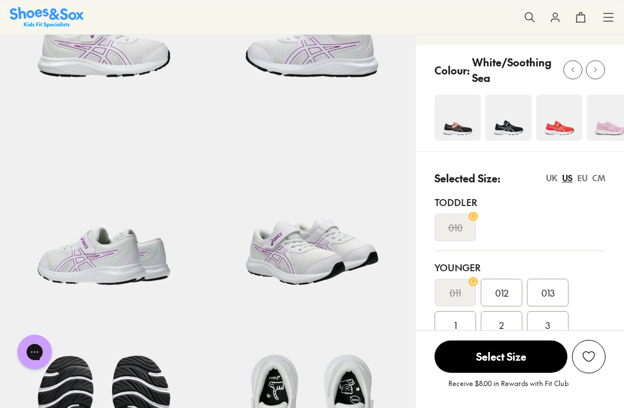
scroll to position [163, 0]
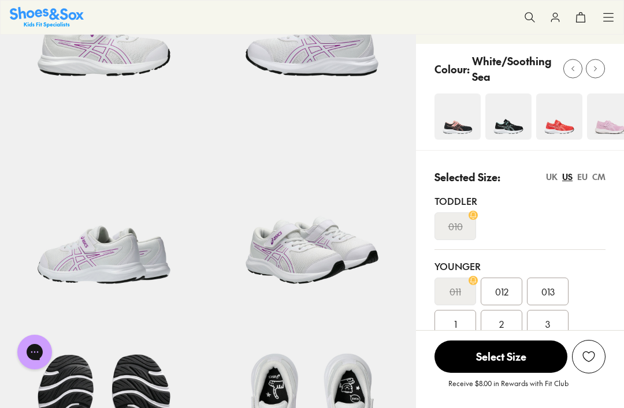
click at [498, 332] on div "2" at bounding box center [502, 324] width 42 height 28
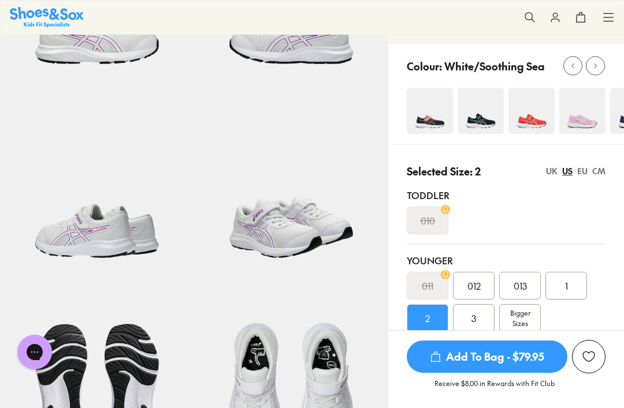
scroll to position [179, 0]
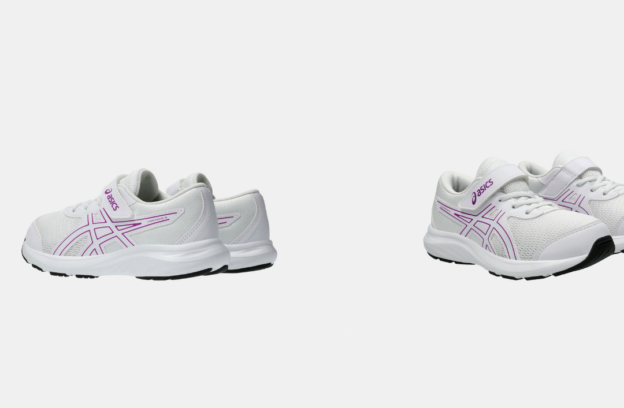
click at [9, 101] on img at bounding box center [97, 170] width 194 height 194
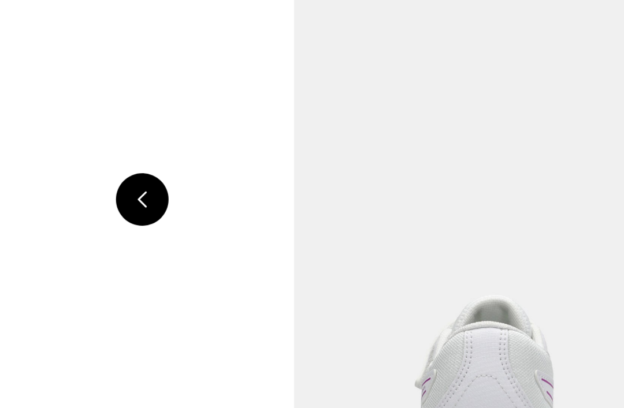
scroll to position [0, 1733]
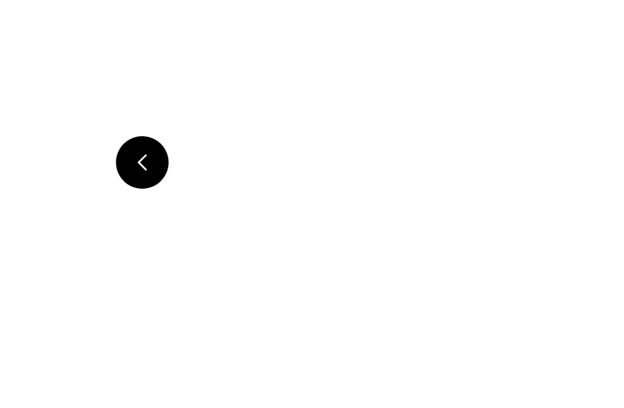
click at [81, 190] on button at bounding box center [93, 202] width 25 height 25
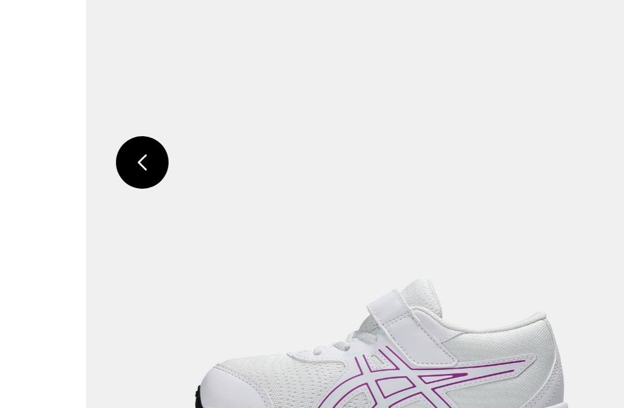
scroll to position [0, 1155]
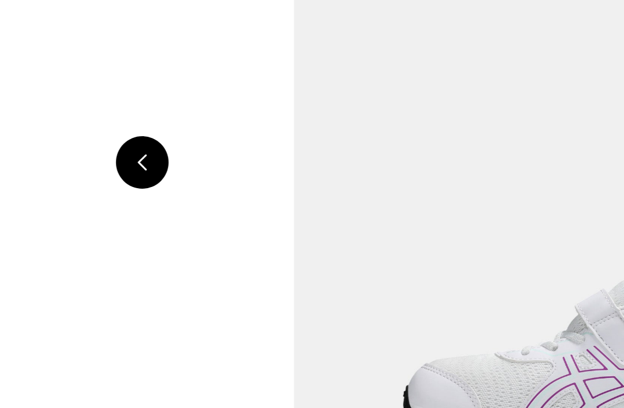
click at [73, 146] on img at bounding box center [312, 204] width 578 height 362
click at [69, 105] on img at bounding box center [312, 204] width 578 height 362
click at [25, 23] on img at bounding box center [312, 204] width 578 height 362
click at [81, 190] on button at bounding box center [93, 202] width 25 height 25
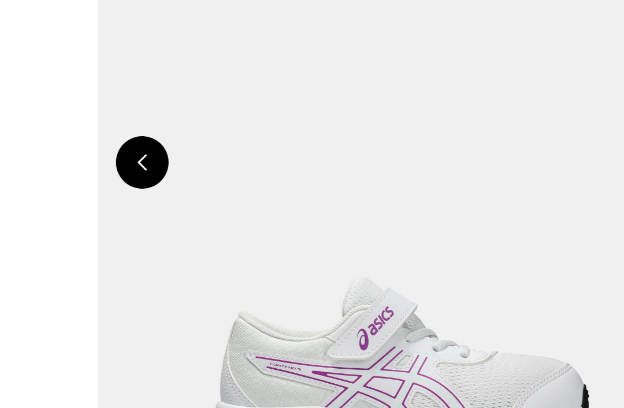
scroll to position [0, 578]
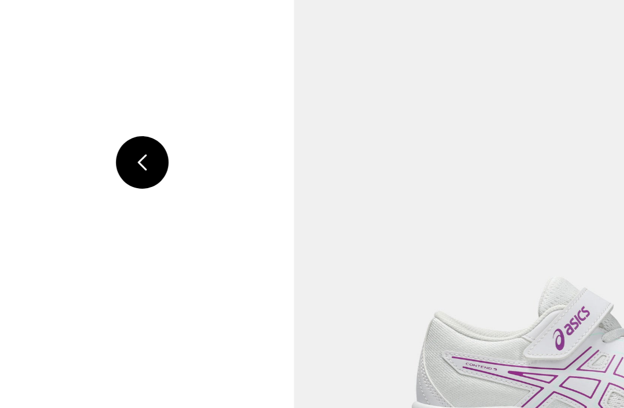
click at [81, 190] on button at bounding box center [93, 202] width 25 height 25
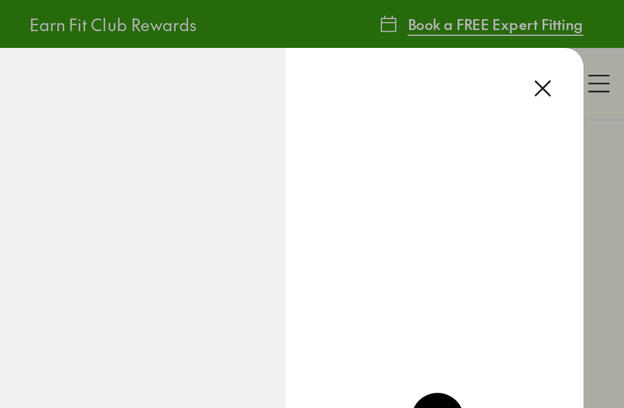
scroll to position [0, 4621]
click at [568, 39] on button at bounding box center [580, 42] width 25 height 25
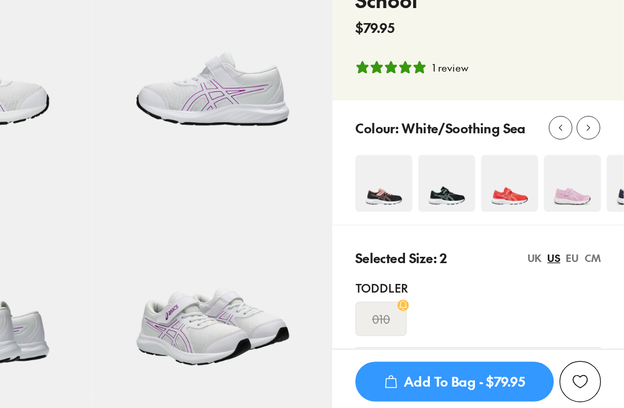
scroll to position [77, 0]
click at [559, 173] on img at bounding box center [582, 196] width 46 height 46
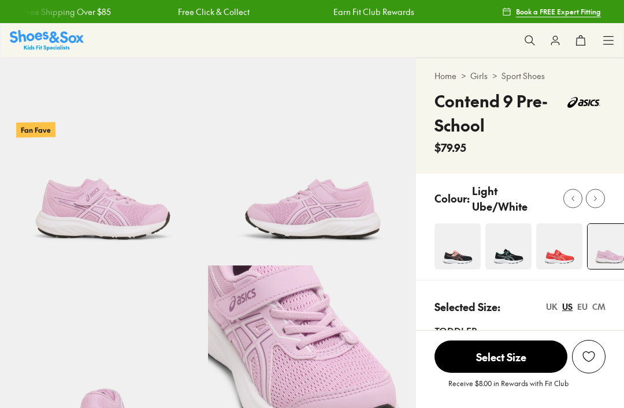
select select "*"
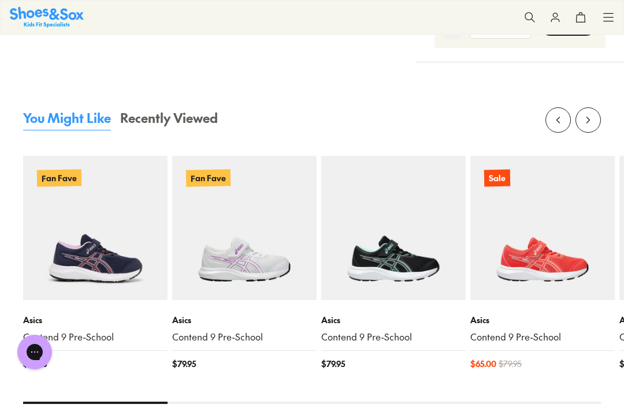
scroll to position [1184, 0]
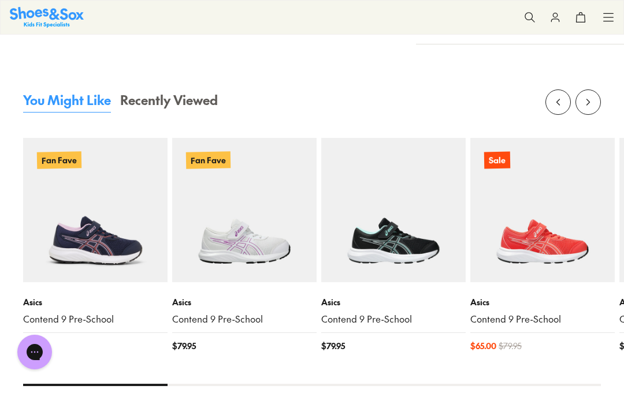
click at [56, 229] on img at bounding box center [95, 210] width 144 height 144
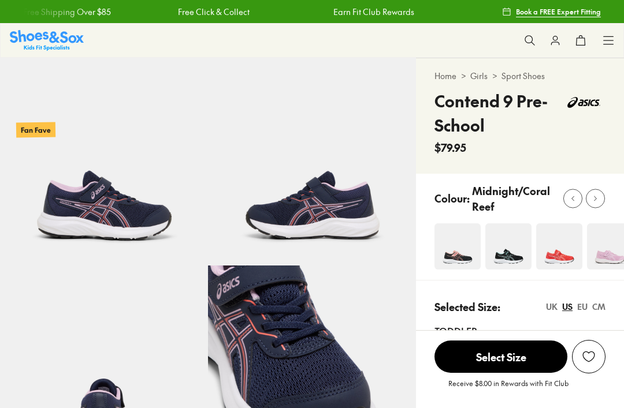
select select "*"
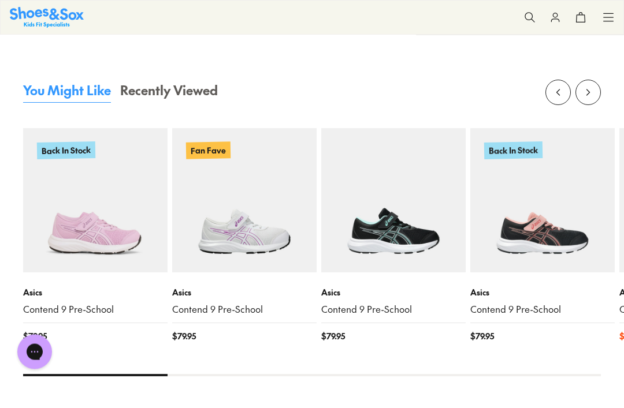
scroll to position [1227, 0]
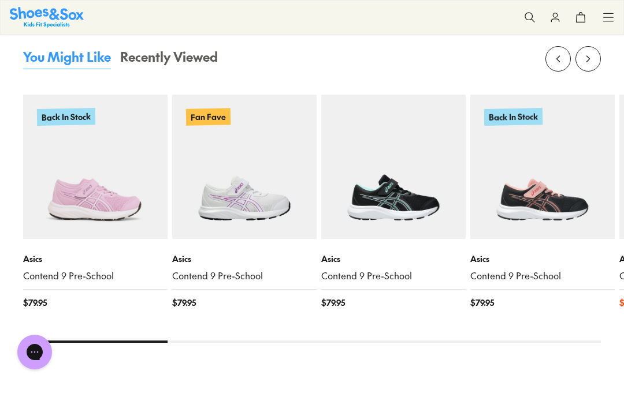
click at [215, 210] on img at bounding box center [244, 167] width 144 height 144
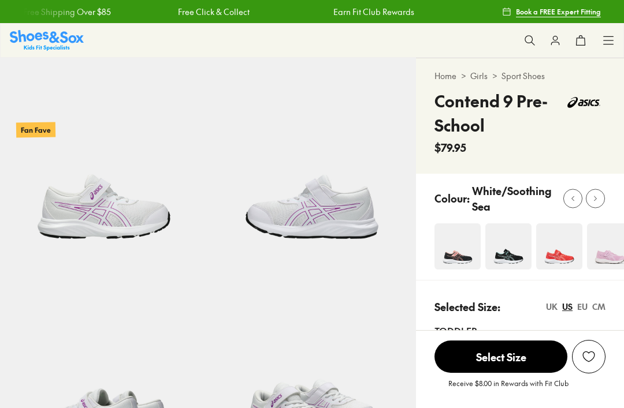
scroll to position [190, 0]
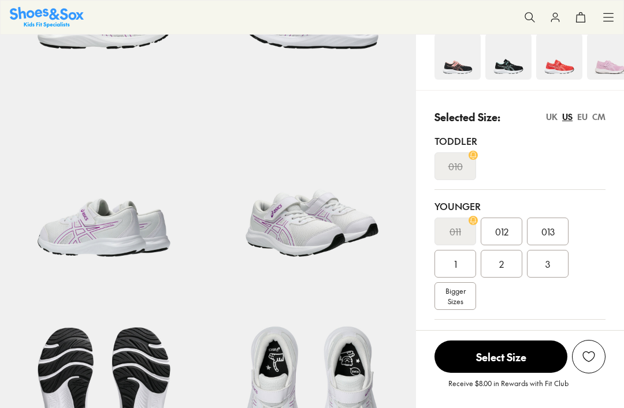
select select "*"
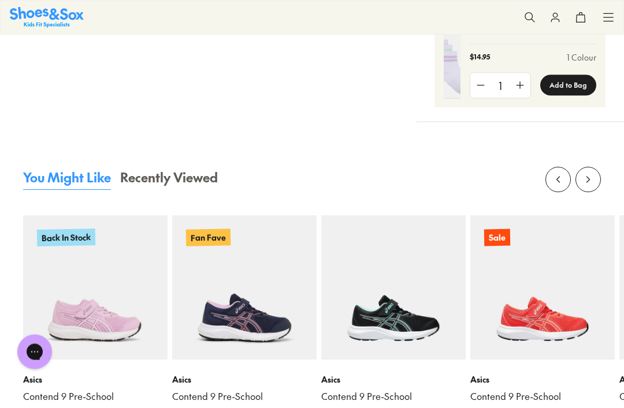
scroll to position [1128, 0]
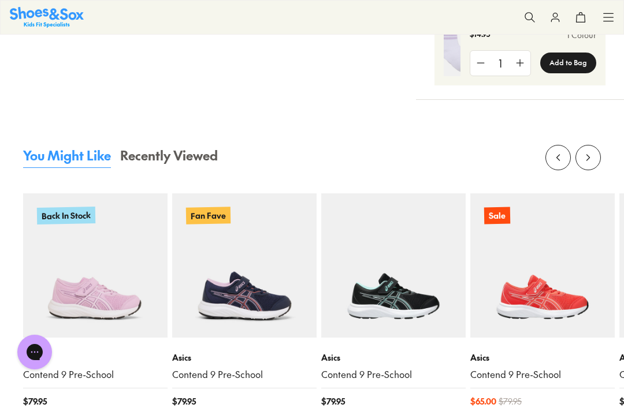
click at [415, 299] on img at bounding box center [393, 265] width 144 height 144
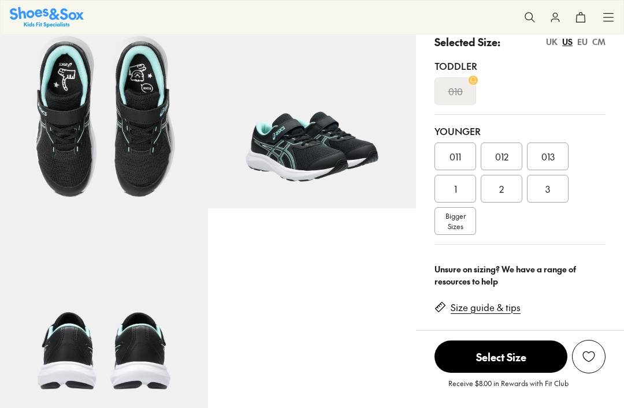
select select "*"
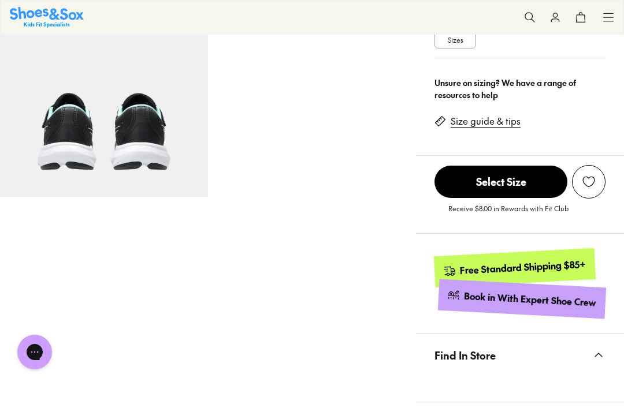
scroll to position [368, 0]
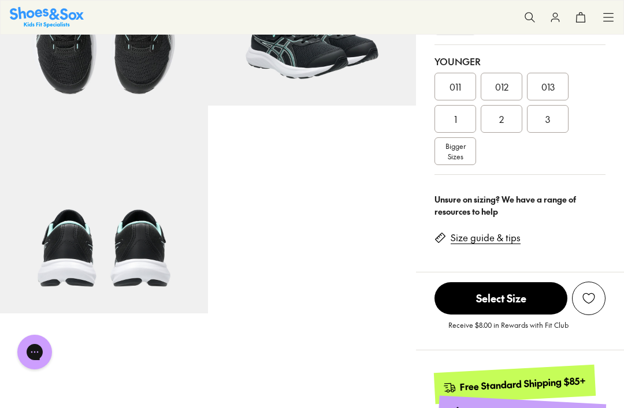
click at [96, 206] on img at bounding box center [104, 210] width 208 height 208
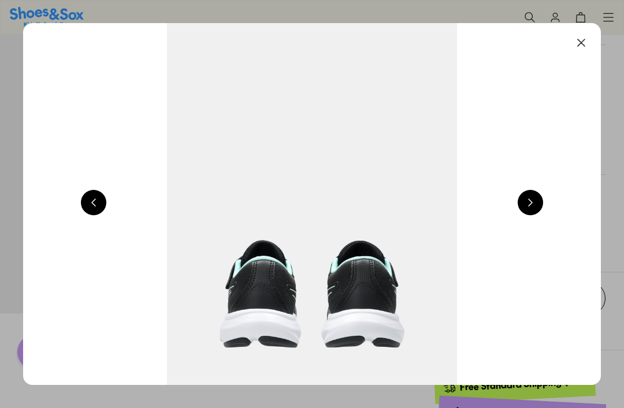
scroll to position [0, 2888]
click at [70, 170] on img at bounding box center [312, 204] width 578 height 362
click at [86, 201] on button at bounding box center [93, 202] width 25 height 25
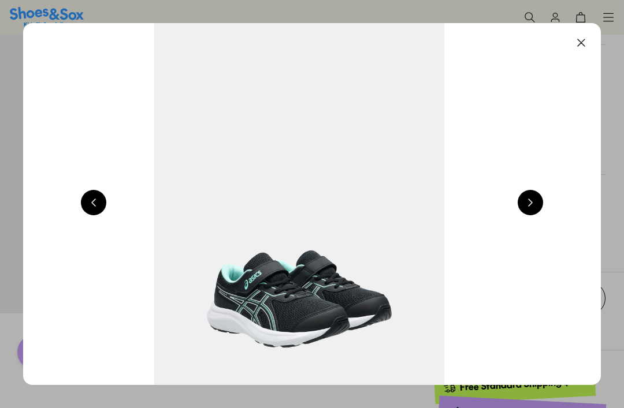
scroll to position [0, 2310]
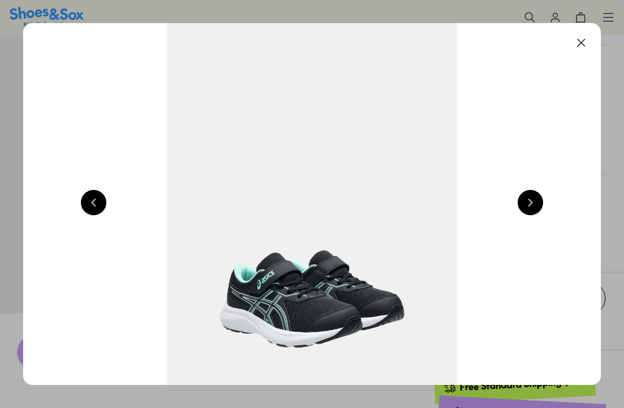
click at [79, 202] on img at bounding box center [312, 204] width 578 height 362
click at [587, 47] on button at bounding box center [580, 42] width 25 height 25
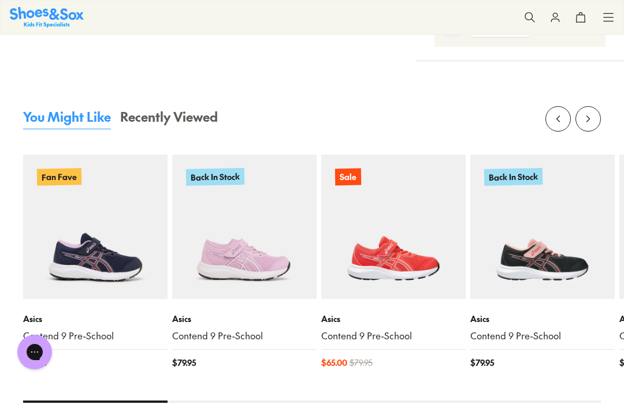
click at [49, 195] on img at bounding box center [95, 227] width 144 height 144
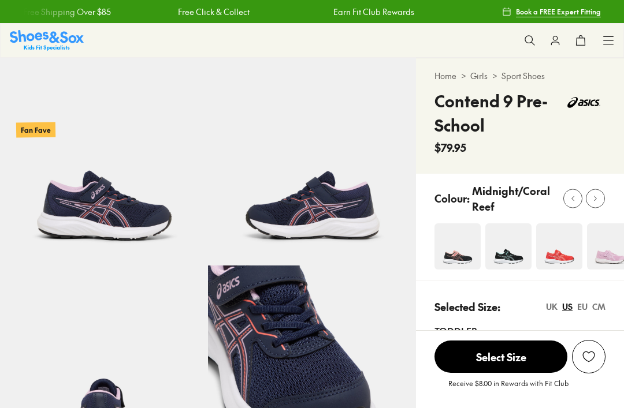
select select "*"
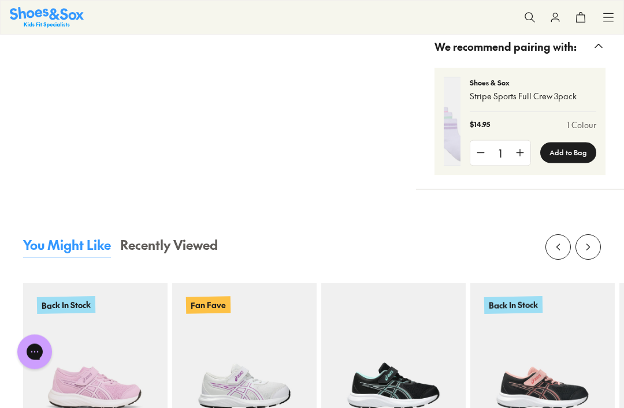
scroll to position [1108, 0]
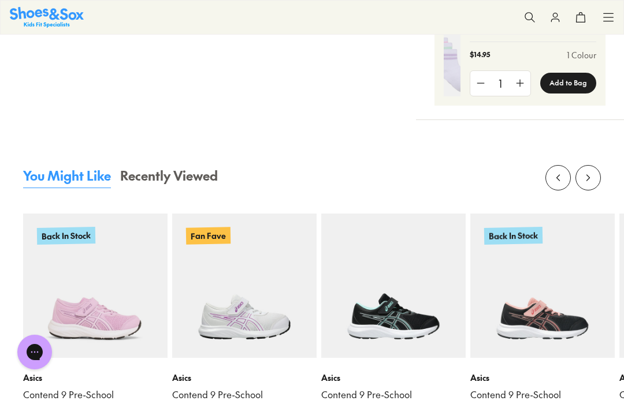
click at [429, 315] on img at bounding box center [393, 286] width 144 height 144
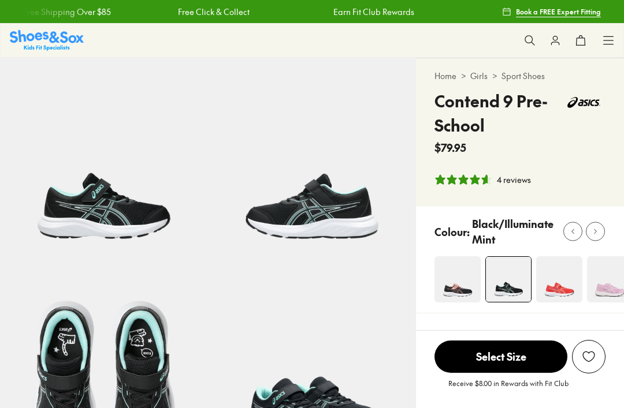
select select "*"
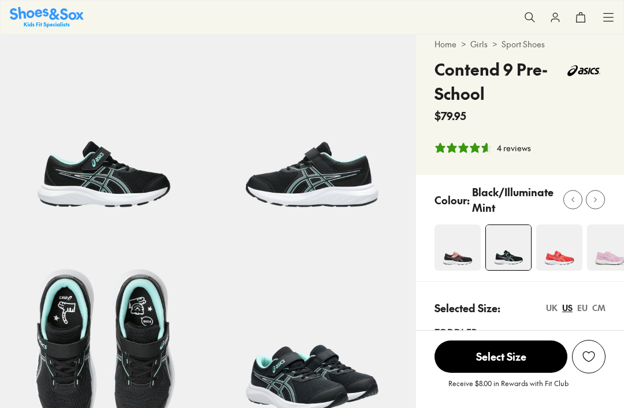
scroll to position [371, 0]
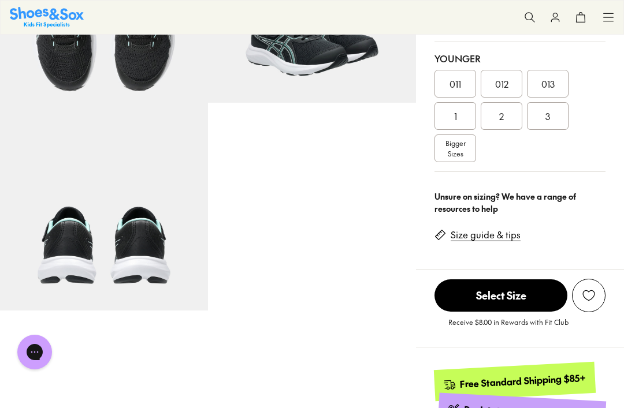
click at [58, 281] on img at bounding box center [104, 207] width 208 height 208
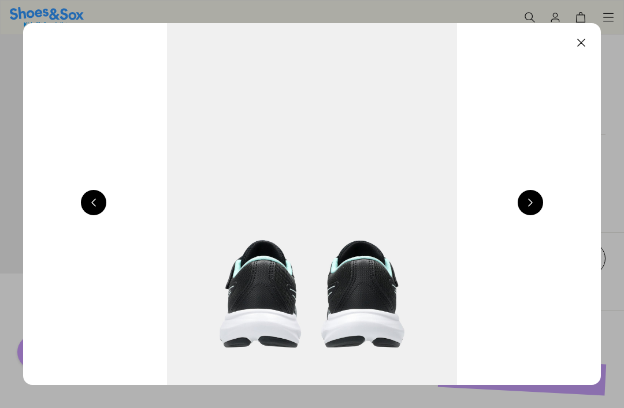
click at [40, 163] on img at bounding box center [312, 204] width 578 height 362
click at [89, 211] on button at bounding box center [93, 202] width 25 height 25
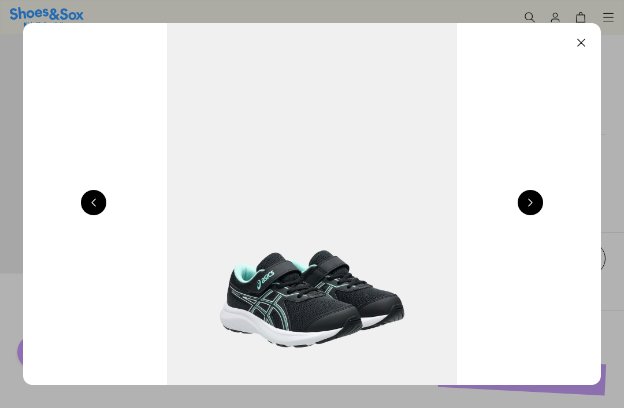
click at [85, 218] on img at bounding box center [312, 204] width 578 height 362
click at [87, 202] on button at bounding box center [93, 202] width 25 height 25
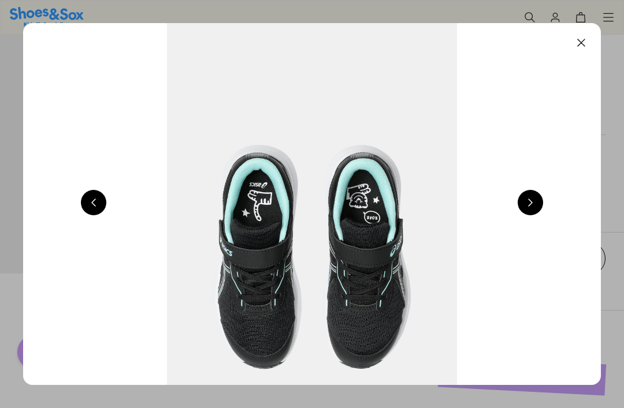
click at [92, 211] on button at bounding box center [93, 202] width 25 height 25
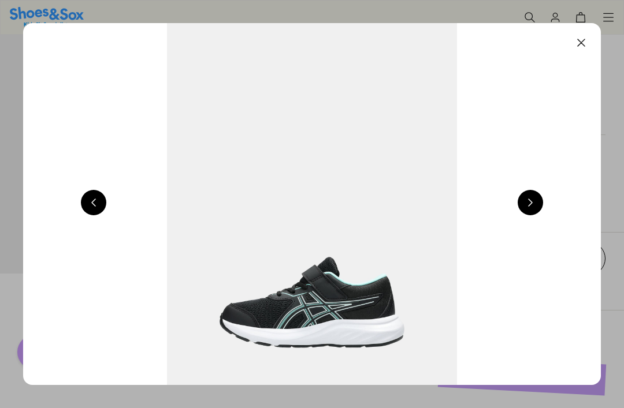
click at [83, 202] on button at bounding box center [93, 202] width 25 height 25
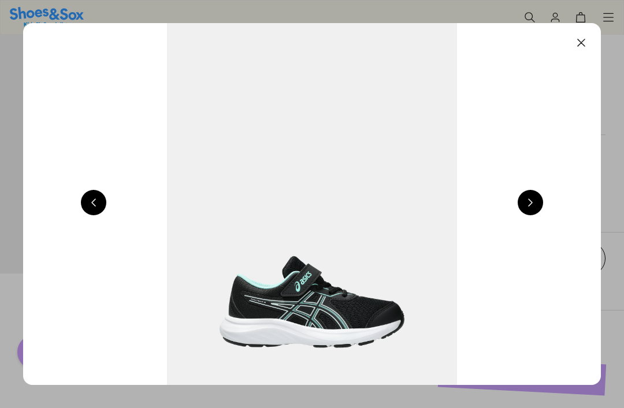
click at [531, 209] on button at bounding box center [530, 202] width 25 height 25
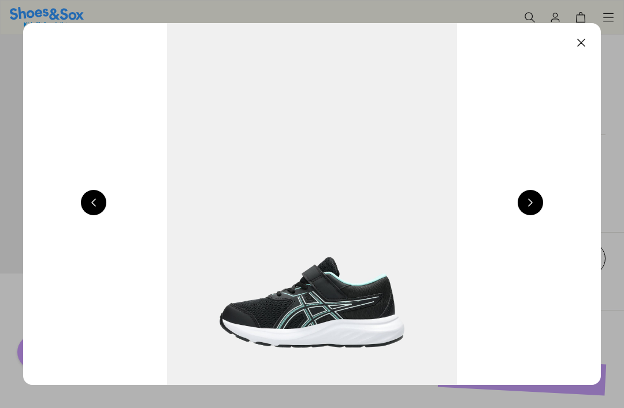
click at [539, 209] on button at bounding box center [530, 202] width 25 height 25
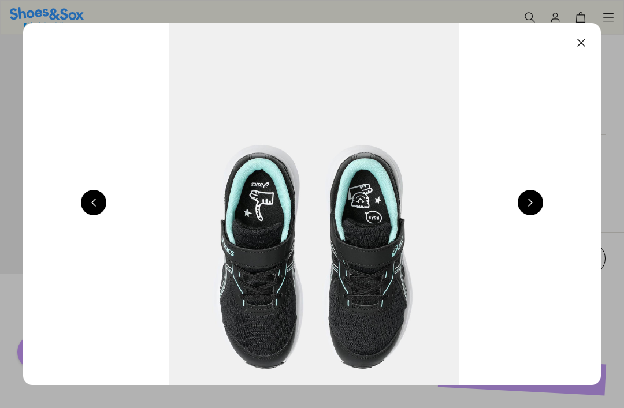
scroll to position [0, 1733]
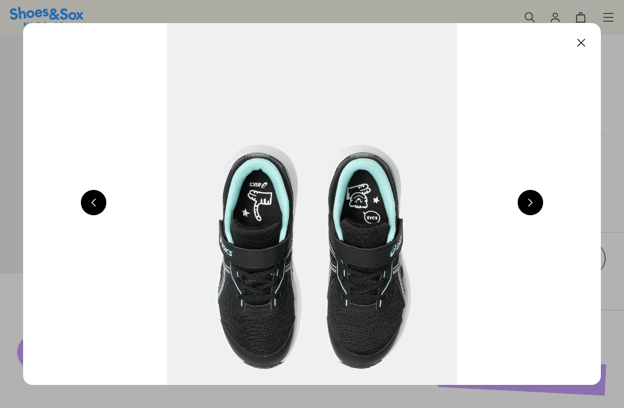
click at [532, 214] on button at bounding box center [530, 202] width 25 height 25
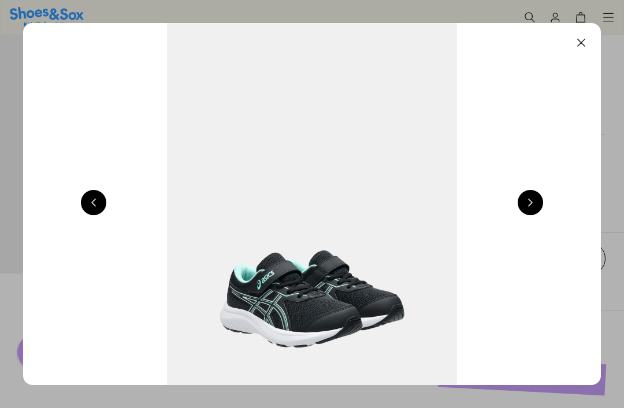
click at [593, 43] on button at bounding box center [580, 42] width 25 height 25
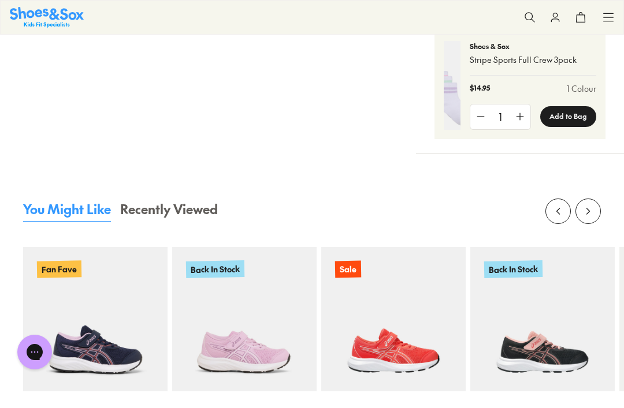
scroll to position [1078, 0]
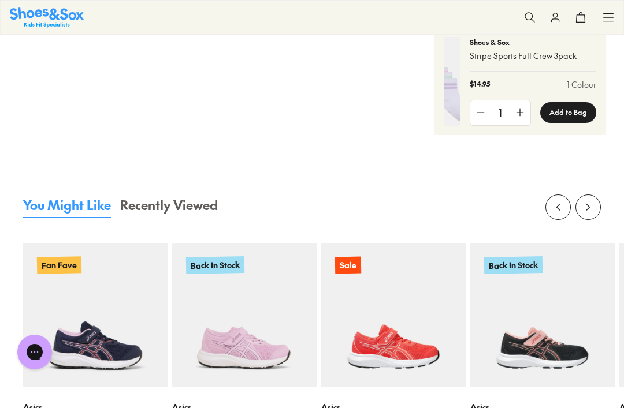
click at [85, 310] on img at bounding box center [95, 315] width 144 height 144
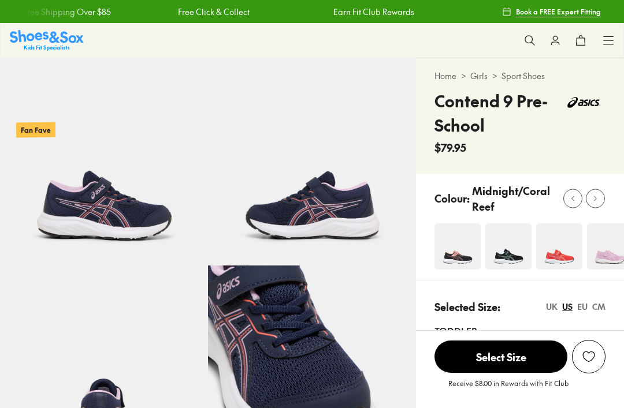
scroll to position [332, 0]
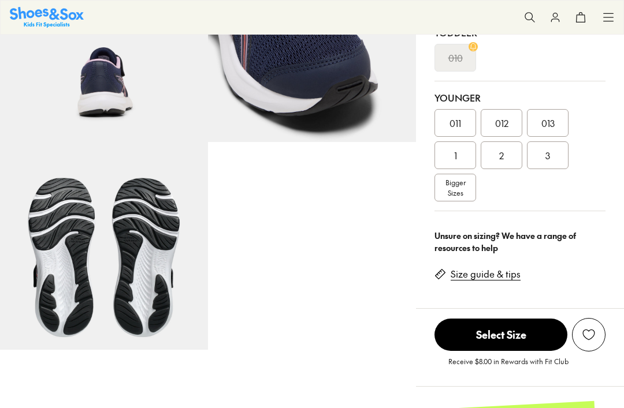
select select "*"
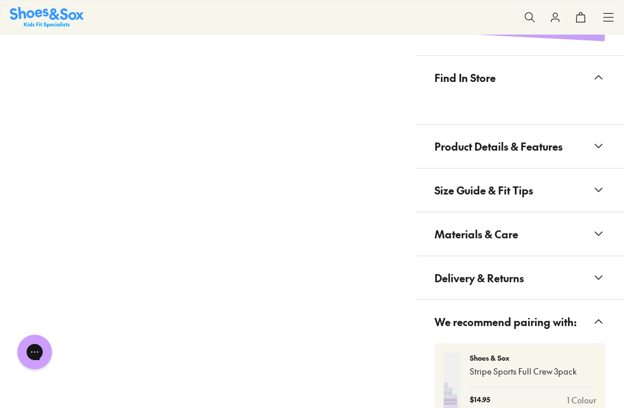
scroll to position [1119, 0]
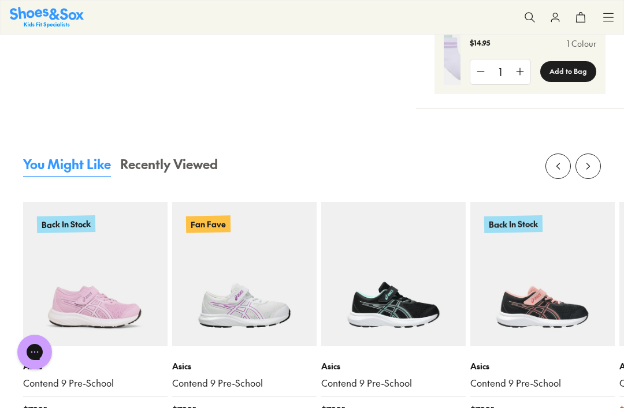
click at [427, 268] on img at bounding box center [393, 274] width 144 height 144
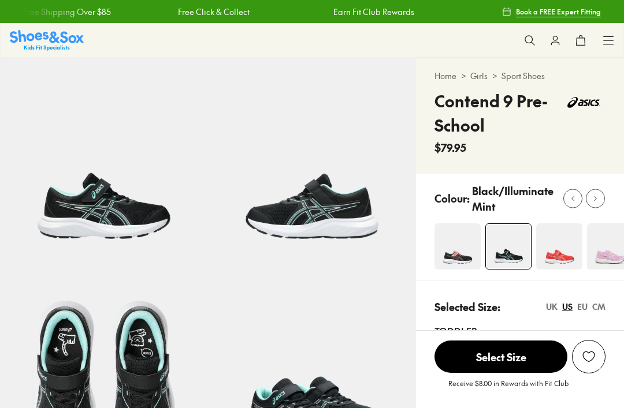
scroll to position [738, 0]
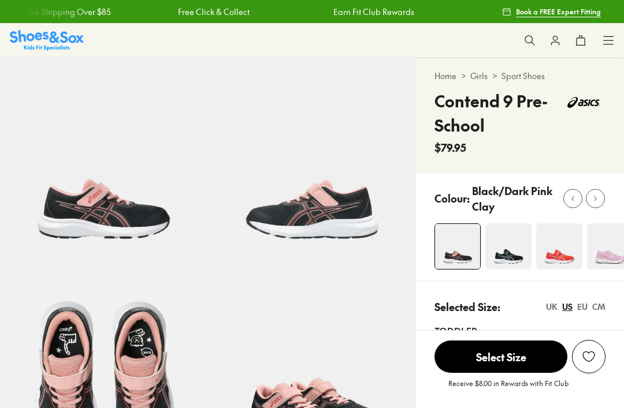
scroll to position [350, 0]
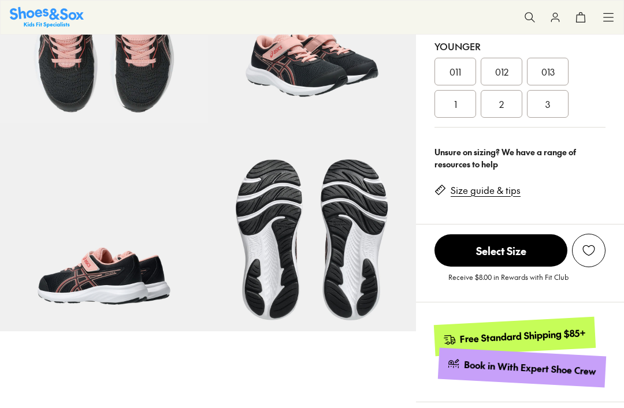
select select "*"
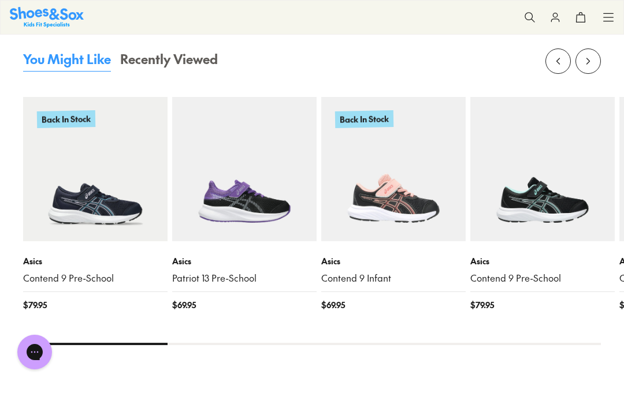
scroll to position [0, 0]
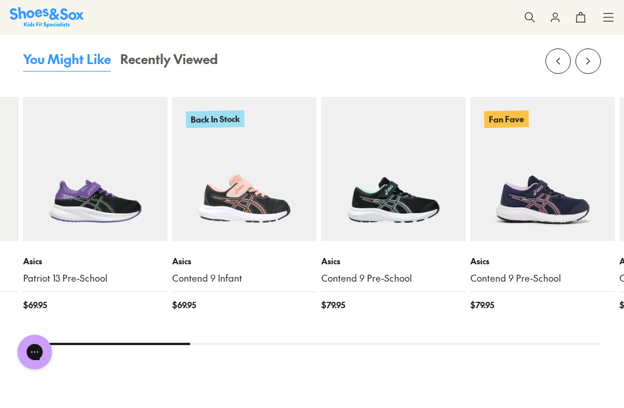
click at [571, 176] on img at bounding box center [542, 169] width 144 height 144
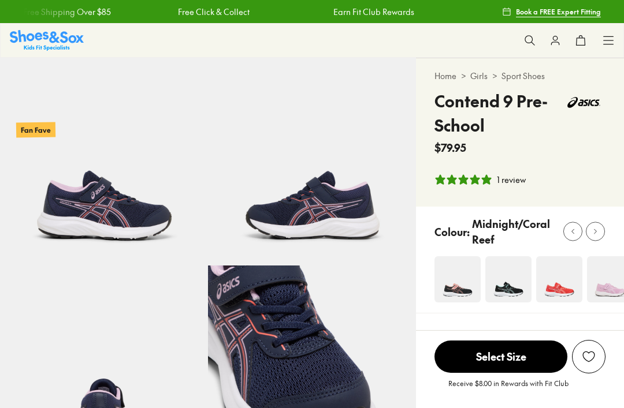
select select "*"
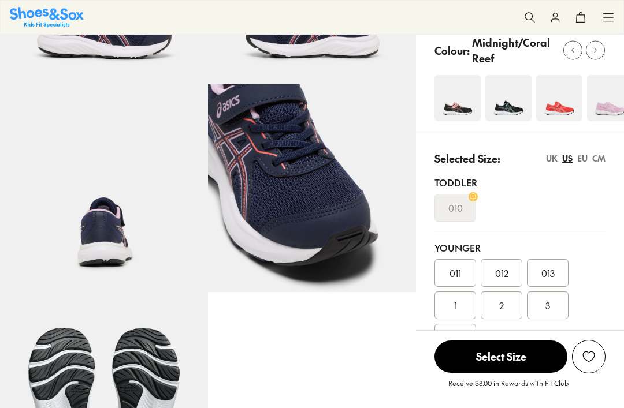
scroll to position [168, 0]
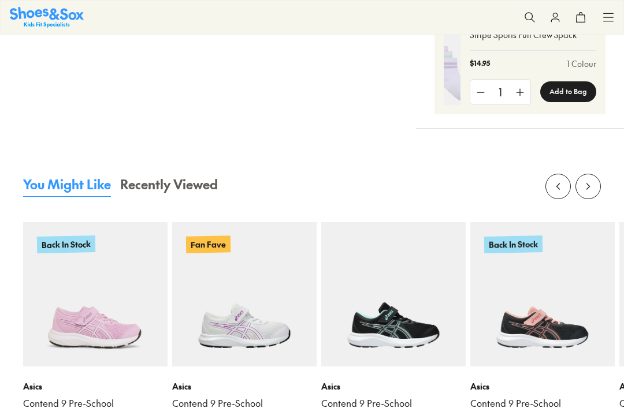
select select "*"
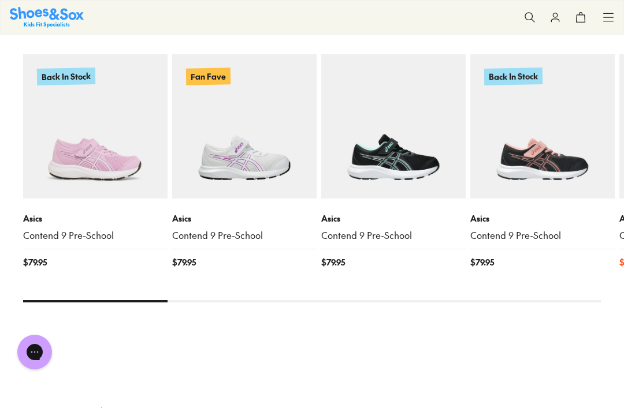
click at [436, 177] on img at bounding box center [393, 126] width 144 height 144
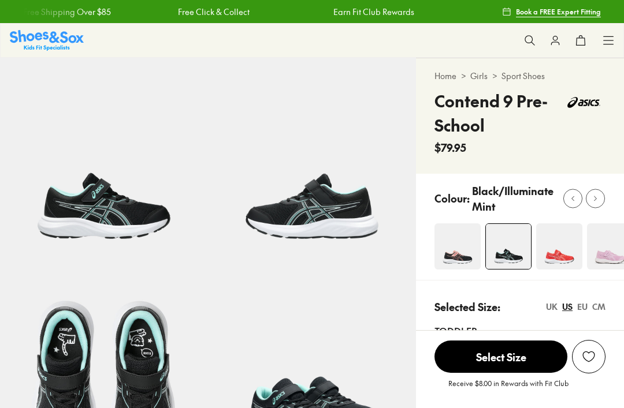
select select "*"
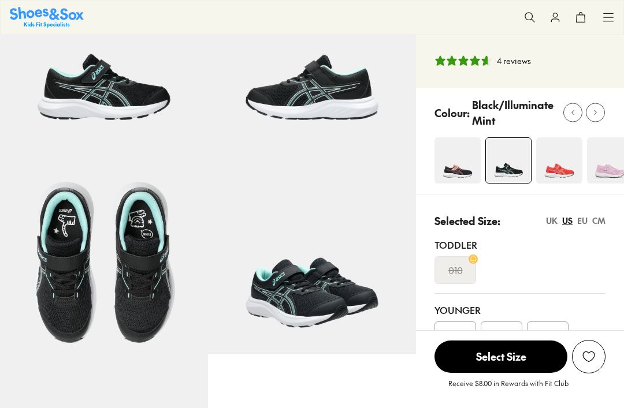
click at [366, 281] on img at bounding box center [312, 251] width 208 height 208
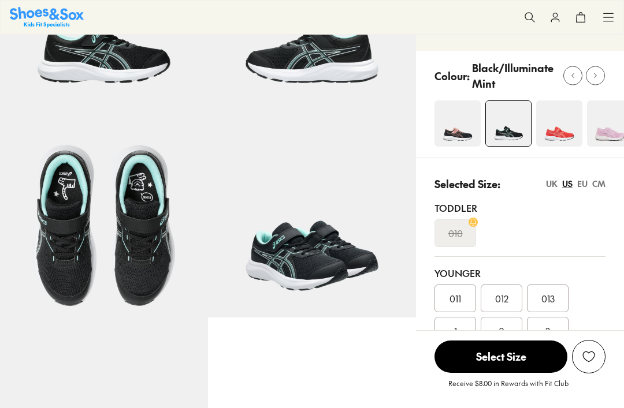
scroll to position [0, 2310]
click at [0, 0] on img at bounding box center [0, 0] width 0 height 0
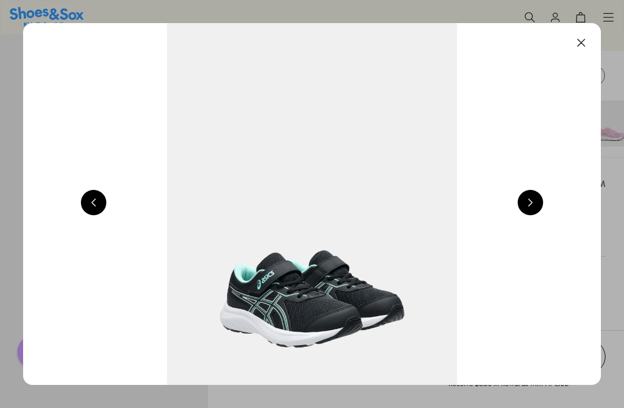
scroll to position [0, 0]
click at [535, 219] on img at bounding box center [312, 204] width 578 height 362
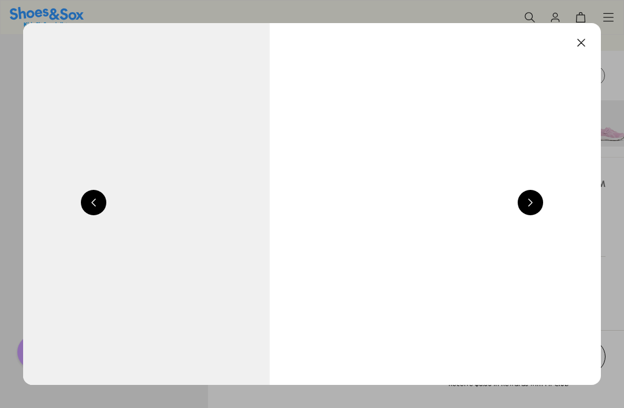
click at [537, 210] on button at bounding box center [530, 202] width 25 height 25
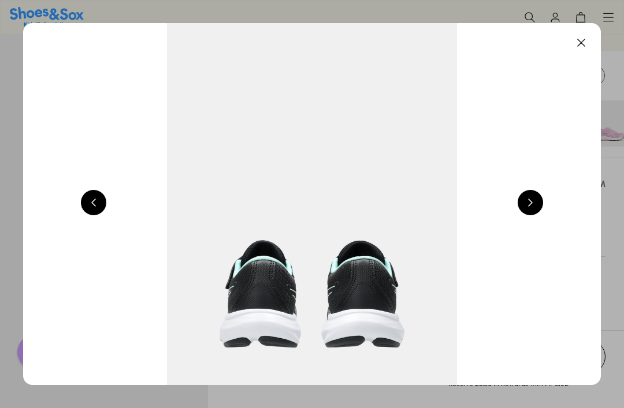
click at [538, 213] on button at bounding box center [530, 202] width 25 height 25
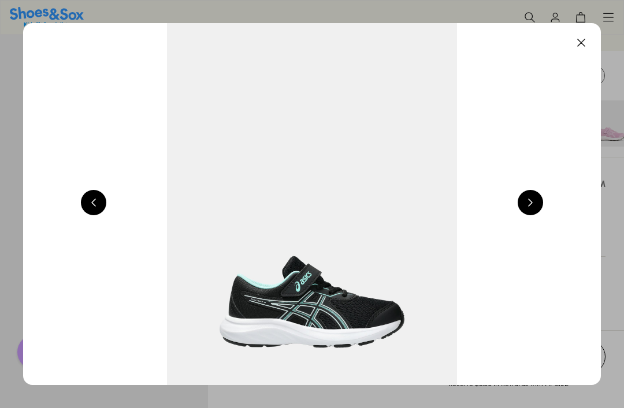
click at [537, 214] on button at bounding box center [530, 202] width 25 height 25
click at [535, 215] on button at bounding box center [530, 202] width 25 height 25
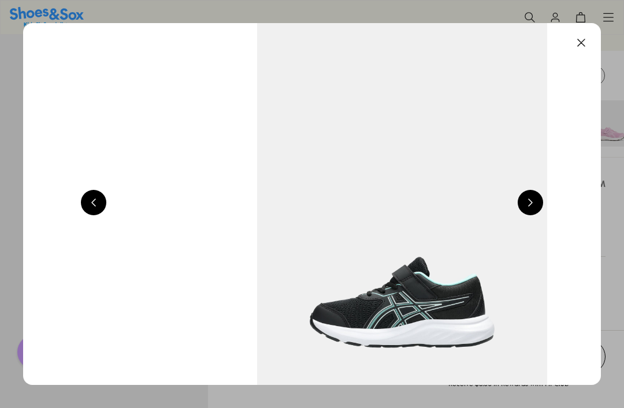
scroll to position [0, 1155]
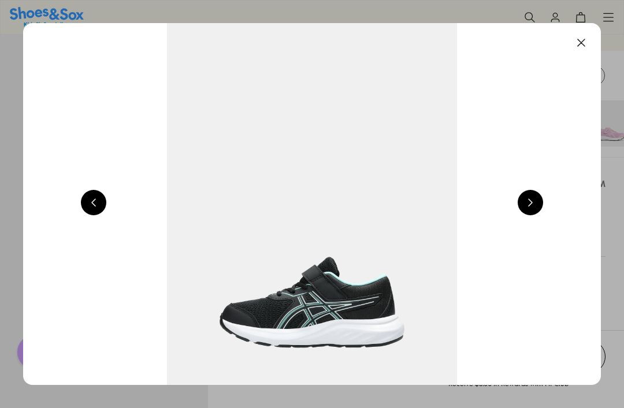
click at [587, 53] on button at bounding box center [580, 42] width 25 height 25
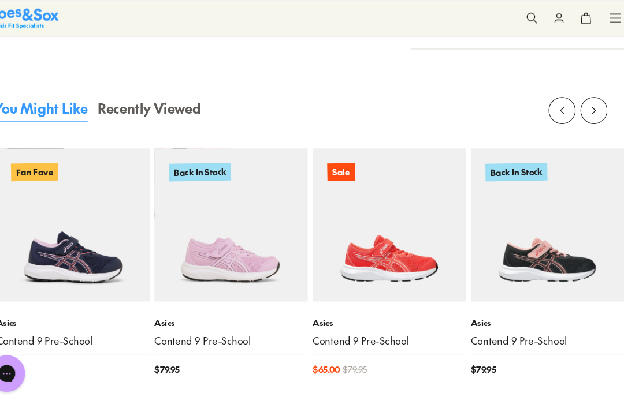
scroll to position [1180, 0]
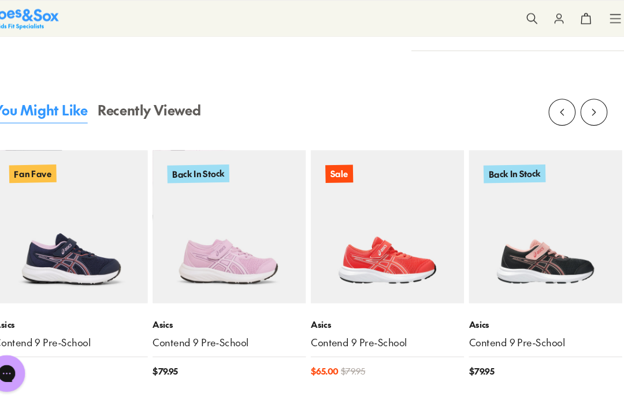
click at [35, 200] on img at bounding box center [95, 214] width 144 height 144
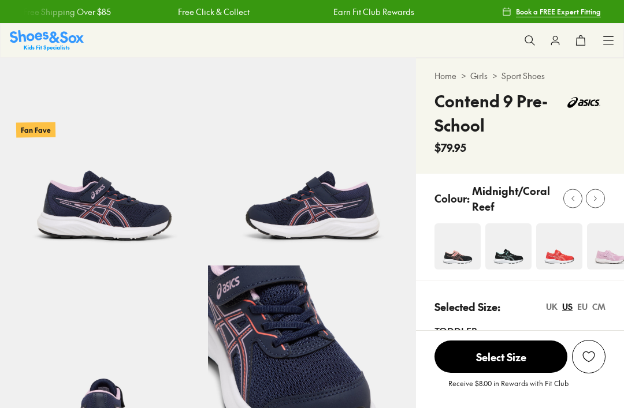
select select "*"
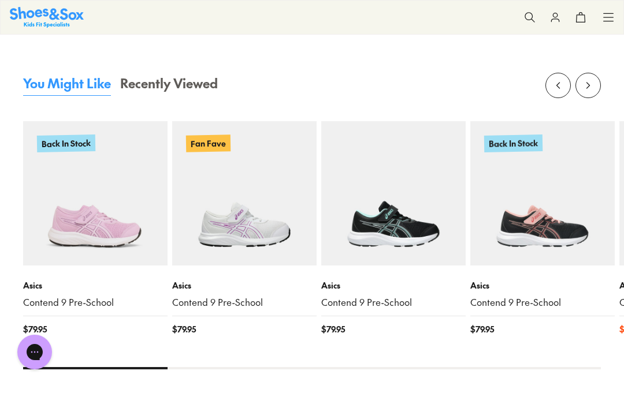
scroll to position [1201, 0]
click at [422, 189] on img at bounding box center [393, 193] width 144 height 144
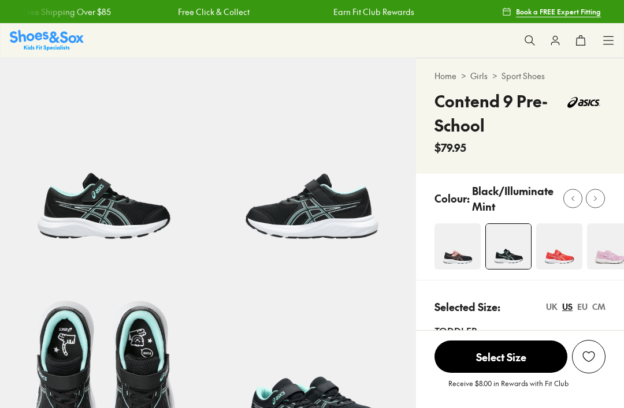
select select "*"
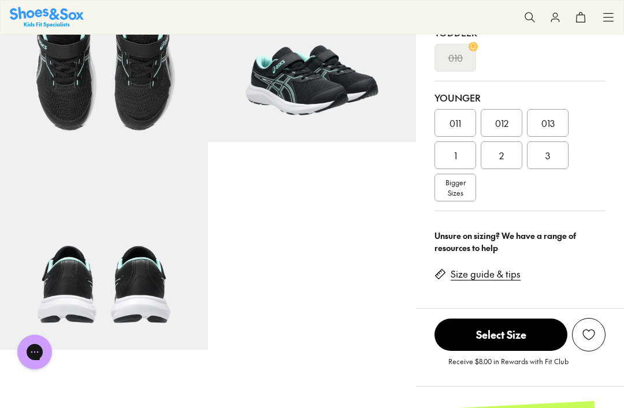
scroll to position [334, 0]
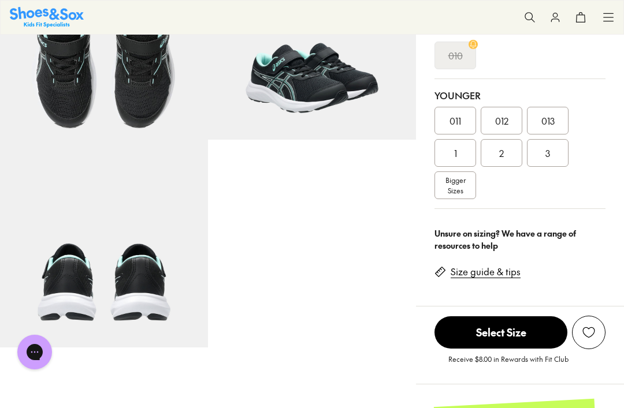
click at [83, 338] on img at bounding box center [104, 244] width 208 height 208
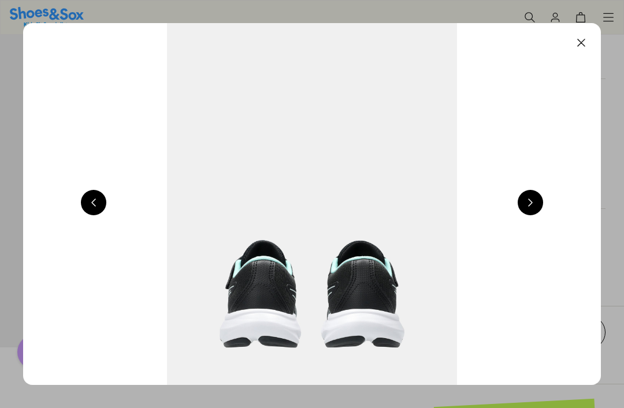
scroll to position [371, 0]
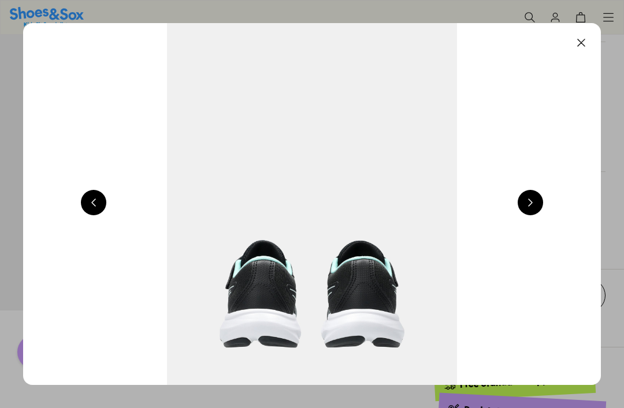
click at [79, 210] on img at bounding box center [312, 204] width 578 height 362
click at [91, 206] on button at bounding box center [93, 202] width 25 height 25
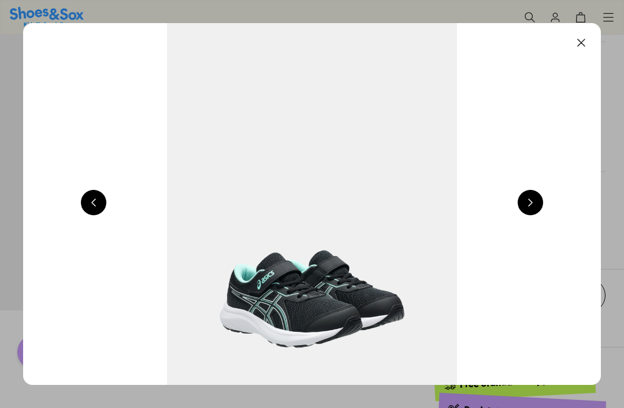
click at [85, 213] on button at bounding box center [93, 202] width 25 height 25
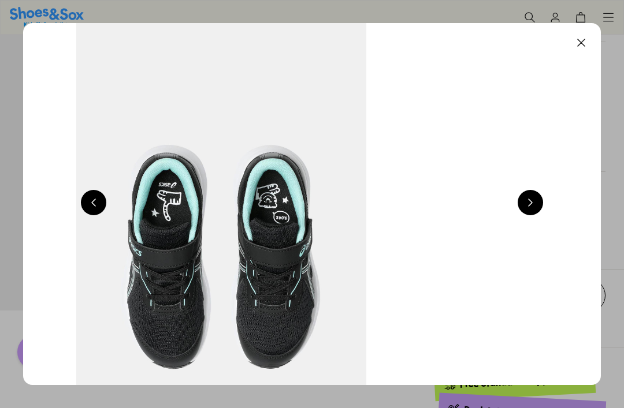
scroll to position [0, 1733]
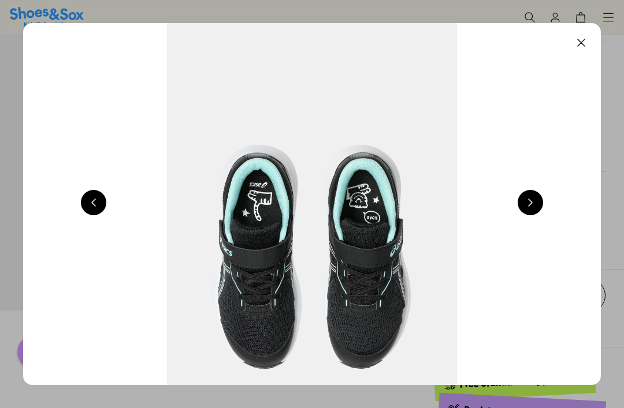
click at [584, 50] on button at bounding box center [580, 42] width 25 height 25
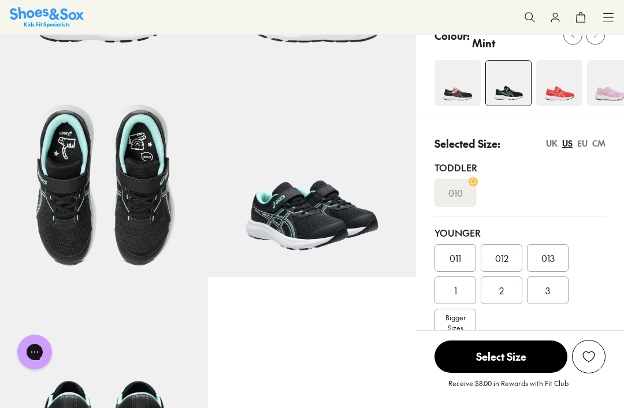
scroll to position [136, 0]
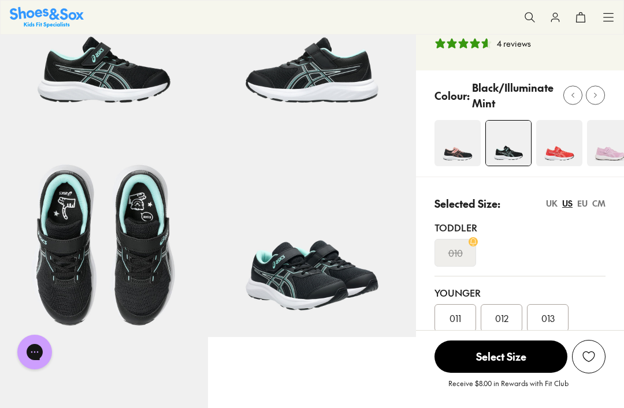
click at [457, 161] on img at bounding box center [457, 143] width 46 height 46
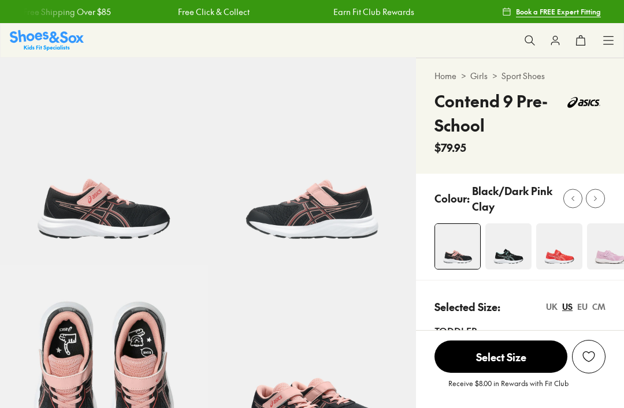
scroll to position [53, 0]
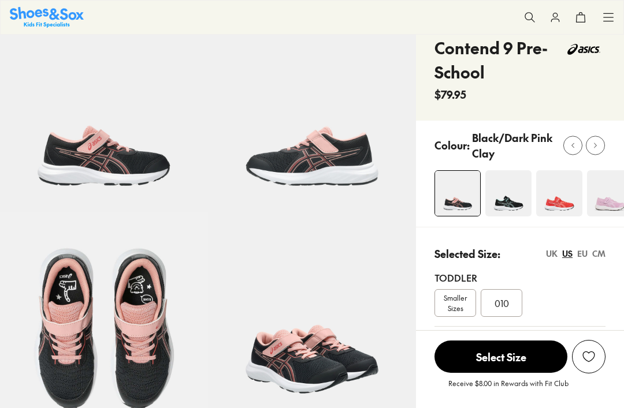
select select "*"
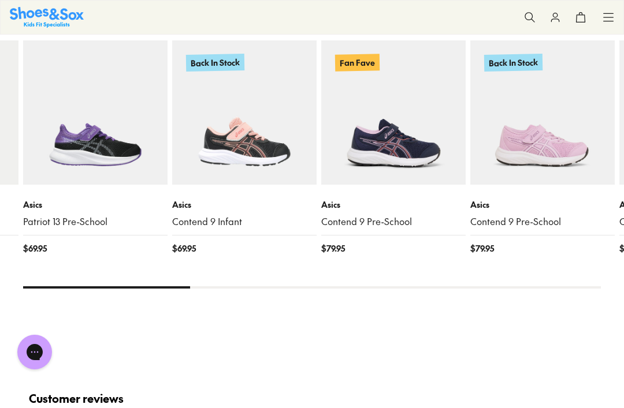
scroll to position [1216, 0]
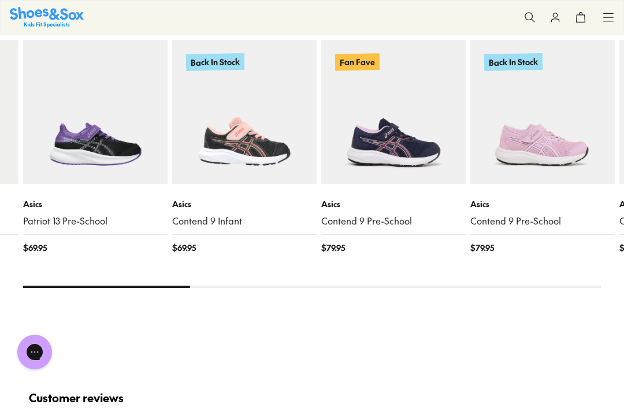
click at [404, 174] on img at bounding box center [393, 112] width 144 height 144
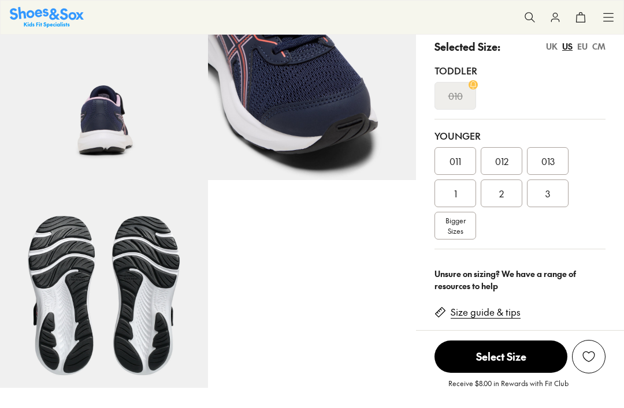
select select "*"
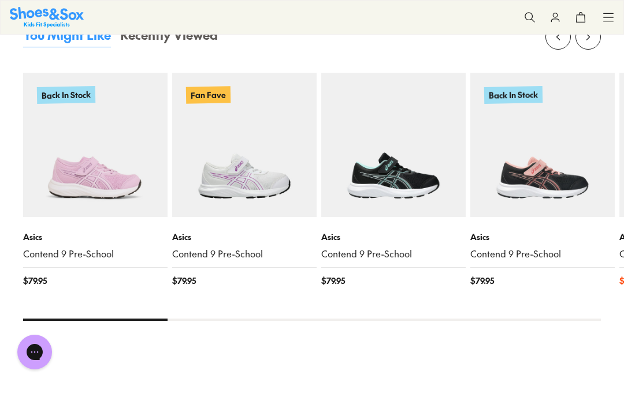
click at [425, 158] on img at bounding box center [393, 145] width 144 height 144
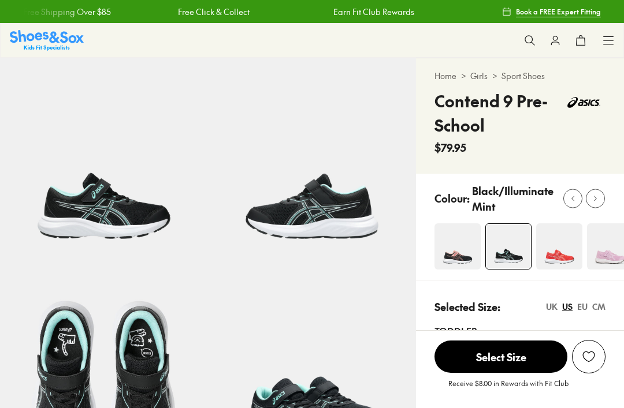
select select "*"
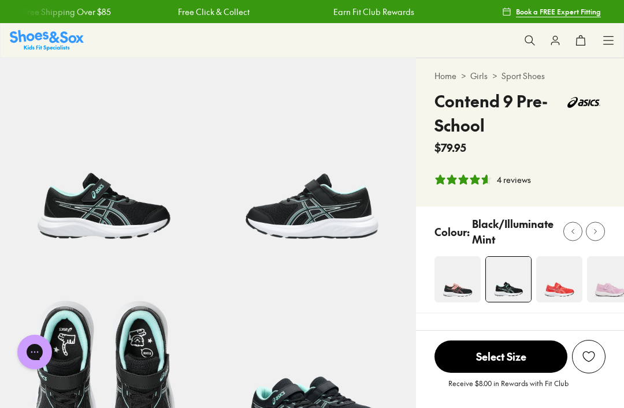
click at [504, 367] on span "Select Size" at bounding box center [500, 357] width 133 height 32
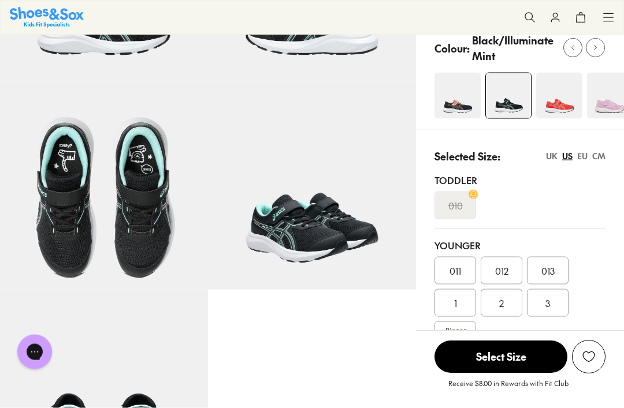
scroll to position [190, 0]
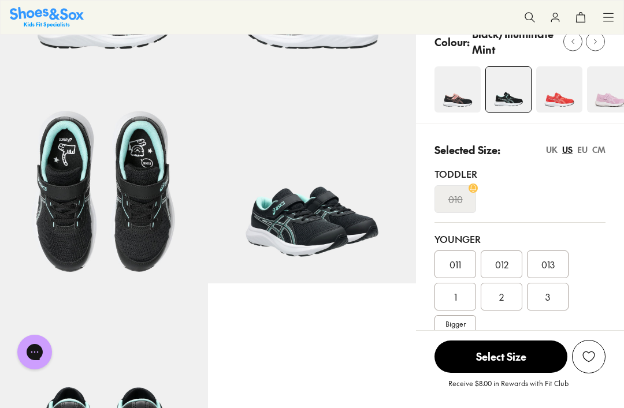
click at [500, 309] on div "2" at bounding box center [502, 297] width 42 height 28
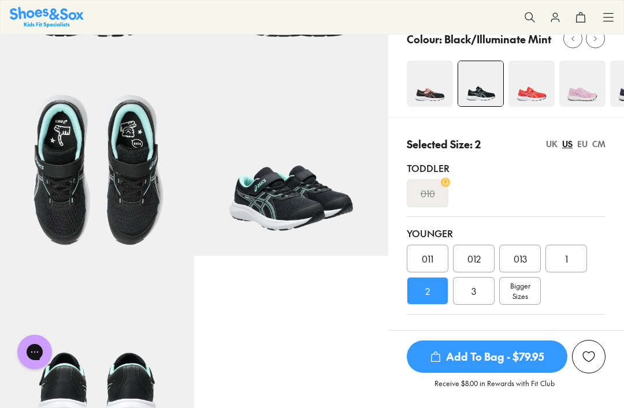
click at [511, 300] on div "Bigger Sizes" at bounding box center [520, 291] width 42 height 28
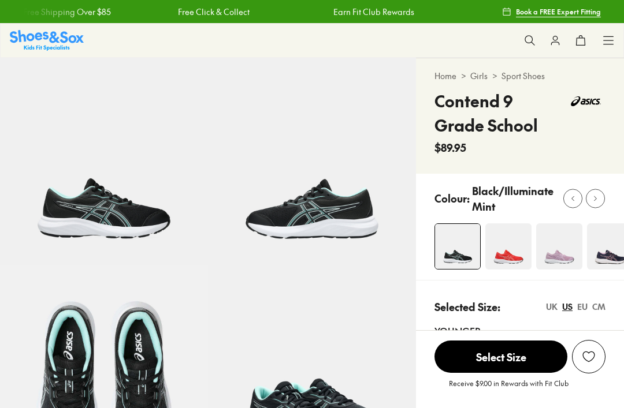
select select "*"
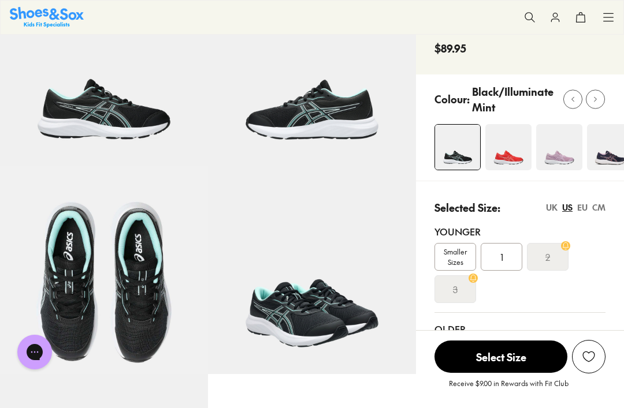
scroll to position [101, 0]
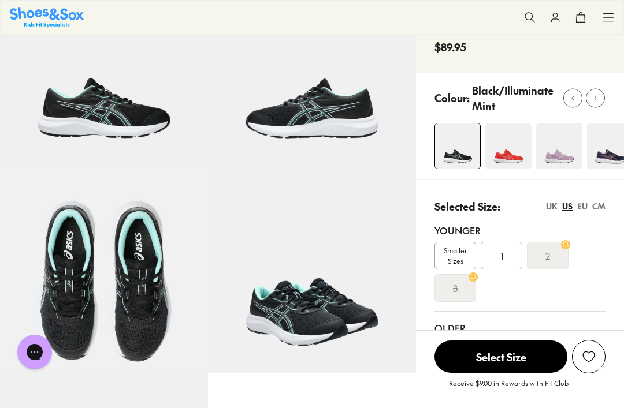
click at [555, 262] on div "2" at bounding box center [548, 256] width 42 height 28
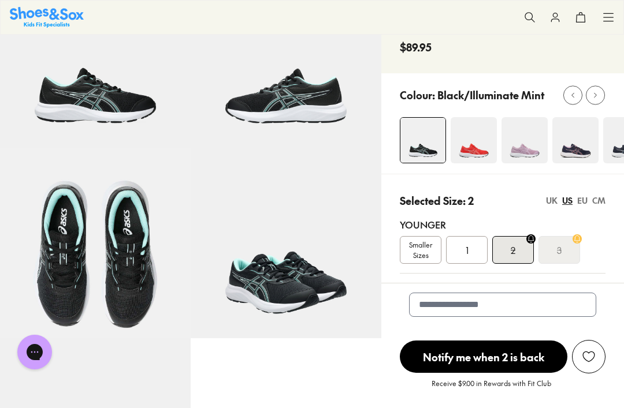
click at [555, 259] on div "3" at bounding box center [559, 250] width 42 height 28
click at [559, 256] on s "3" at bounding box center [559, 250] width 5 height 14
click at [512, 258] on div "2" at bounding box center [513, 250] width 42 height 28
click at [530, 240] on icon at bounding box center [530, 239] width 9 height 9
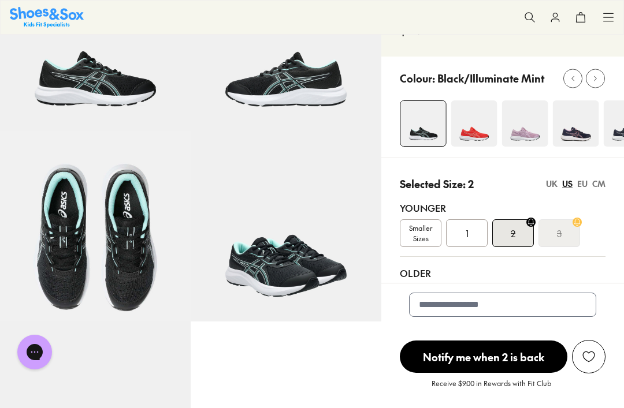
scroll to position [121, 0]
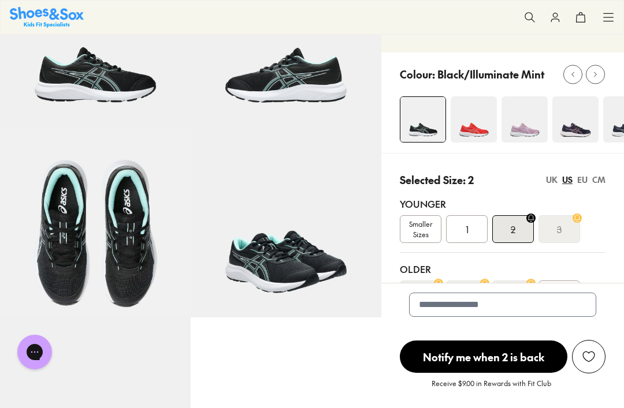
click at [512, 229] on s "2" at bounding box center [513, 229] width 5 height 14
click at [577, 124] on img at bounding box center [575, 119] width 46 height 46
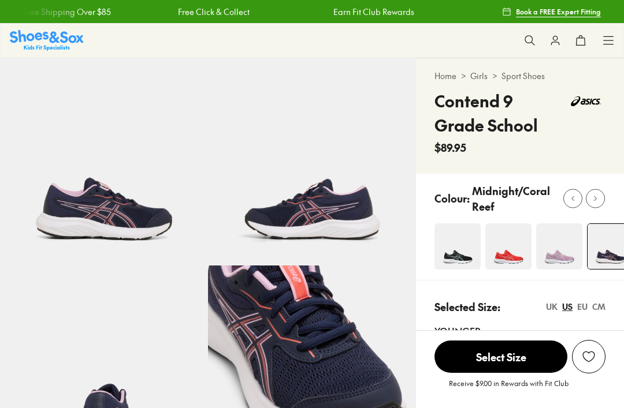
select select "*"
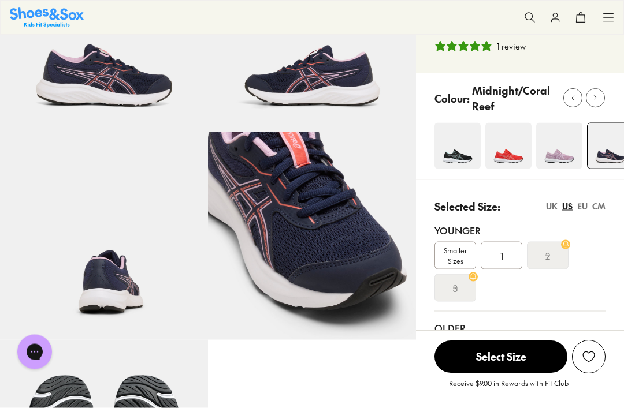
scroll to position [137, 0]
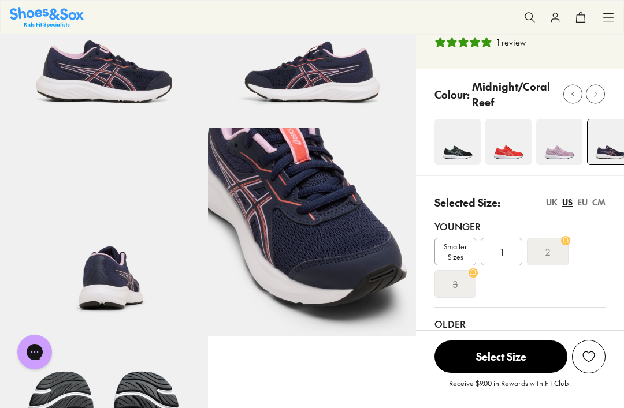
click at [552, 255] on div "2" at bounding box center [548, 252] width 42 height 28
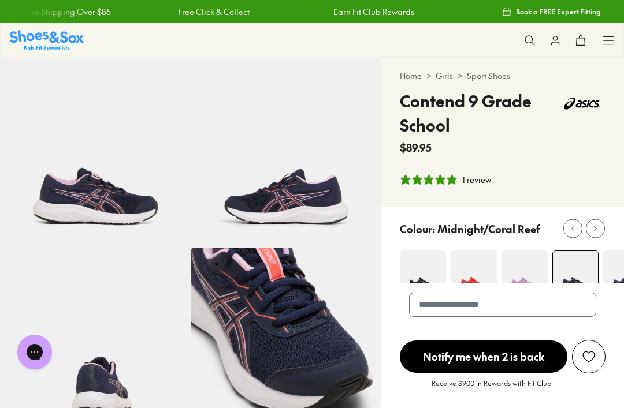
click at [598, 225] on icon at bounding box center [595, 229] width 9 height 9
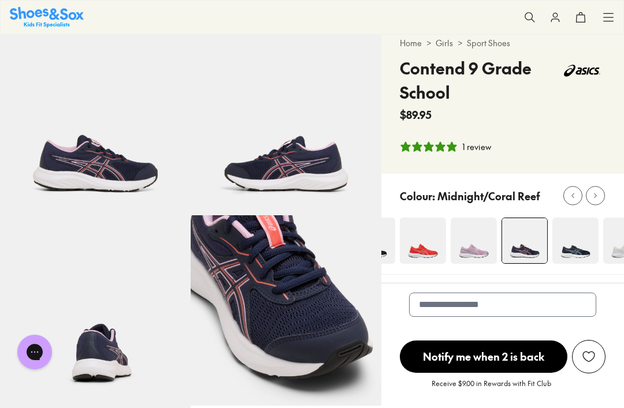
scroll to position [51, 0]
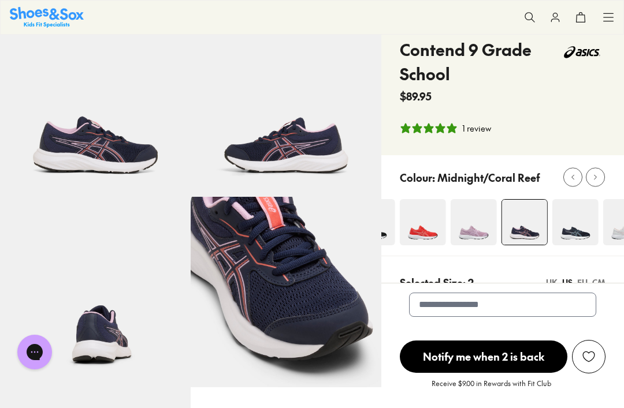
click at [594, 185] on button at bounding box center [595, 177] width 19 height 19
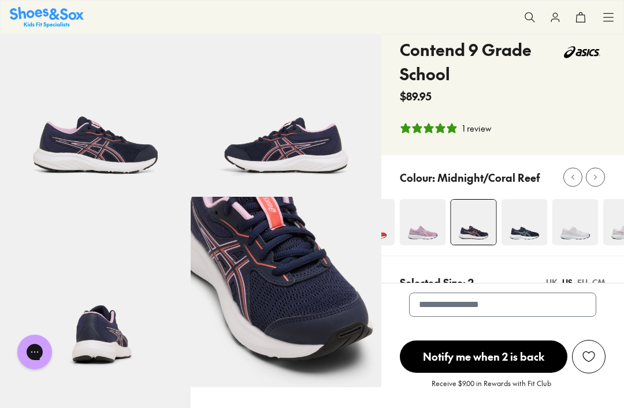
click at [534, 224] on img at bounding box center [524, 222] width 46 height 46
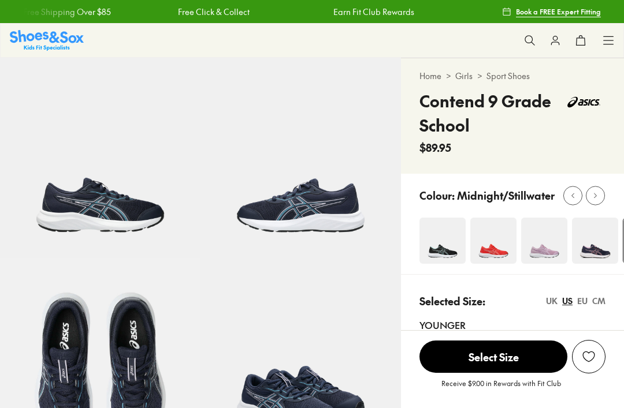
scroll to position [83, 0]
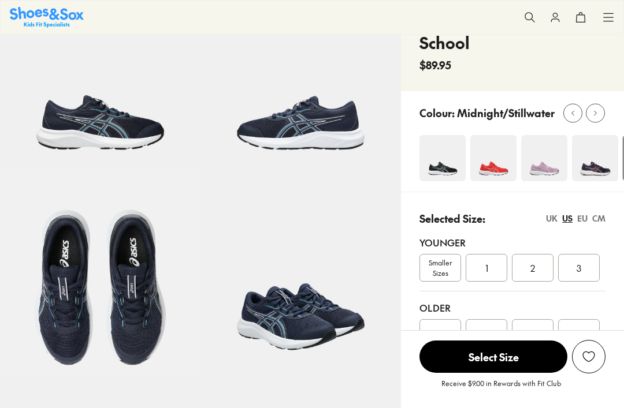
click at [606, 155] on img at bounding box center [595, 158] width 46 height 46
select select "*"
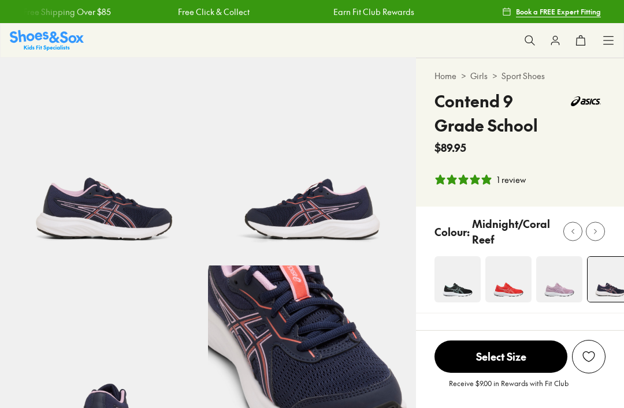
select select "*"
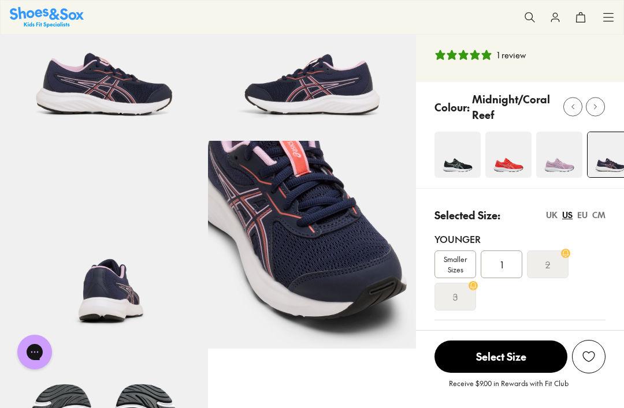
click at [590, 321] on div "Older 4 5 6 7" at bounding box center [519, 370] width 171 height 98
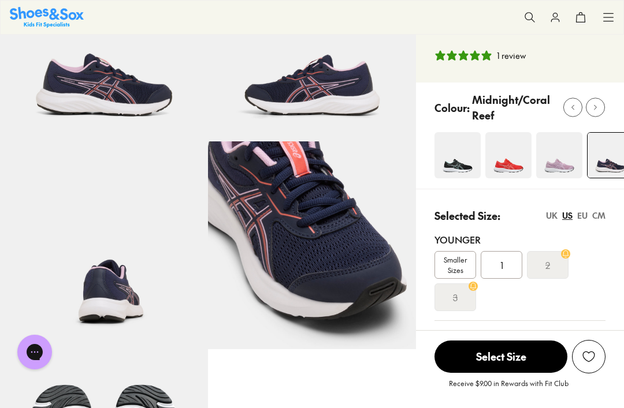
scroll to position [124, 0]
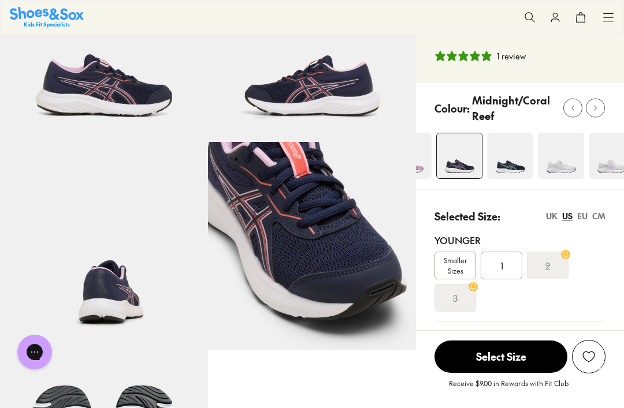
click at [489, 169] on img at bounding box center [510, 156] width 46 height 46
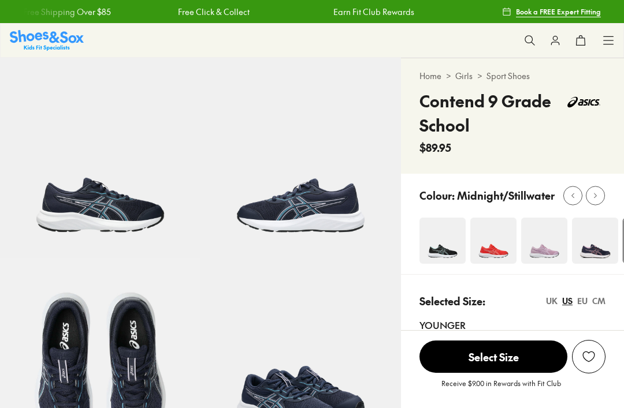
scroll to position [62, 0]
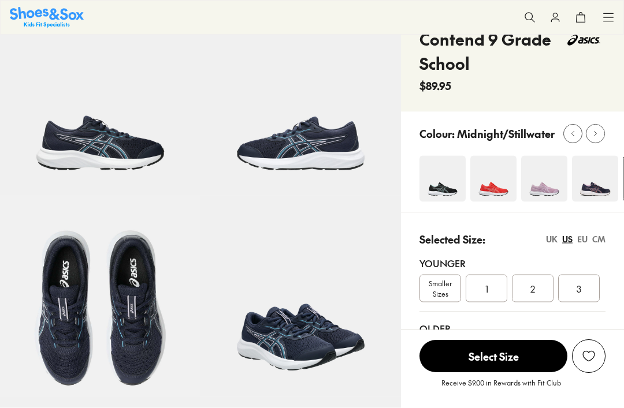
select select "*"
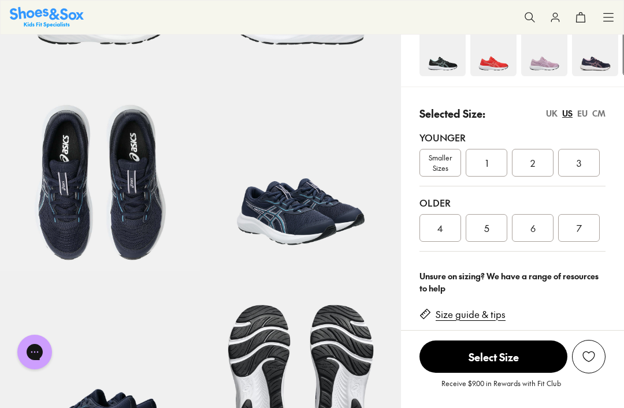
scroll to position [0, 0]
click at [531, 168] on div "2" at bounding box center [533, 163] width 42 height 28
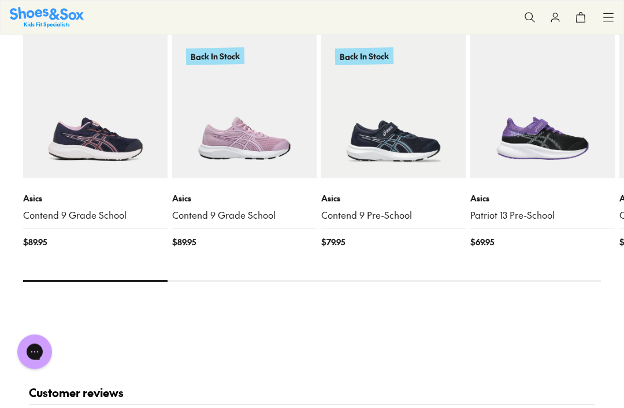
scroll to position [1215, 0]
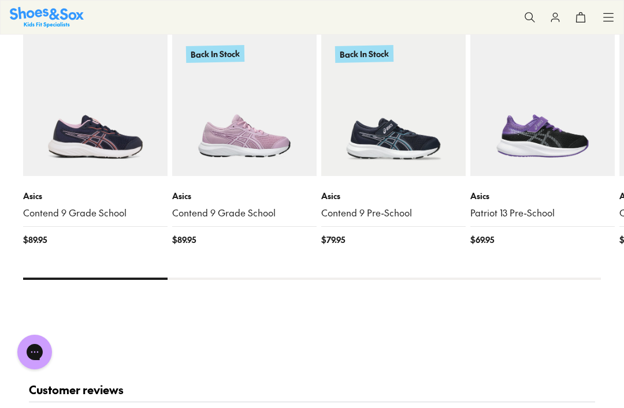
click at [53, 108] on img at bounding box center [95, 104] width 144 height 144
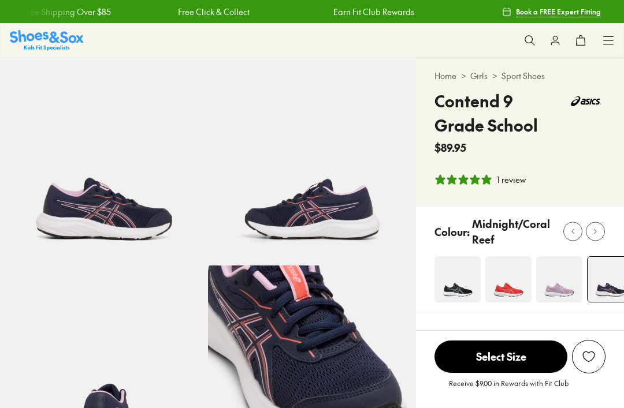
select select "*"
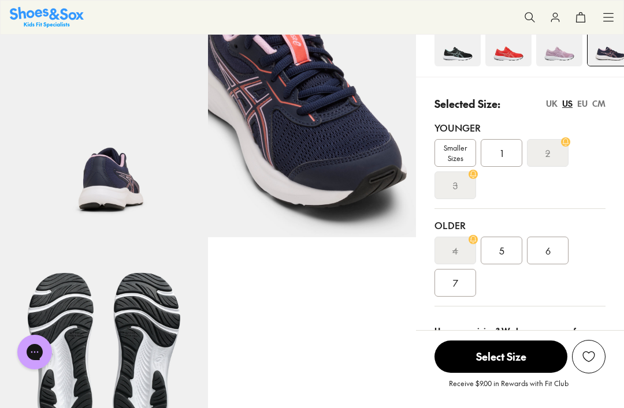
scroll to position [237, 0]
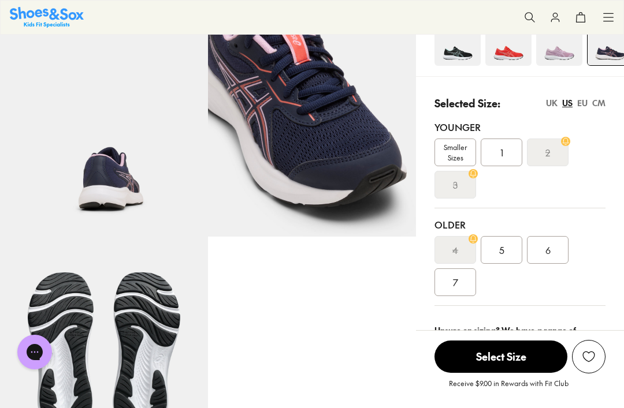
click at [552, 157] on div "2" at bounding box center [548, 153] width 42 height 28
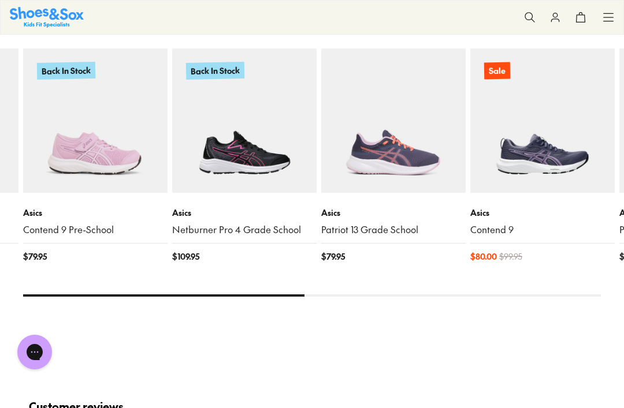
scroll to position [1280, 0]
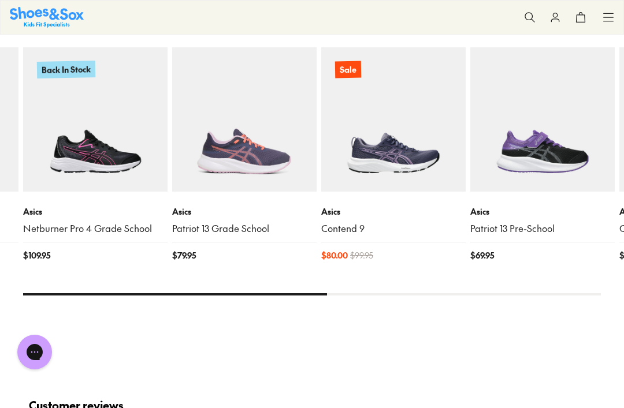
click at [423, 99] on img at bounding box center [393, 119] width 144 height 144
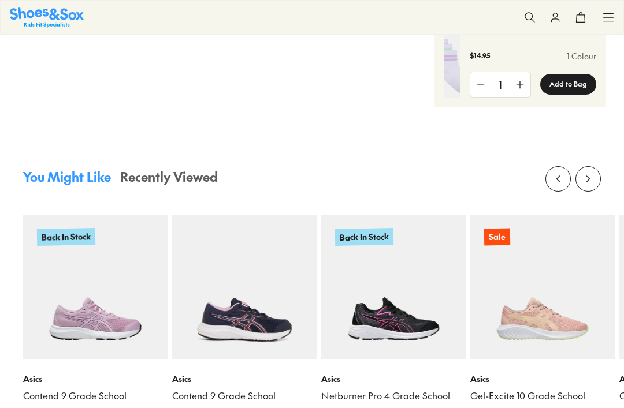
select select "*"
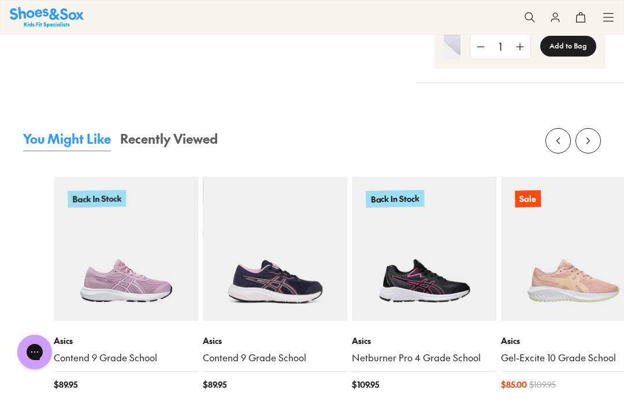
scroll to position [956, 0]
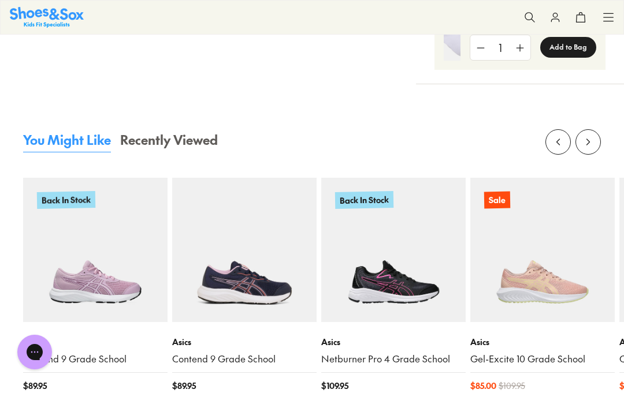
click at [122, 256] on img at bounding box center [95, 250] width 144 height 144
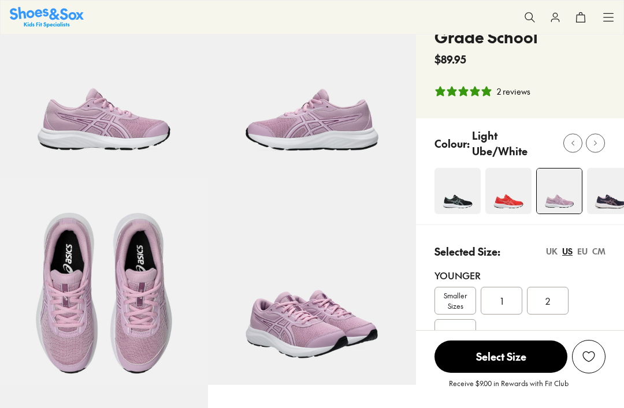
scroll to position [132, 0]
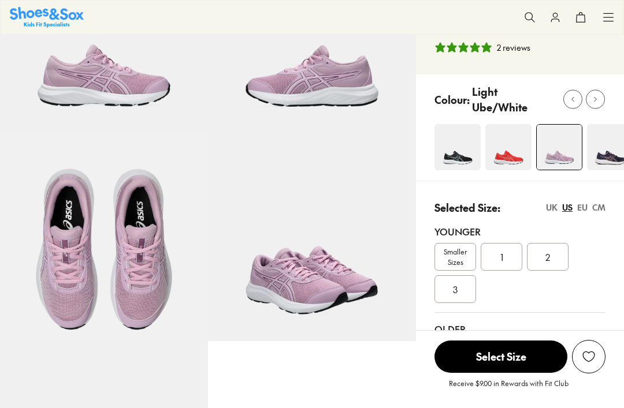
select select "*"
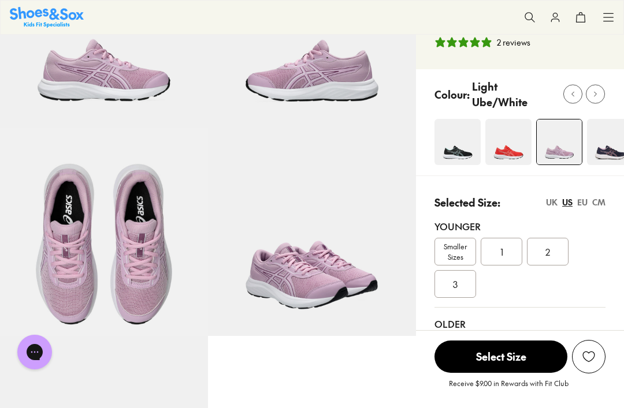
scroll to position [0, 0]
click at [542, 248] on div "2" at bounding box center [548, 252] width 42 height 28
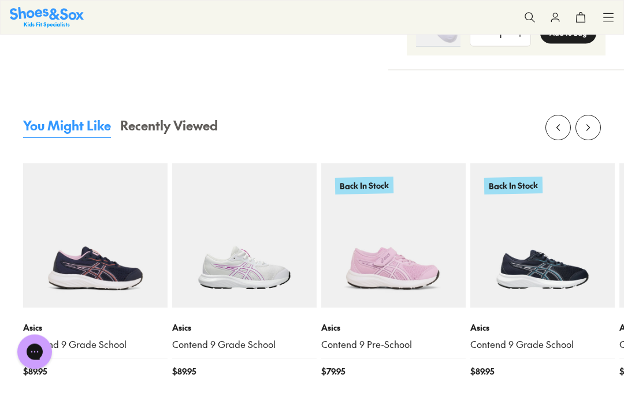
scroll to position [1092, 0]
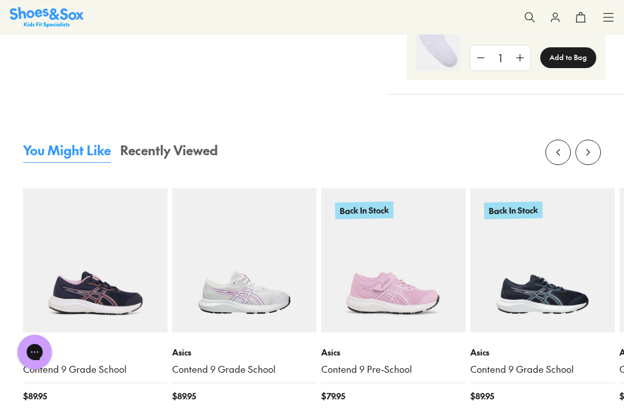
click at [130, 263] on img at bounding box center [95, 260] width 144 height 144
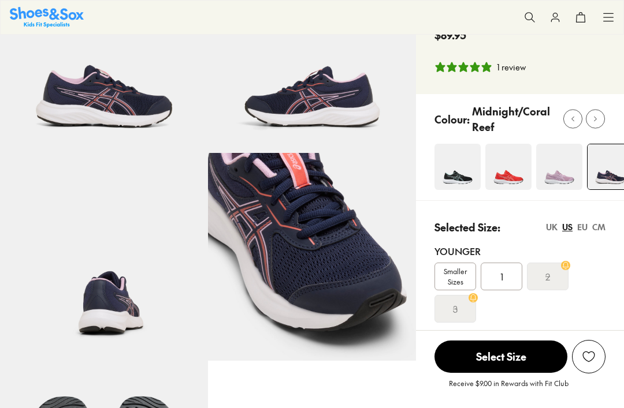
select select "*"
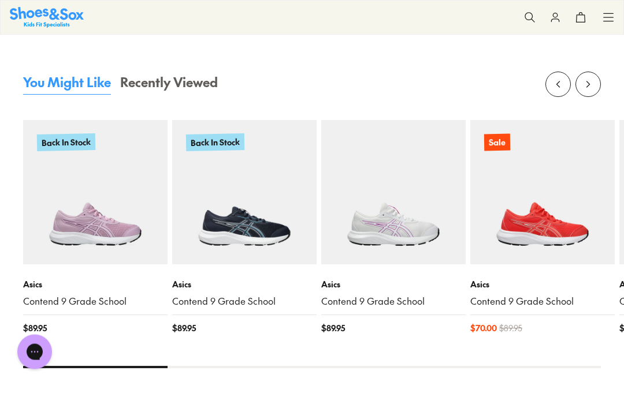
scroll to position [1196, 0]
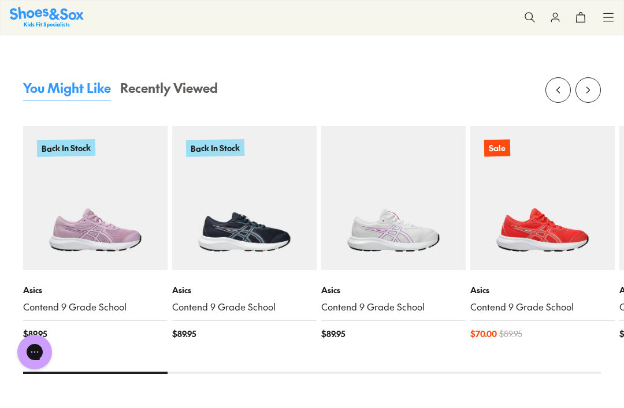
click at [265, 202] on img at bounding box center [244, 198] width 144 height 144
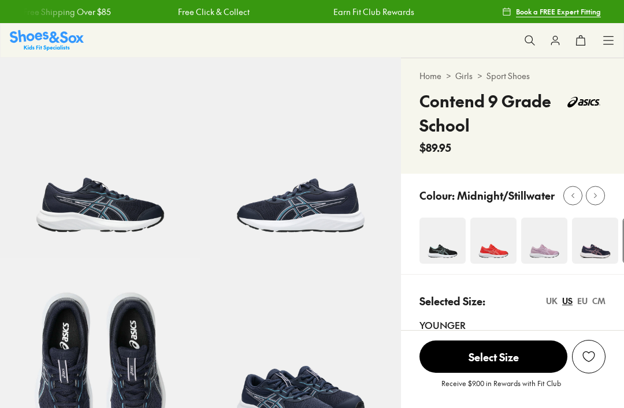
select select "*"
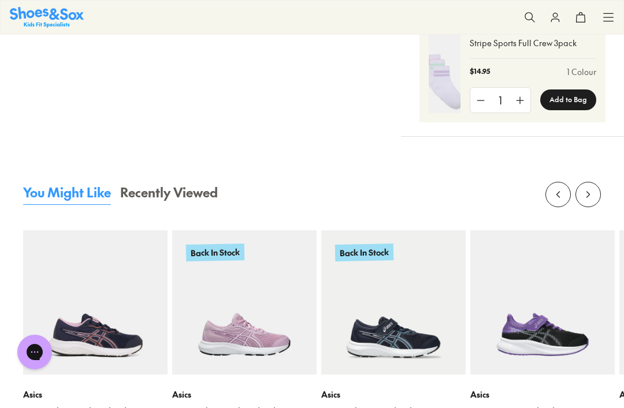
scroll to position [988, 0]
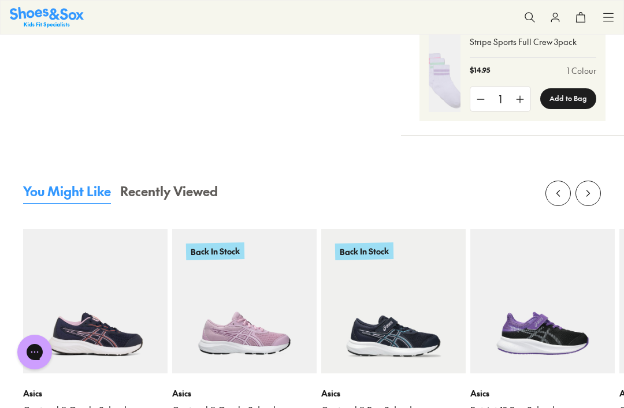
click at [427, 285] on img at bounding box center [393, 301] width 144 height 144
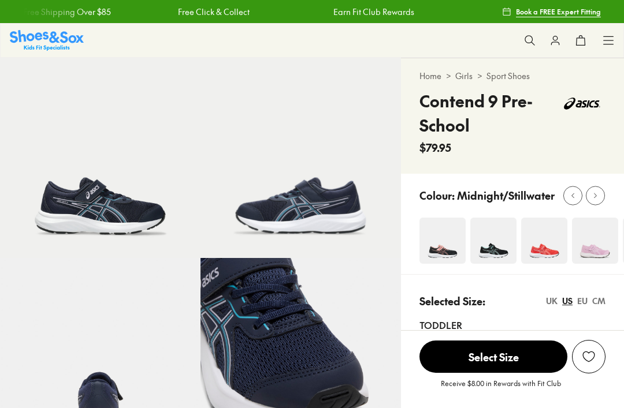
select select "*"
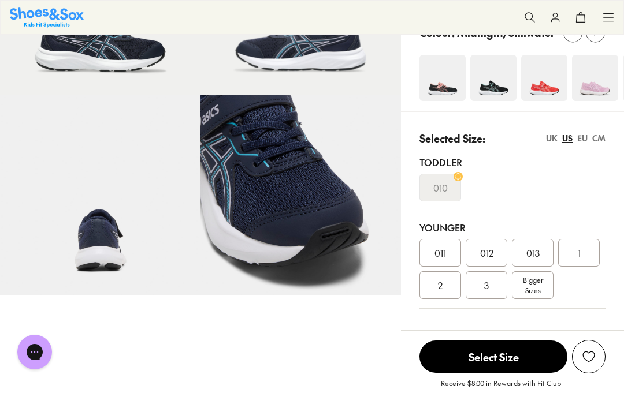
scroll to position [165, 0]
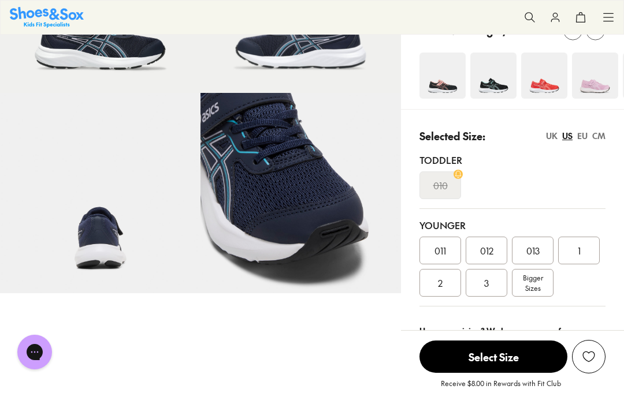
click at [441, 290] on div "2" at bounding box center [440, 283] width 42 height 28
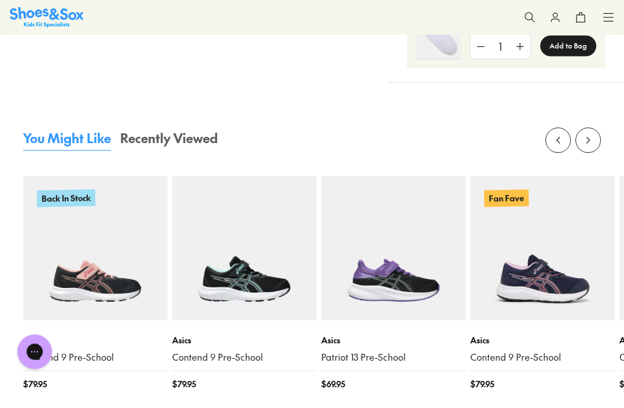
scroll to position [1103, 0]
click at [130, 248] on img at bounding box center [95, 248] width 144 height 144
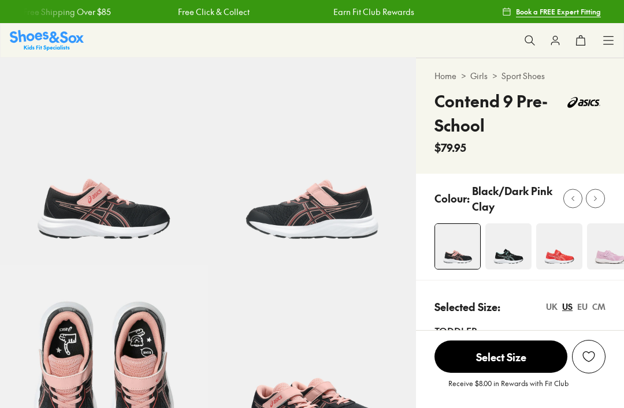
select select "*"
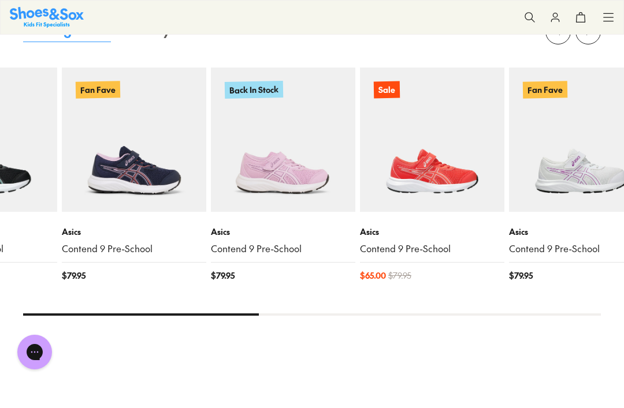
scroll to position [1188, 0]
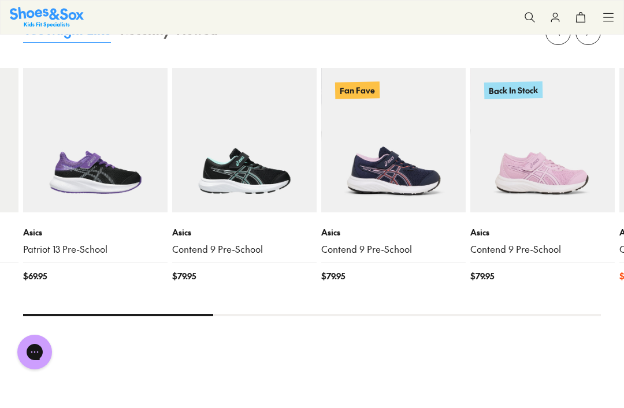
click at [262, 144] on img at bounding box center [244, 140] width 144 height 144
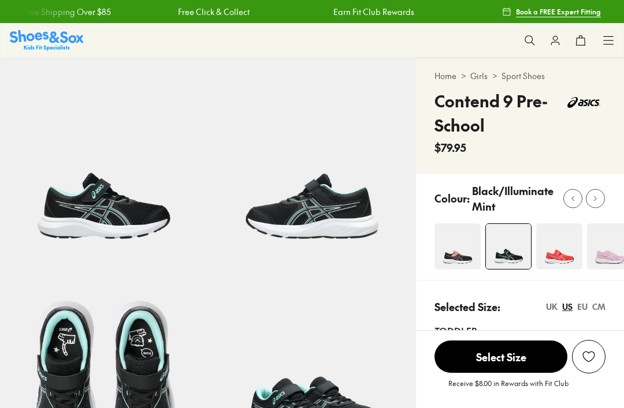
select select "*"
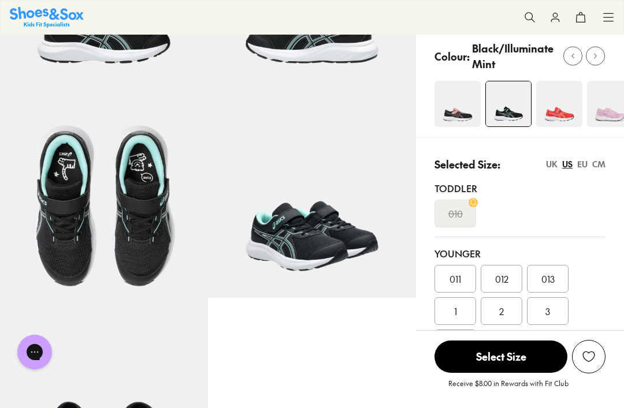
scroll to position [200, 0]
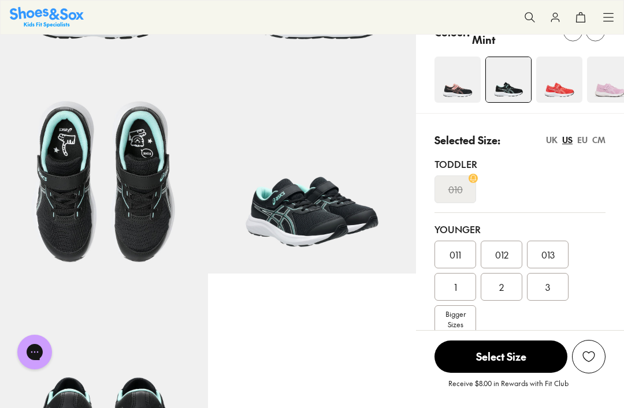
click at [515, 285] on div "2" at bounding box center [502, 287] width 42 height 28
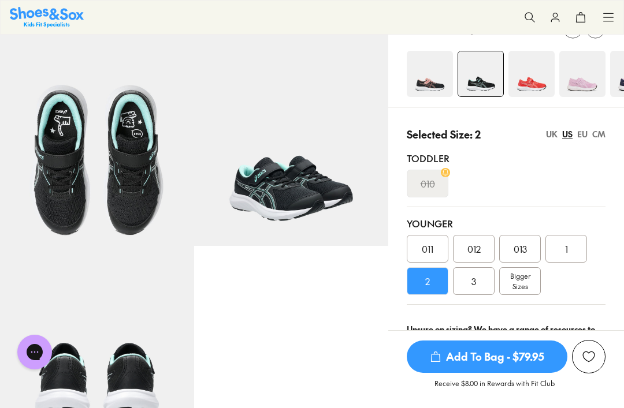
click at [520, 373] on span "Add To Bag - $79.95" at bounding box center [487, 357] width 161 height 32
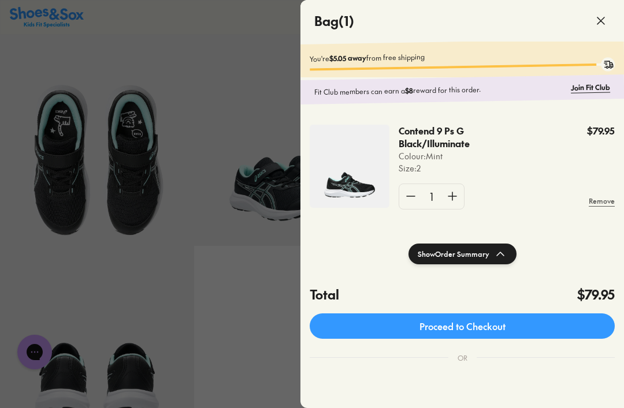
click at [585, 315] on link "Proceed to Checkout" at bounding box center [462, 326] width 305 height 25
